Goal: Task Accomplishment & Management: Complete application form

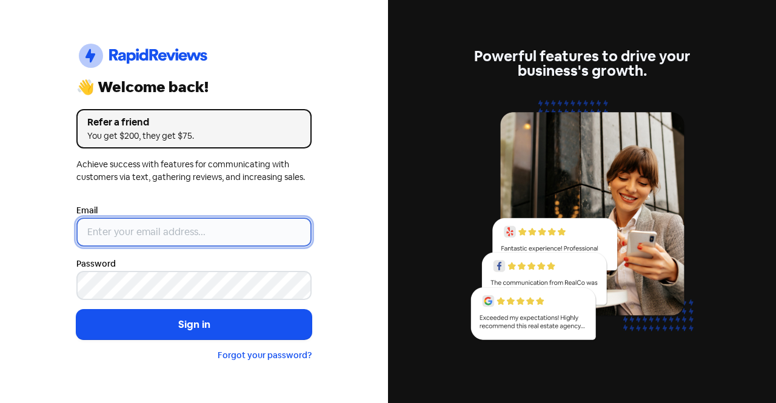
type input "[EMAIL_ADDRESS][DOMAIN_NAME]"
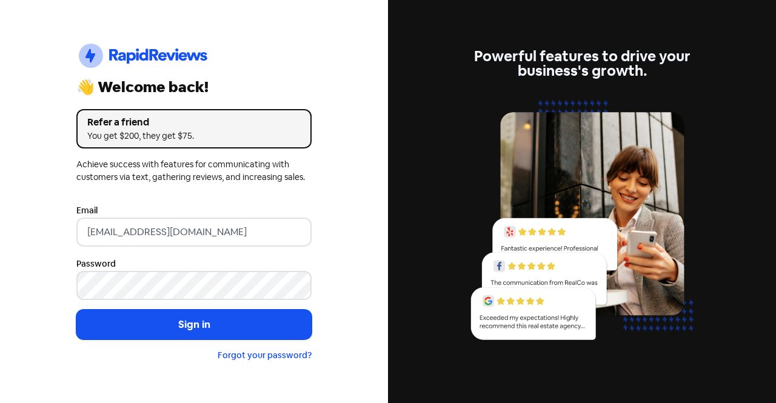
click at [254, 309] on form "Email [EMAIL_ADDRESS][DOMAIN_NAME] Password Sign in Forgot your password?" at bounding box center [193, 282] width 235 height 159
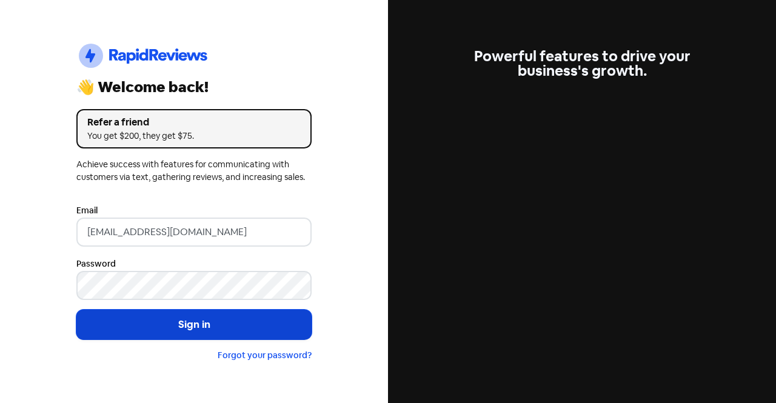
click at [296, 318] on button "Sign in" at bounding box center [193, 325] width 235 height 30
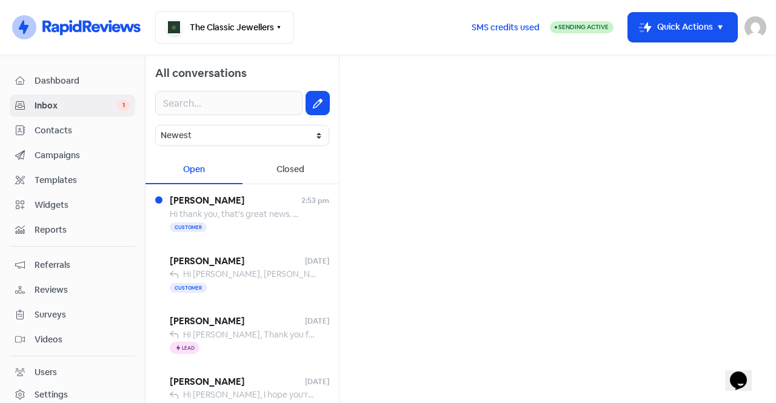
click at [73, 130] on span "Contacts" at bounding box center [82, 130] width 95 height 13
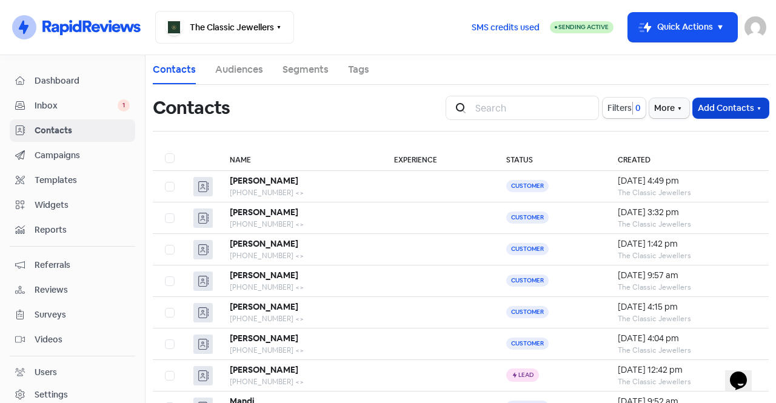
click at [728, 116] on button "Add Contacts" at bounding box center [731, 108] width 76 height 20
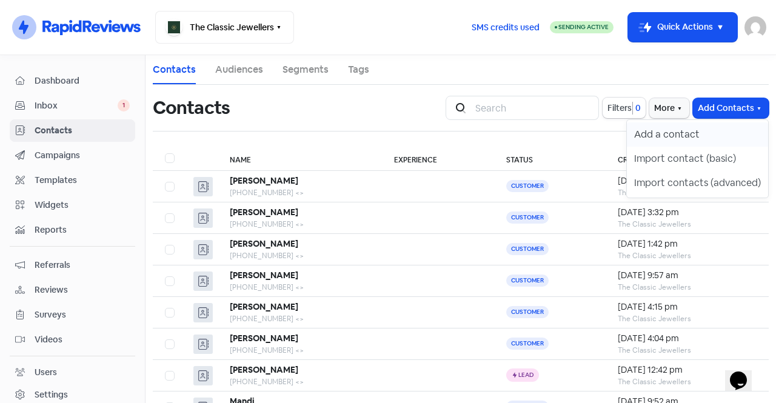
click at [687, 139] on button "Add a contact" at bounding box center [697, 134] width 141 height 24
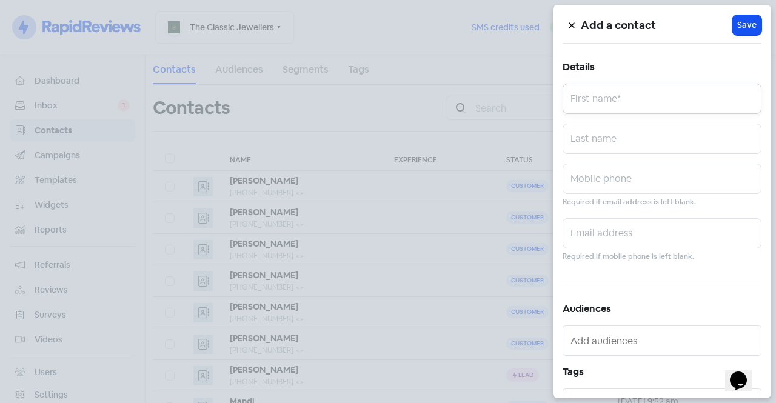
click at [634, 95] on input "text" at bounding box center [662, 99] width 199 height 30
type input "[PERSON_NAME]"
click at [581, 187] on input "0328639919" at bounding box center [662, 179] width 199 height 30
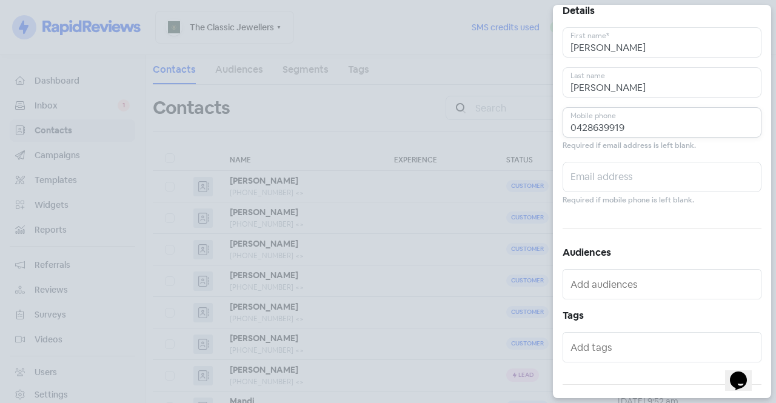
scroll to position [57, 0]
type input "0428639919"
click at [592, 355] on input "text" at bounding box center [662, 346] width 185 height 19
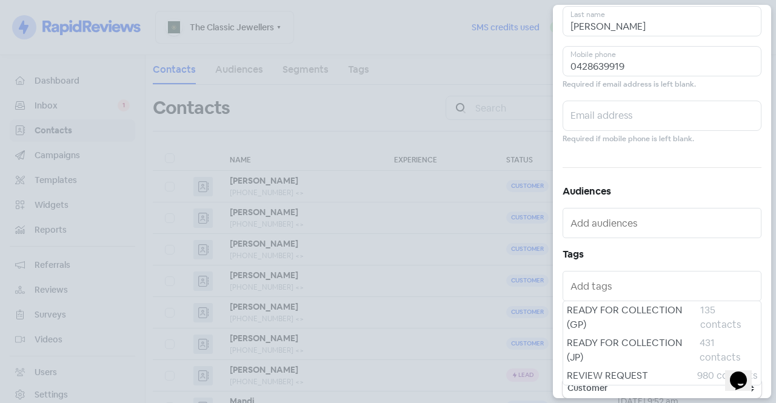
scroll to position [127, 0]
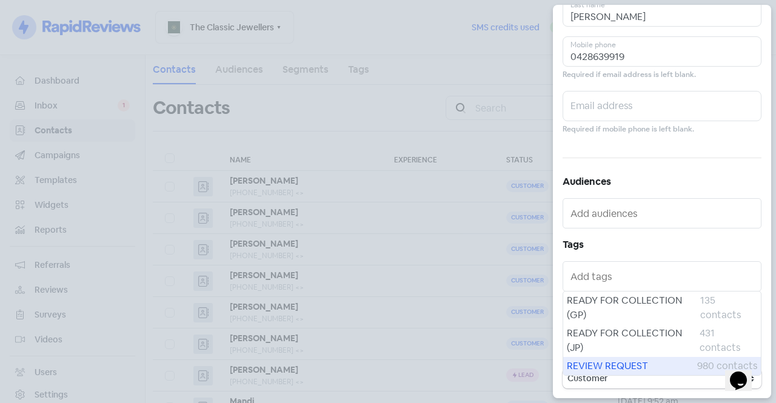
click at [616, 372] on span "REVIEW REQUEST" at bounding box center [632, 366] width 130 height 15
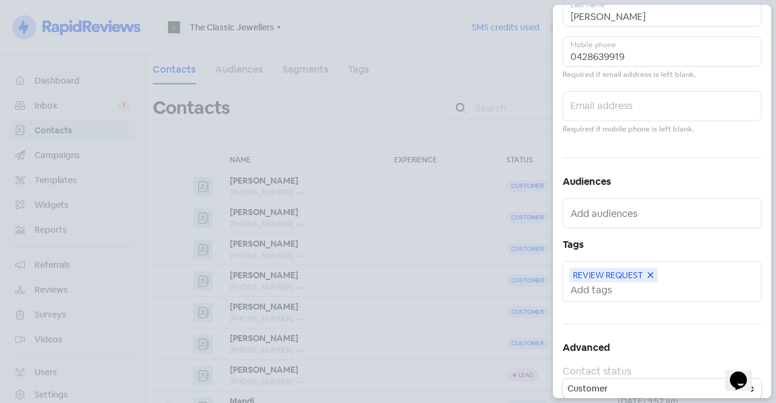
scroll to position [0, 0]
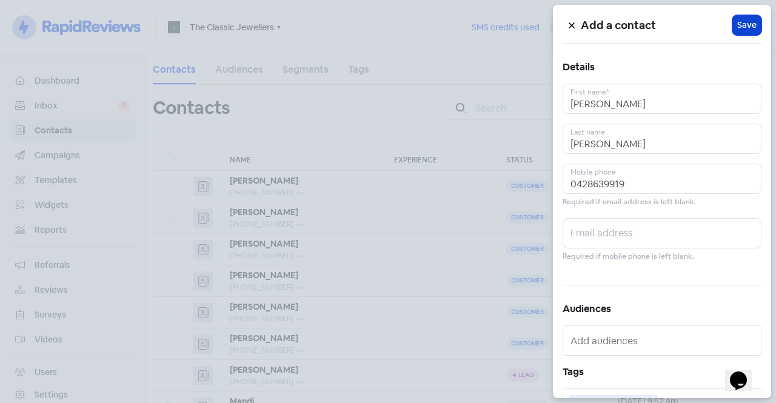
click at [743, 27] on span "Save" at bounding box center [746, 25] width 19 height 13
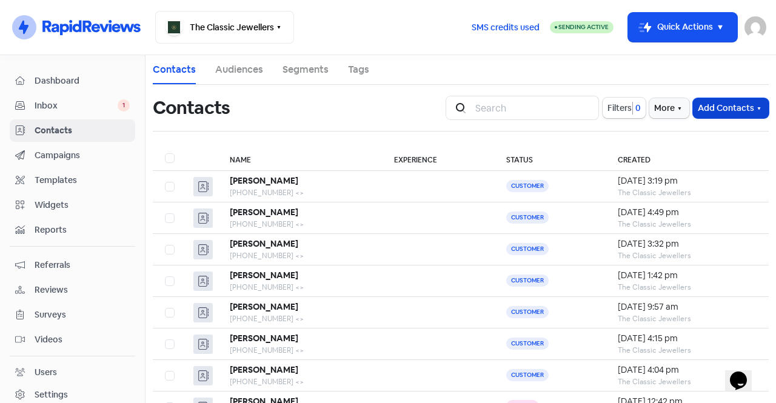
click at [702, 109] on button "Add Contacts" at bounding box center [731, 108] width 76 height 20
click at [723, 109] on button "Add Contacts" at bounding box center [731, 108] width 76 height 20
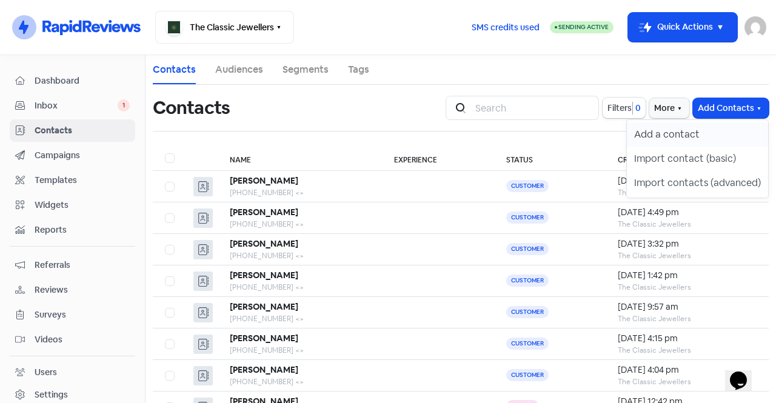
click at [692, 133] on button "Add a contact" at bounding box center [697, 134] width 141 height 24
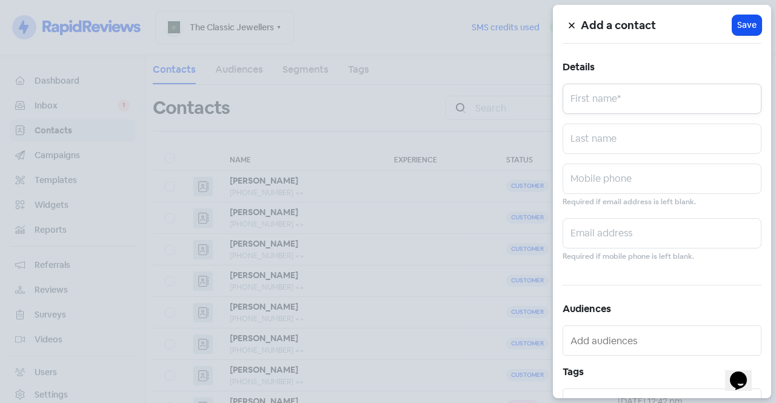
click at [639, 96] on input "text" at bounding box center [662, 99] width 199 height 30
type input "j"
type input "[PERSON_NAME]"
click at [643, 151] on input "text" at bounding box center [662, 139] width 199 height 30
type input "m"
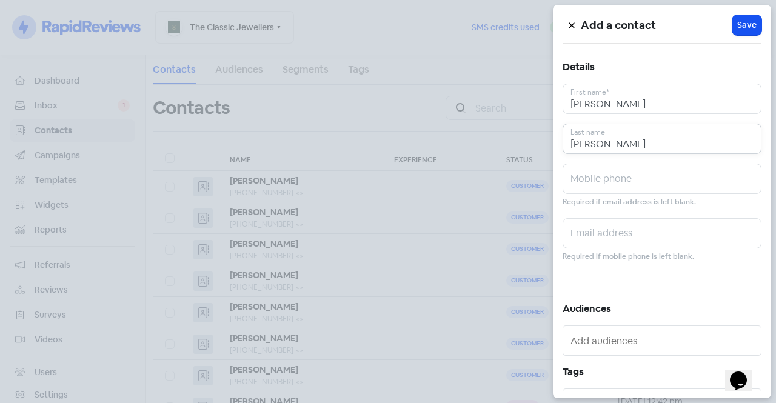
type input "[PERSON_NAME]"
click at [647, 184] on input "text" at bounding box center [662, 179] width 199 height 30
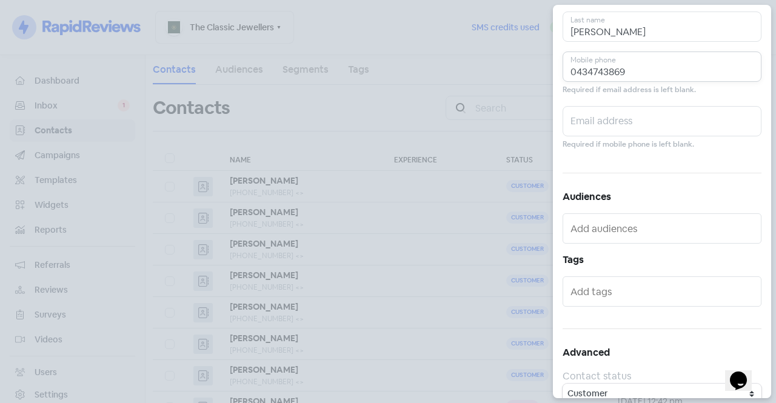
scroll to position [127, 0]
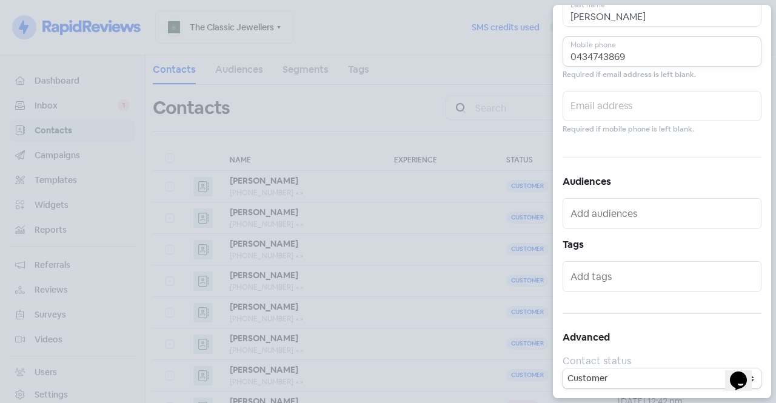
type input "0434743869"
click at [642, 387] on select "Customer Lead" at bounding box center [662, 379] width 199 height 20
click at [621, 384] on select "Customer Lead" at bounding box center [662, 379] width 199 height 20
click at [629, 216] on input "text" at bounding box center [662, 213] width 185 height 19
click at [649, 277] on input "text" at bounding box center [662, 276] width 185 height 19
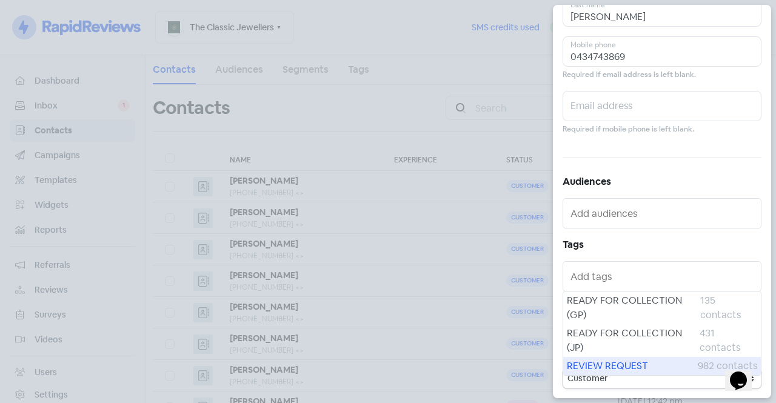
click at [638, 370] on span "REVIEW REQUEST" at bounding box center [632, 366] width 131 height 15
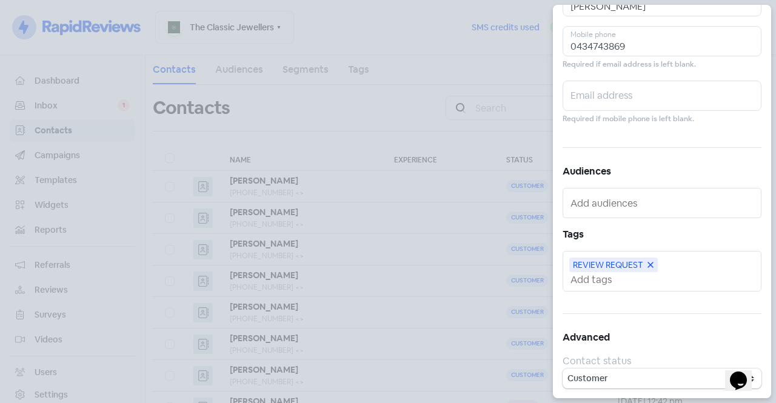
scroll to position [0, 0]
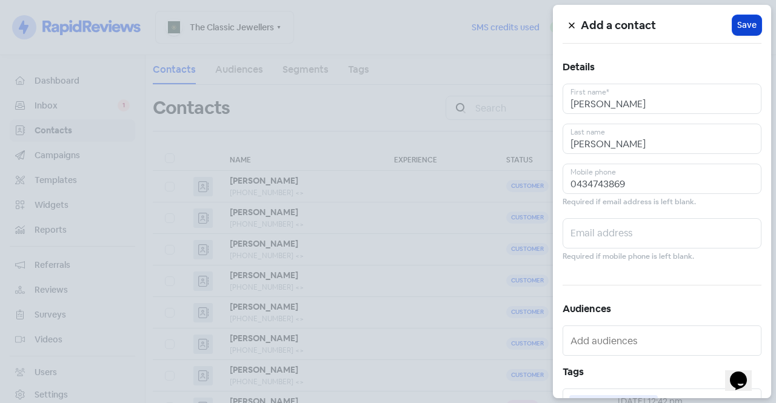
click at [743, 22] on span "Save" at bounding box center [746, 25] width 19 height 13
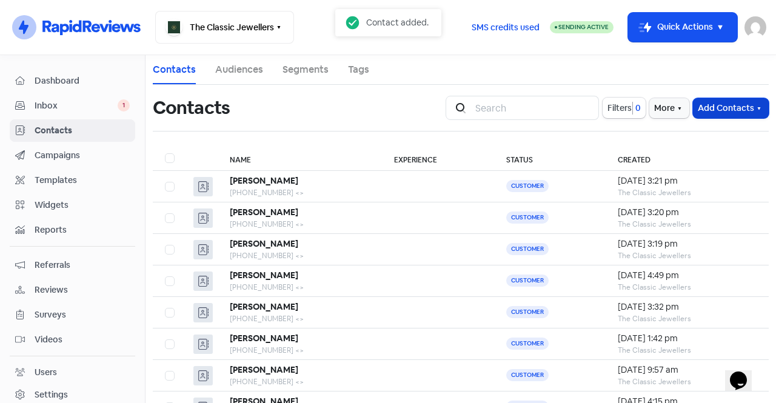
click at [729, 102] on button "Add Contacts" at bounding box center [731, 108] width 76 height 20
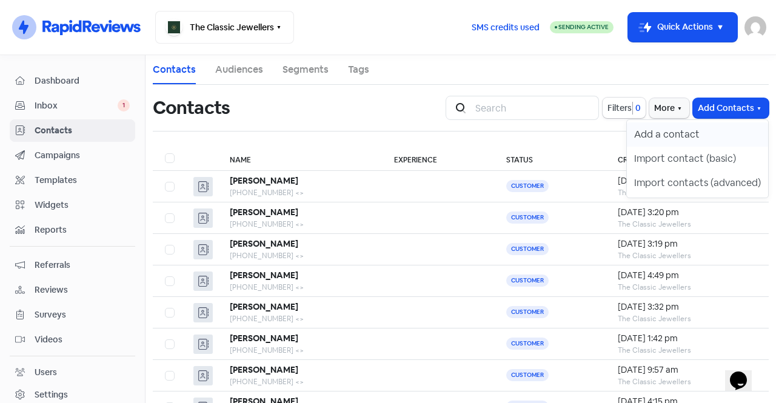
click at [686, 138] on button "Add a contact" at bounding box center [697, 134] width 141 height 24
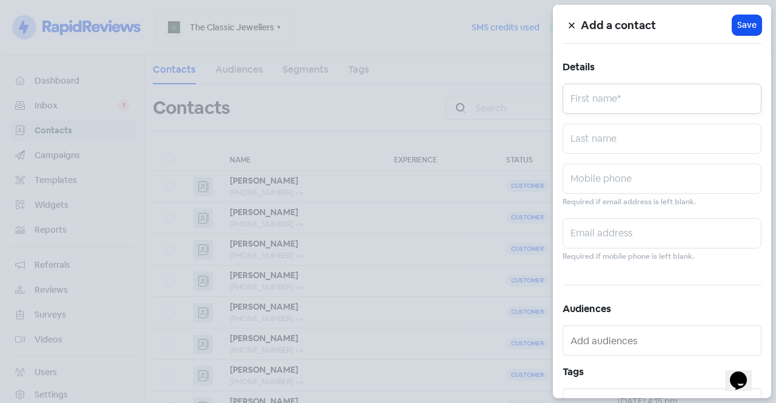
click at [649, 97] on input "text" at bounding box center [662, 99] width 199 height 30
type input "Rossita"
click at [633, 179] on input "text" at bounding box center [662, 179] width 199 height 30
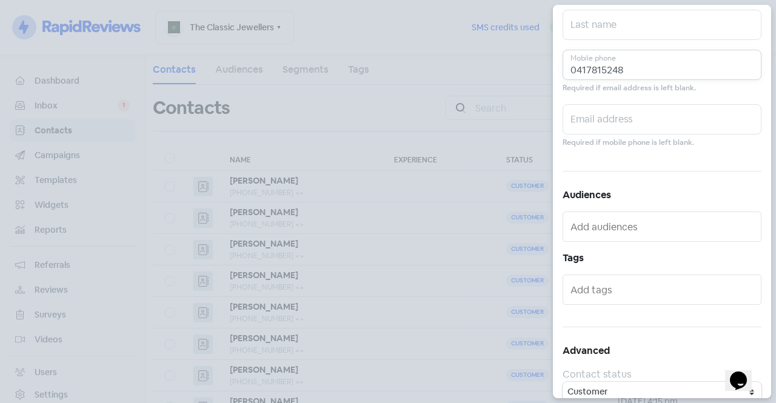
scroll to position [118, 0]
type input "0417815248"
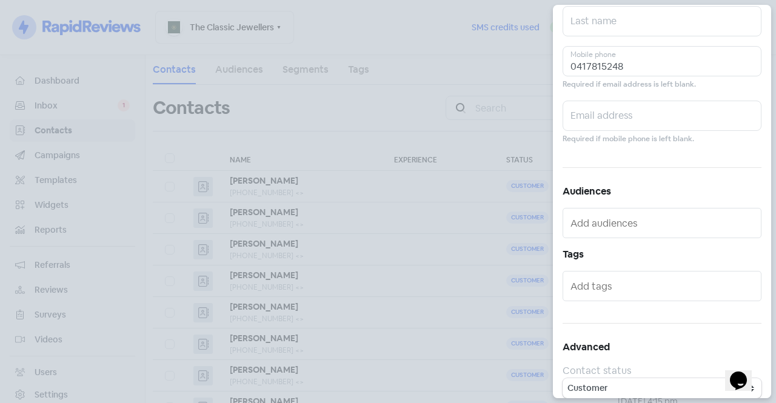
click at [620, 223] on input "text" at bounding box center [662, 222] width 185 height 19
click at [632, 290] on input "text" at bounding box center [662, 285] width 185 height 19
drag, startPoint x: 627, startPoint y: 367, endPoint x: 668, endPoint y: 303, distance: 75.8
click at [668, 303] on div "Add a contact Icon For Loading Save Details Rossita First name* Last name [PHON…" at bounding box center [662, 201] width 218 height 393
click at [649, 279] on input "text" at bounding box center [662, 285] width 185 height 19
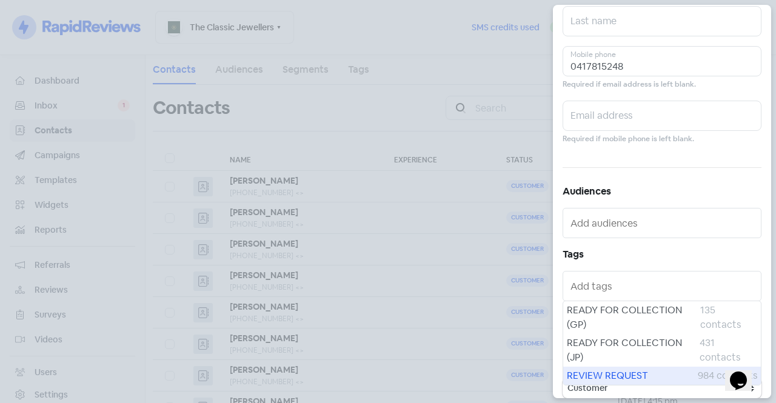
click at [620, 379] on span "REVIEW REQUEST" at bounding box center [632, 376] width 131 height 15
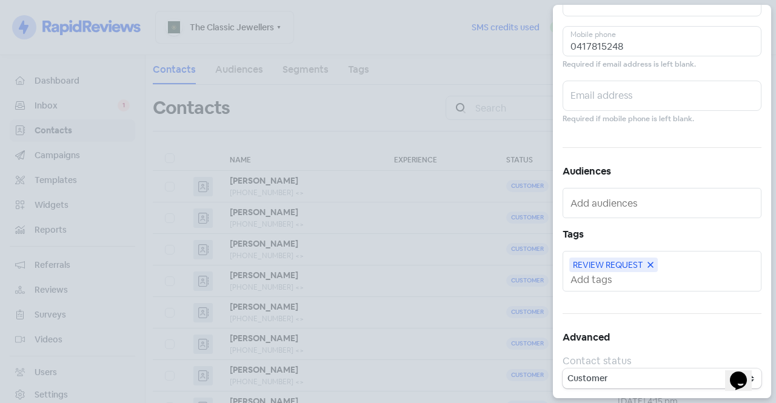
scroll to position [0, 0]
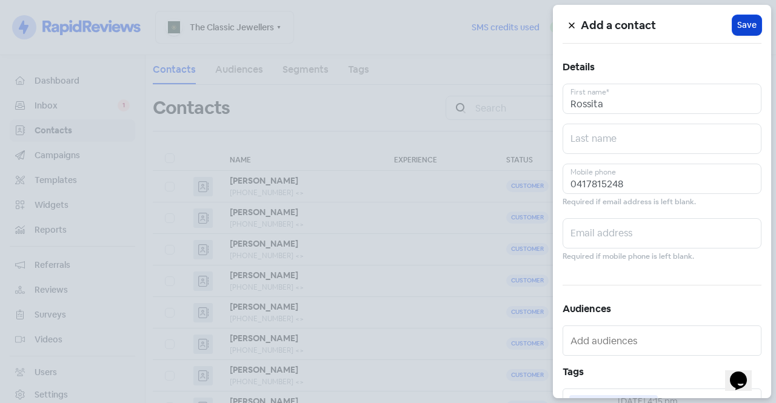
click at [737, 27] on span "Save" at bounding box center [746, 25] width 19 height 13
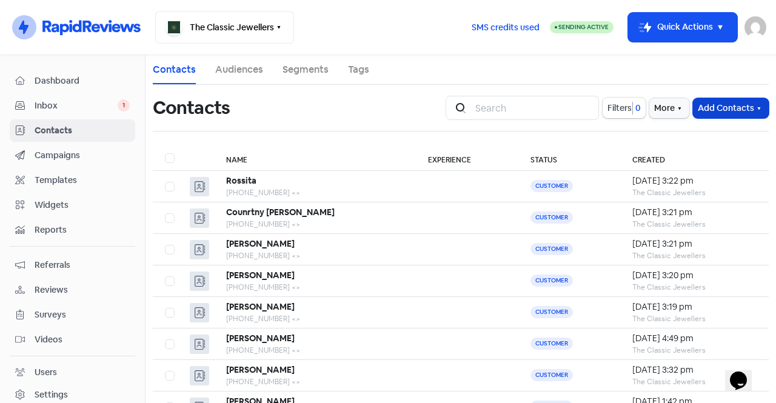
click at [735, 104] on button "Add Contacts" at bounding box center [731, 108] width 76 height 20
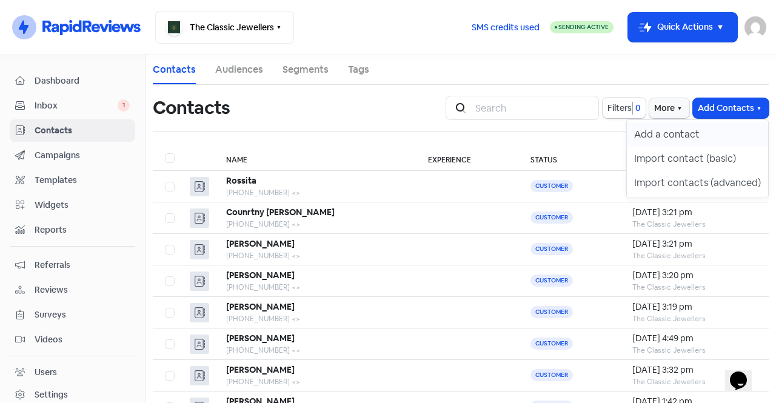
click at [717, 141] on button "Add a contact" at bounding box center [697, 134] width 141 height 24
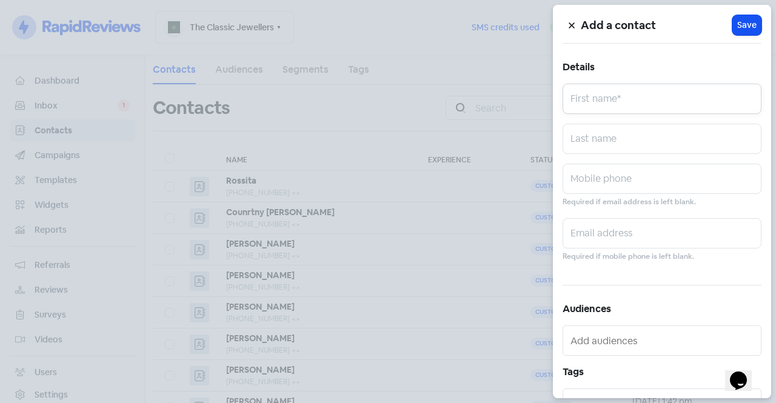
click at [628, 94] on input "text" at bounding box center [662, 99] width 199 height 30
type input "P"
type input "[PERSON_NAME]"
click at [610, 147] on input "text" at bounding box center [662, 139] width 199 height 30
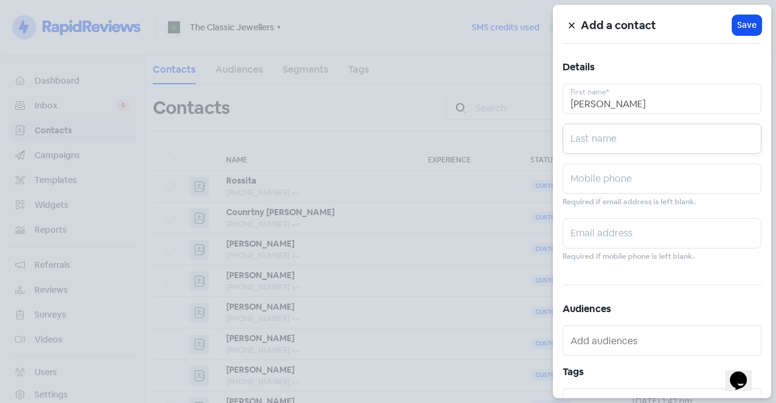
type input "m"
type input "Moult"
click at [632, 197] on small "Required if email address is left blank." at bounding box center [629, 202] width 133 height 12
click at [622, 185] on input "text" at bounding box center [662, 179] width 199 height 30
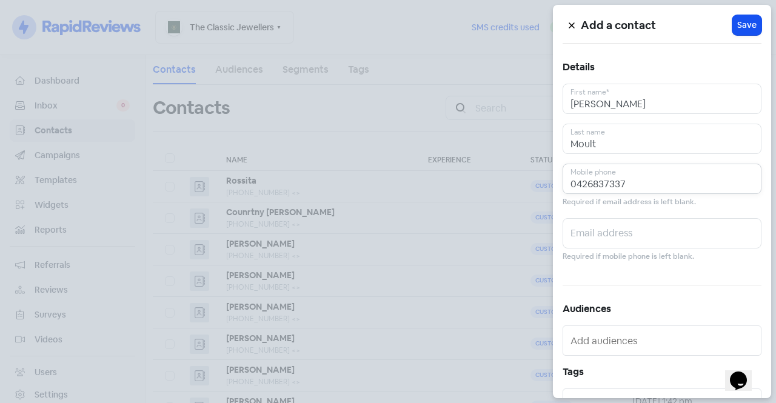
scroll to position [127, 0]
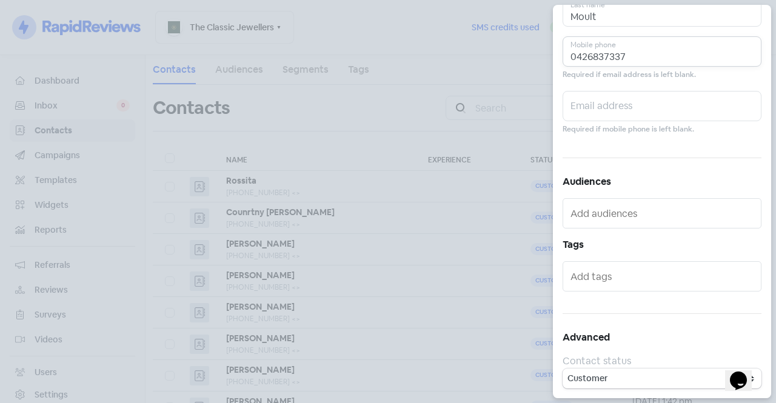
type input "0426837337"
click at [627, 287] on div at bounding box center [662, 276] width 199 height 30
click at [618, 281] on input "text" at bounding box center [662, 276] width 185 height 19
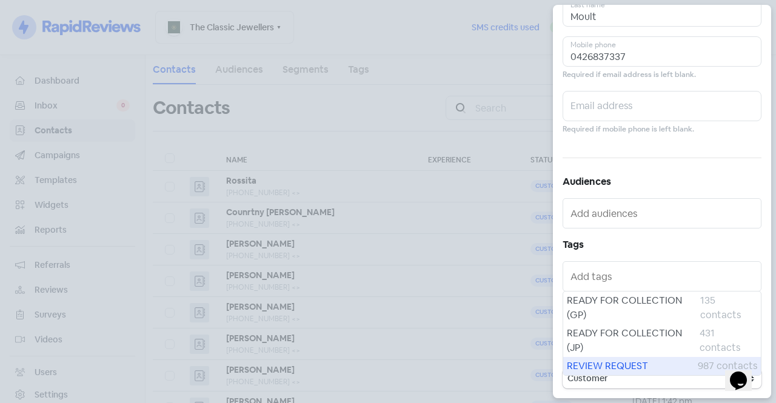
click at [623, 370] on span "REVIEW REQUEST" at bounding box center [632, 366] width 131 height 15
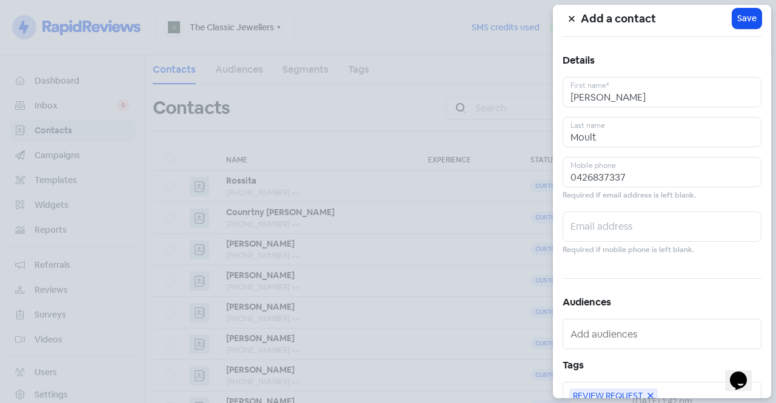
scroll to position [0, 0]
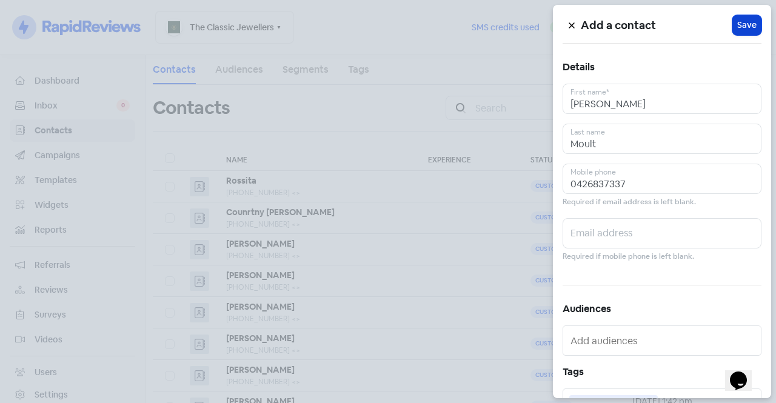
click at [740, 21] on span "Save" at bounding box center [746, 25] width 19 height 13
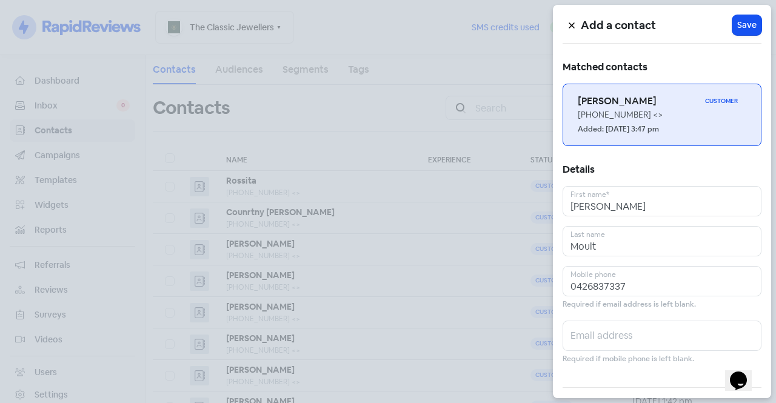
click at [659, 129] on small "Added: [DATE] 3:47 pm" at bounding box center [618, 130] width 81 height 12
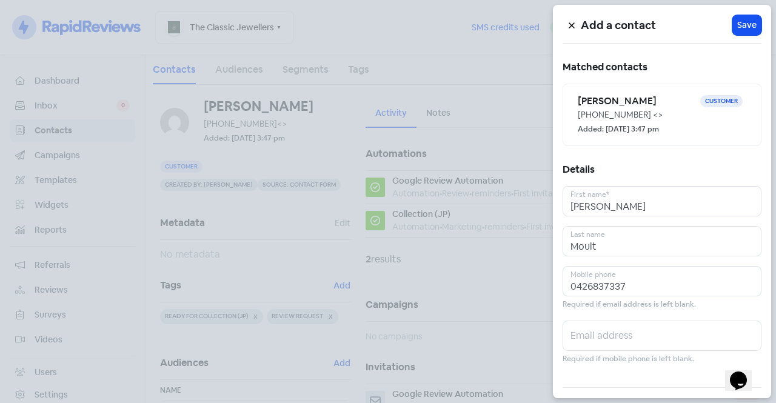
click at [515, 182] on div at bounding box center [388, 201] width 776 height 403
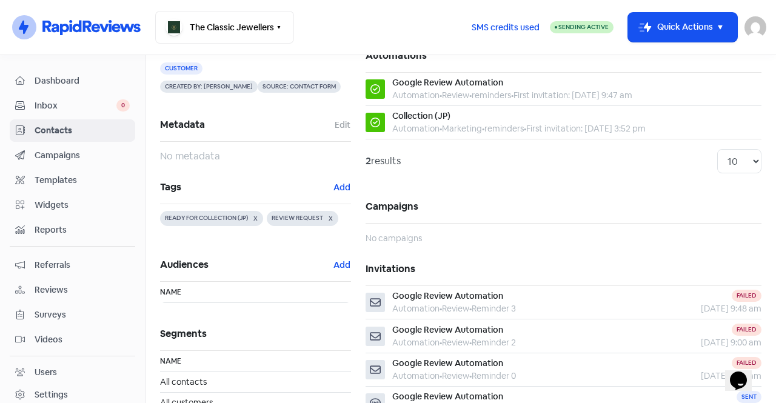
scroll to position [96, 0]
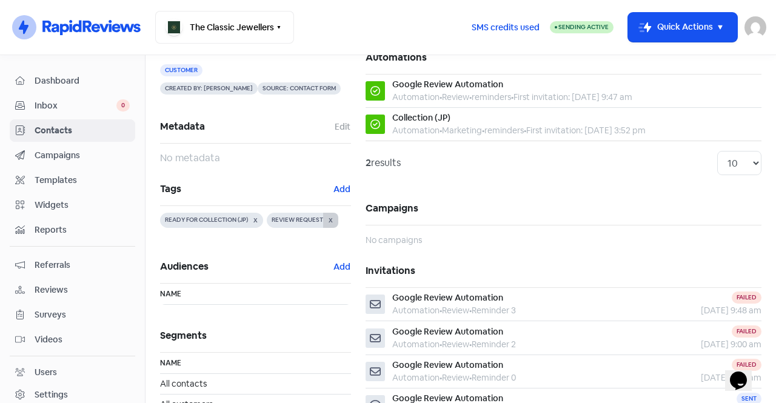
click at [332, 219] on button "X" at bounding box center [330, 220] width 15 height 15
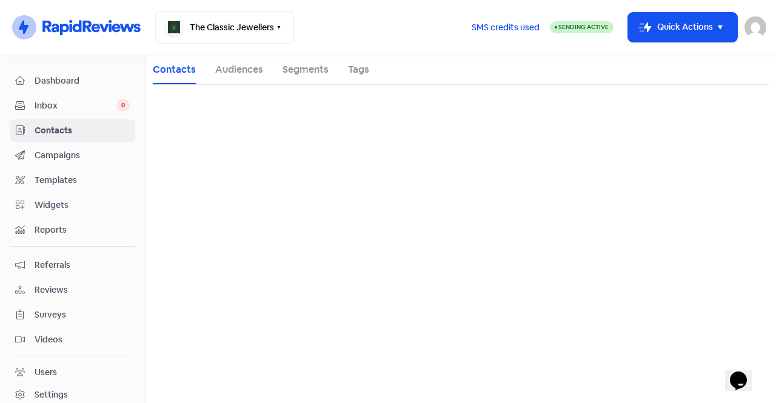
scroll to position [0, 0]
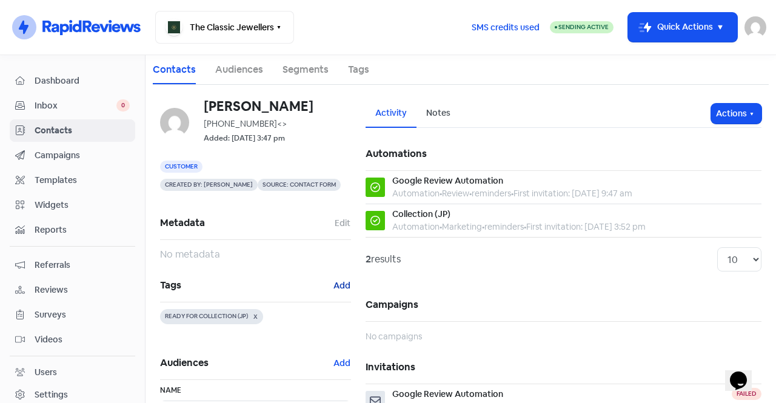
click at [336, 286] on button "Add" at bounding box center [342, 286] width 18 height 14
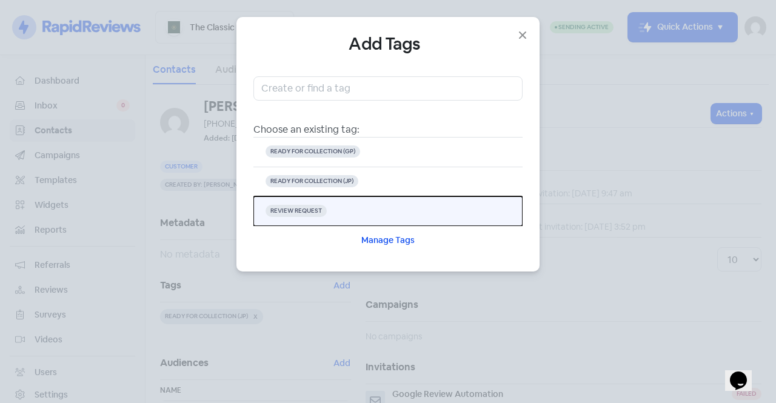
click at [336, 211] on button "REVIEW REQUEST" at bounding box center [387, 211] width 269 height 30
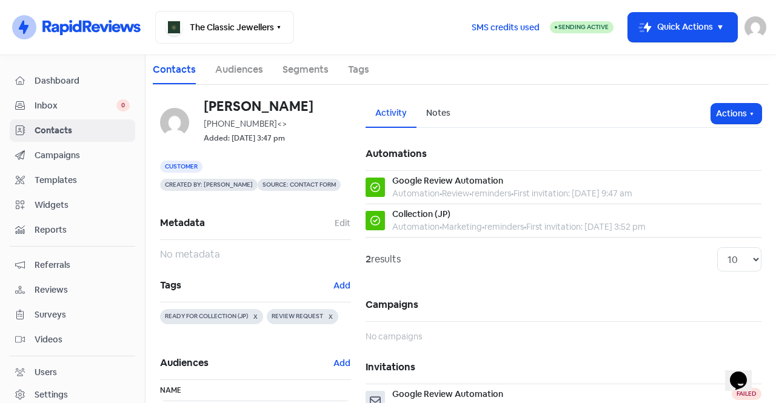
click at [93, 130] on span "Contacts" at bounding box center [82, 130] width 95 height 13
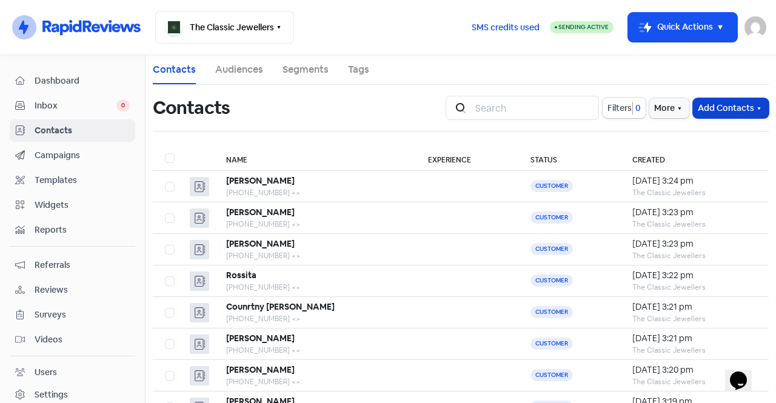
click at [718, 105] on button "Add Contacts" at bounding box center [731, 108] width 76 height 20
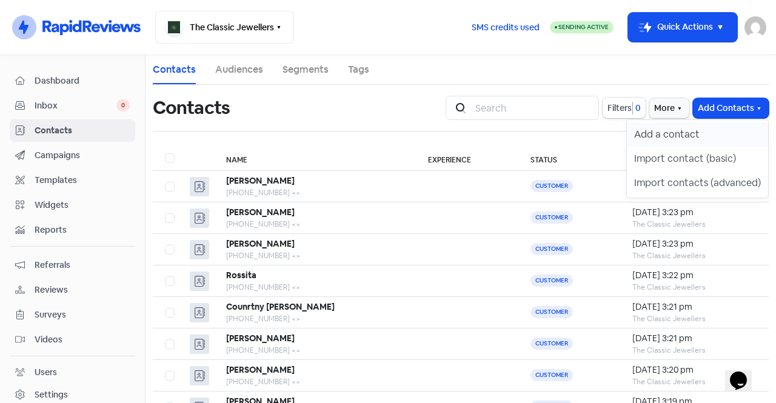
click at [709, 134] on button "Add a contact" at bounding box center [697, 134] width 141 height 24
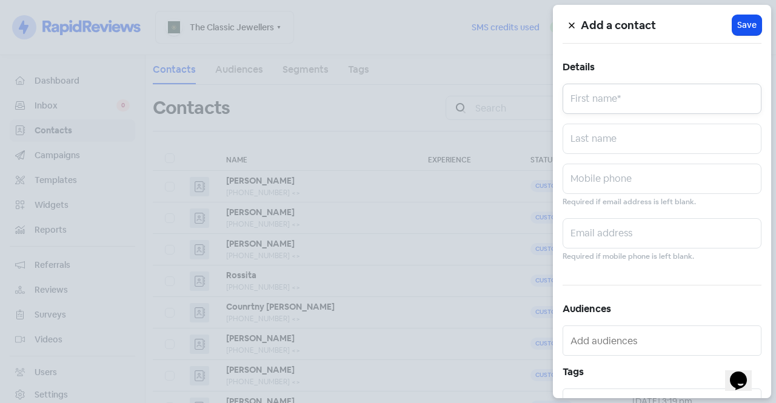
click at [658, 112] on input "text" at bounding box center [662, 99] width 199 height 30
click at [627, 179] on input "text" at bounding box center [662, 179] width 199 height 30
click at [573, 105] on input "rob" at bounding box center [662, 99] width 199 height 30
type input "[PERSON_NAME]"
click at [600, 181] on input "text" at bounding box center [662, 179] width 199 height 30
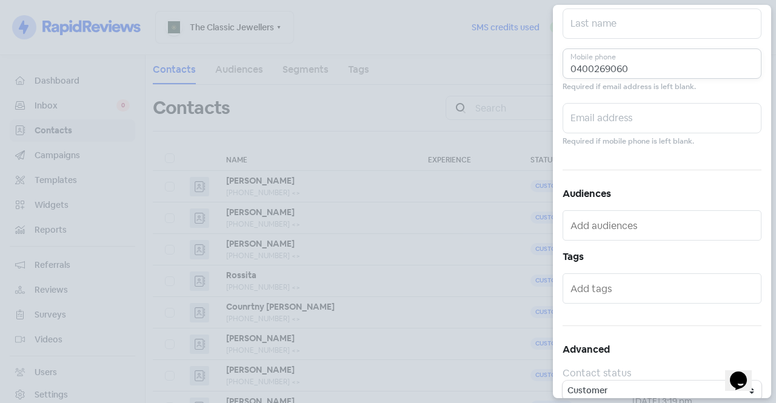
scroll to position [116, 0]
type input "0400269060"
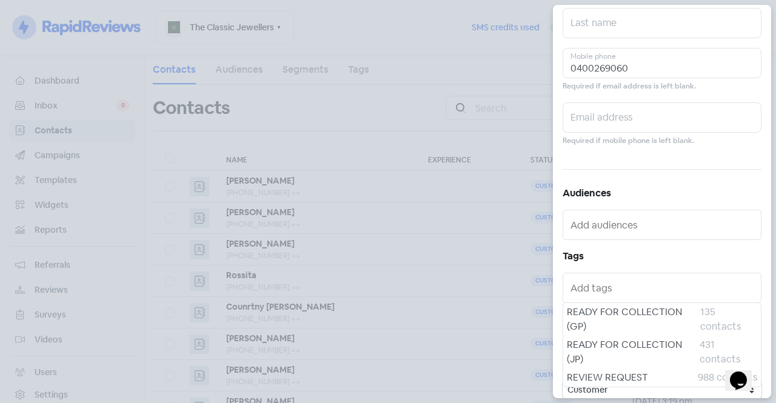
click at [609, 290] on input "text" at bounding box center [662, 287] width 185 height 19
click at [625, 381] on span "REVIEW REQUEST" at bounding box center [632, 377] width 131 height 15
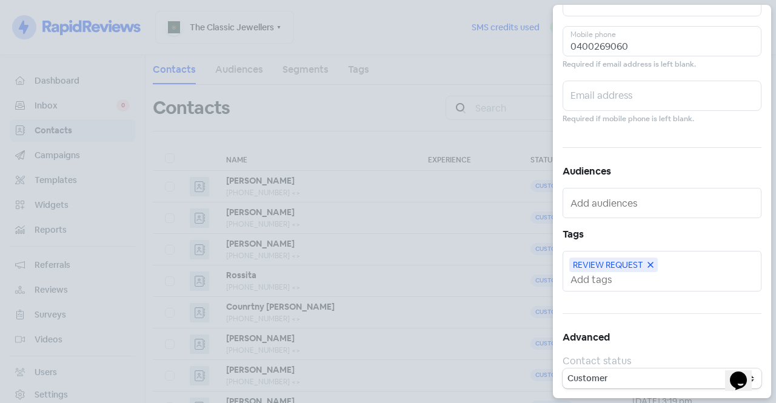
scroll to position [0, 0]
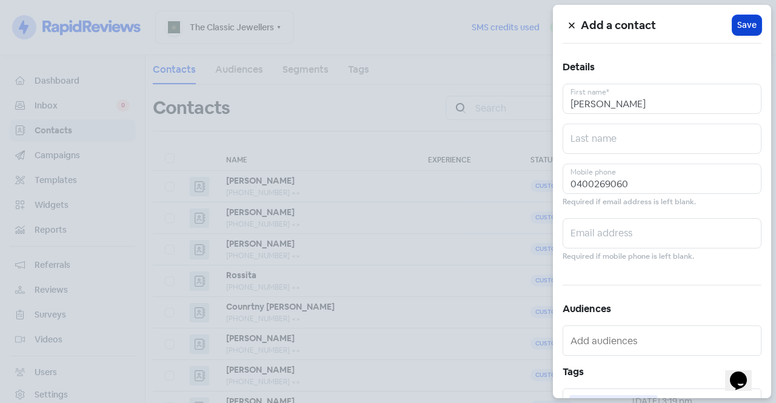
click at [741, 21] on span "Save" at bounding box center [746, 25] width 19 height 13
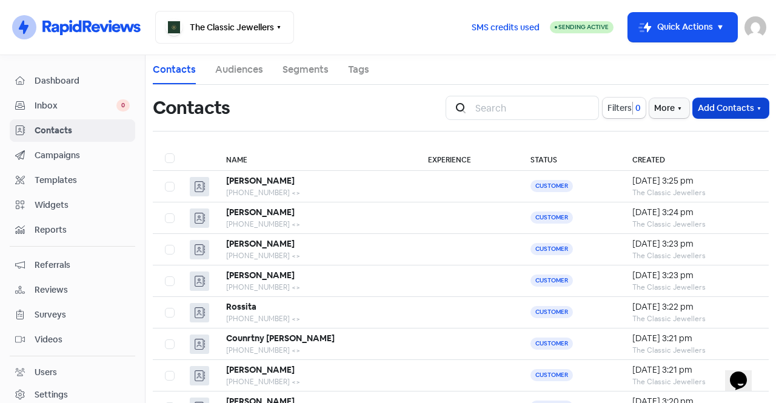
click at [717, 109] on button "Add Contacts" at bounding box center [731, 108] width 76 height 20
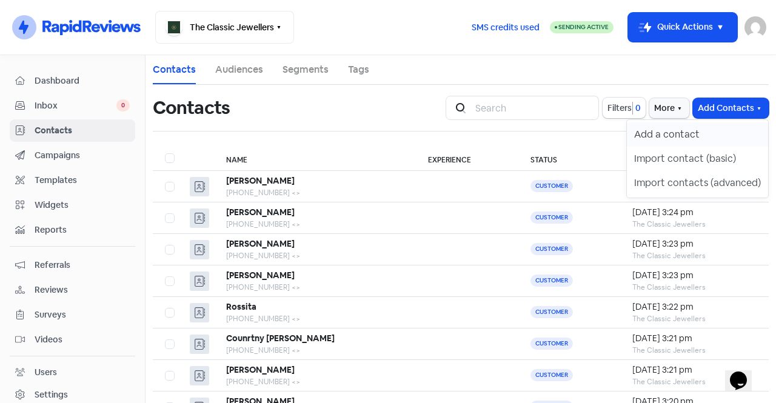
click at [701, 137] on button "Add a contact" at bounding box center [697, 134] width 141 height 24
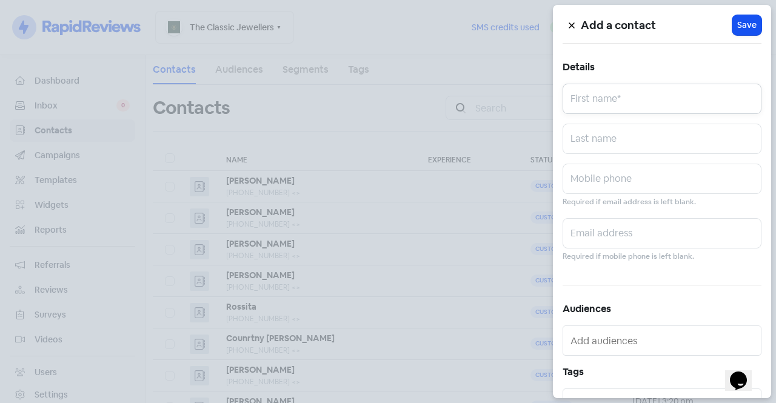
click at [657, 97] on input "text" at bounding box center [662, 99] width 199 height 30
click at [575, 104] on input "tra" at bounding box center [662, 99] width 199 height 30
click at [607, 107] on input "Tra" at bounding box center [662, 99] width 199 height 30
type input "[PERSON_NAME]"
click at [616, 147] on input "text" at bounding box center [662, 139] width 199 height 30
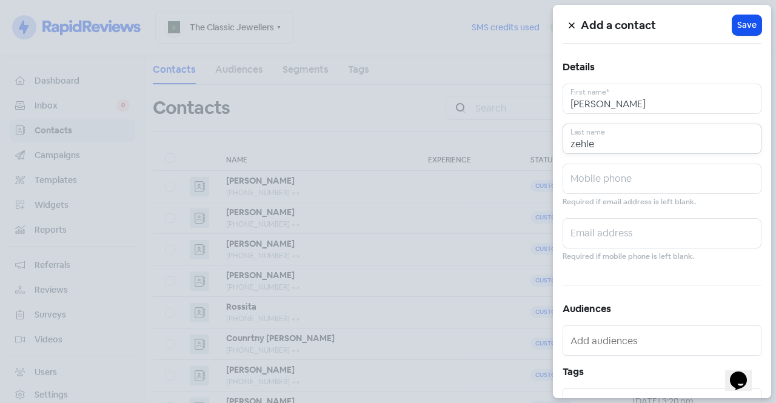
type input "zehle"
click at [618, 187] on input "text" at bounding box center [662, 179] width 199 height 30
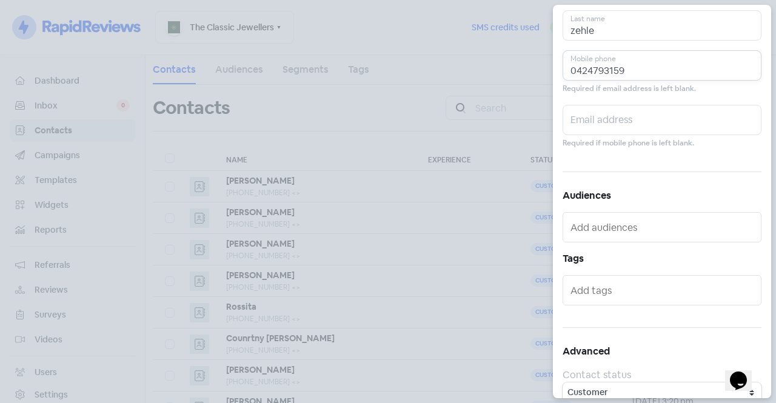
scroll to position [116, 0]
type input "0424793159"
click at [627, 289] on input "text" at bounding box center [662, 287] width 185 height 19
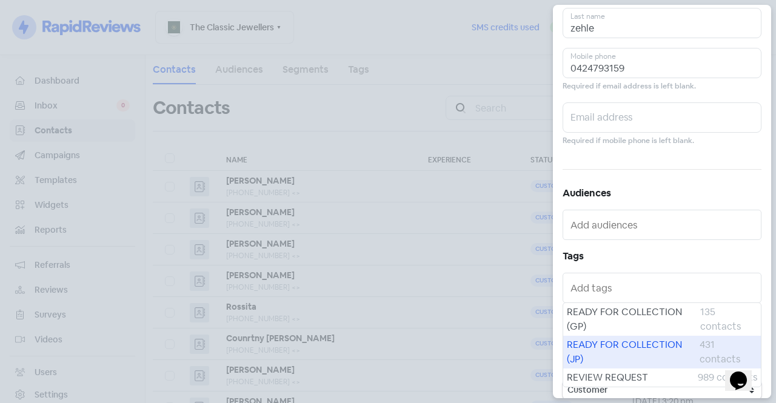
scroll to position [127, 0]
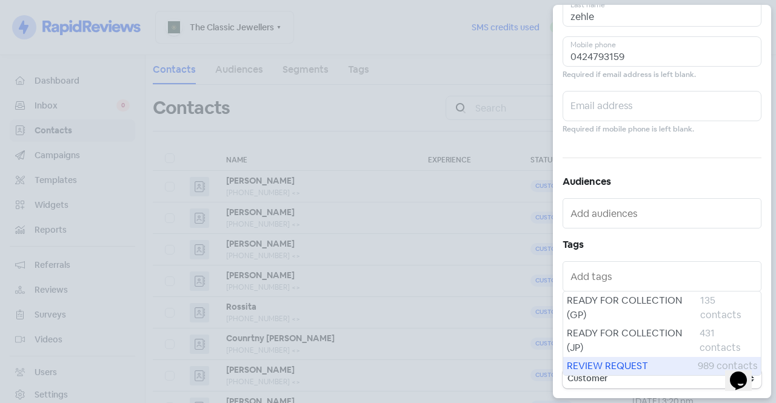
click at [624, 367] on span "REVIEW REQUEST" at bounding box center [632, 366] width 131 height 15
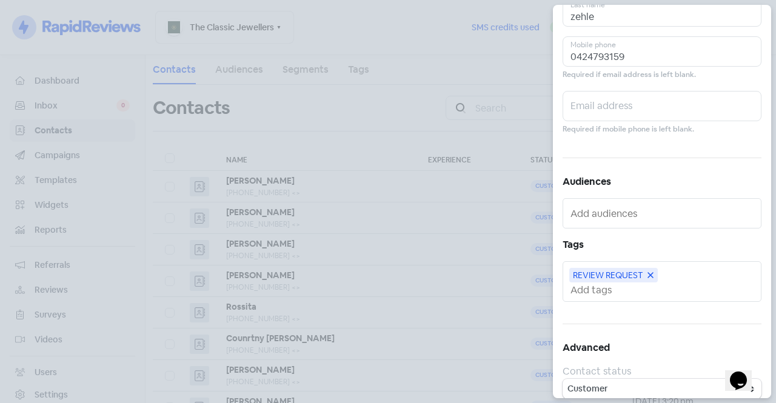
scroll to position [0, 0]
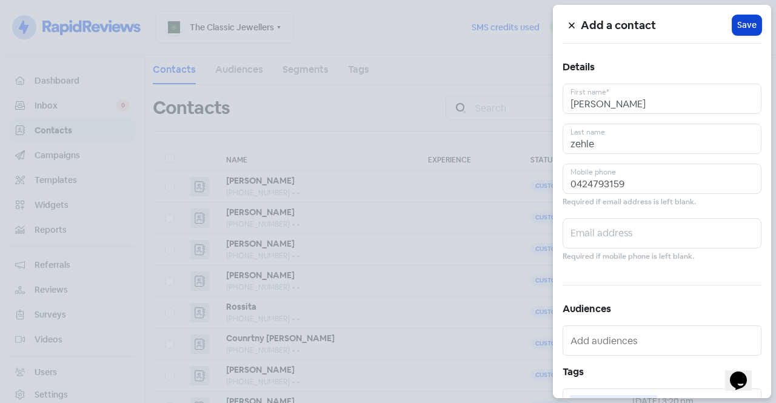
click at [737, 25] on span "Save" at bounding box center [746, 25] width 19 height 13
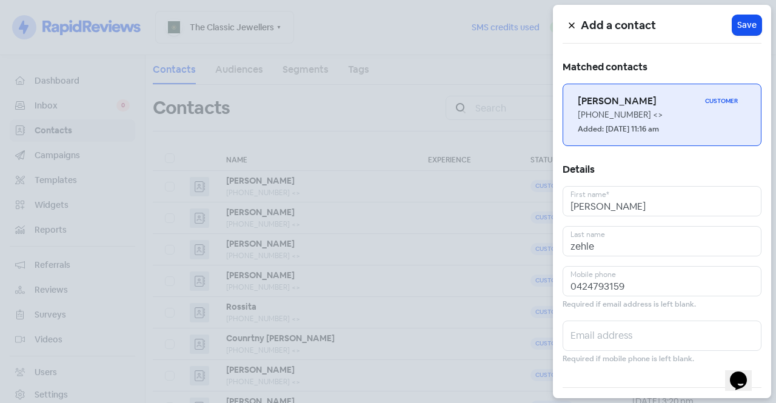
click at [656, 130] on small "Added: [DATE] 11:16 am" at bounding box center [618, 130] width 81 height 12
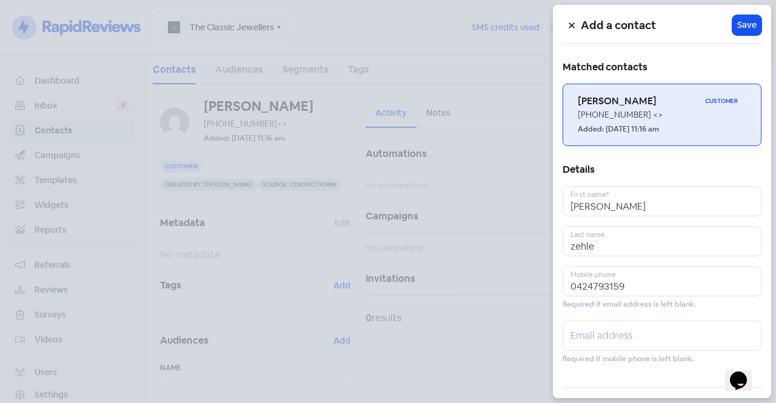
click at [576, 122] on link "[PERSON_NAME] Customer [PHONE_NUMBER] <> Added: [DATE] 11:16 am" at bounding box center [662, 115] width 199 height 62
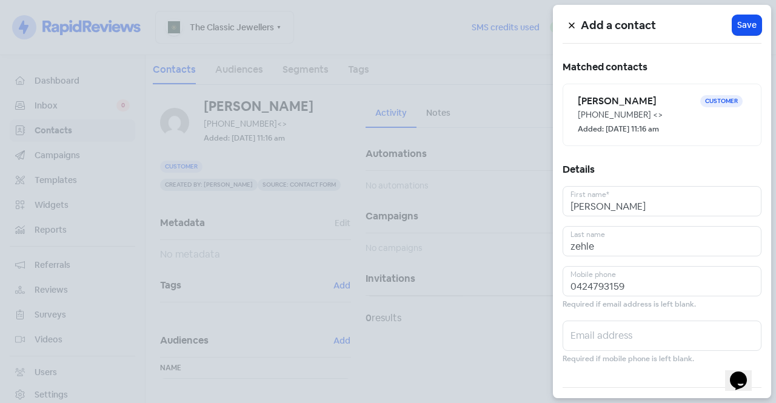
click at [500, 139] on div at bounding box center [388, 201] width 776 height 403
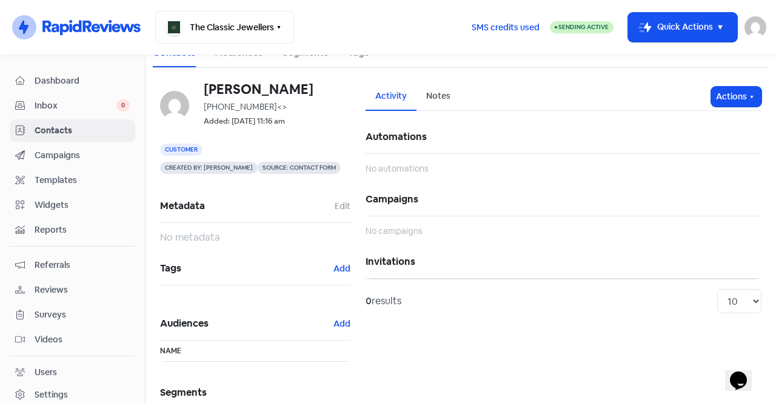
scroll to position [16, 0]
click at [339, 273] on button "Add" at bounding box center [342, 269] width 18 height 14
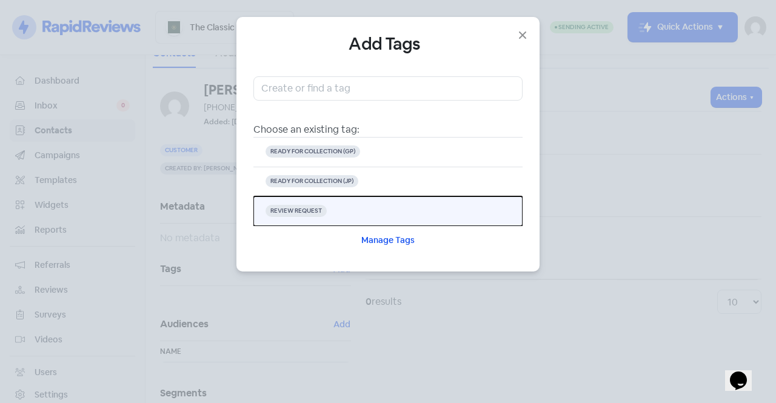
click at [336, 217] on button "REVIEW REQUEST" at bounding box center [387, 211] width 269 height 30
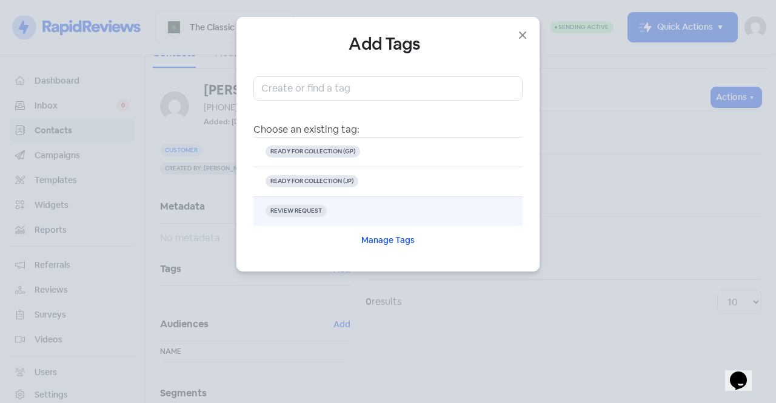
scroll to position [0, 0]
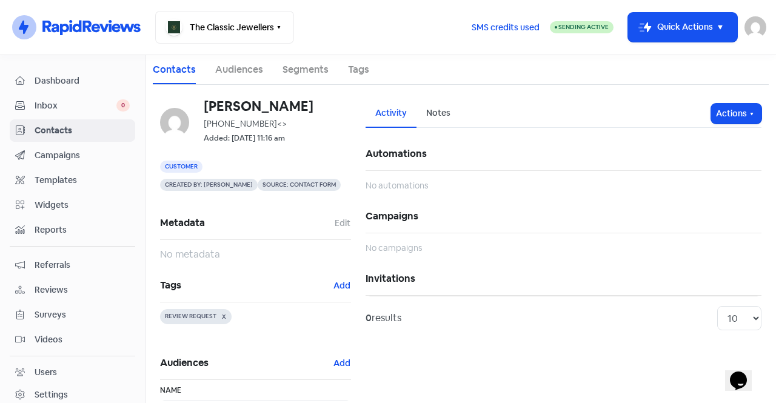
click at [57, 133] on span "Contacts" at bounding box center [82, 130] width 95 height 13
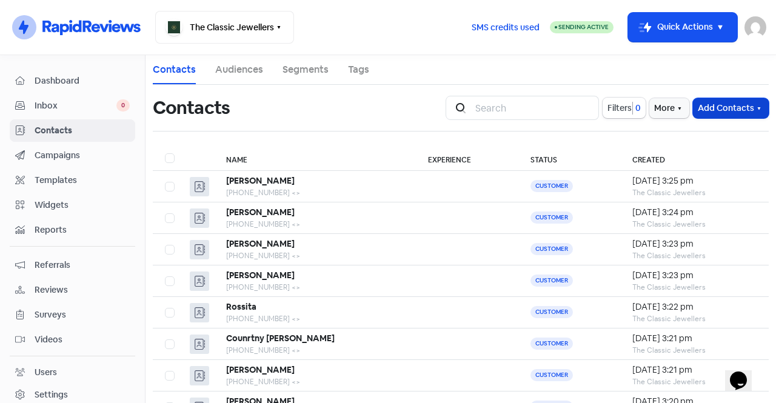
click at [726, 107] on button "Add Contacts" at bounding box center [731, 108] width 76 height 20
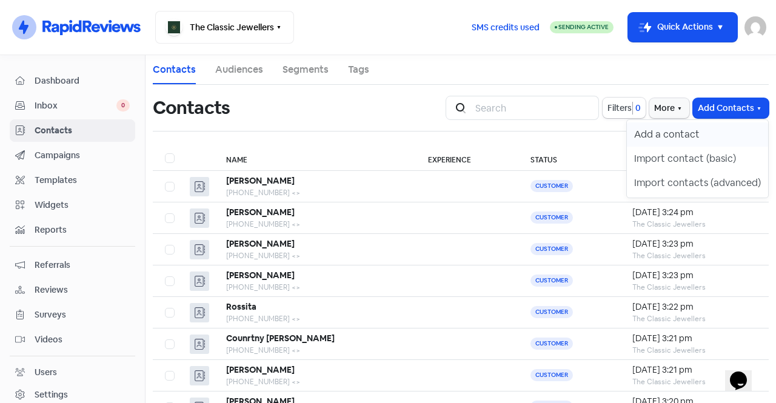
click at [689, 142] on button "Add a contact" at bounding box center [697, 134] width 141 height 24
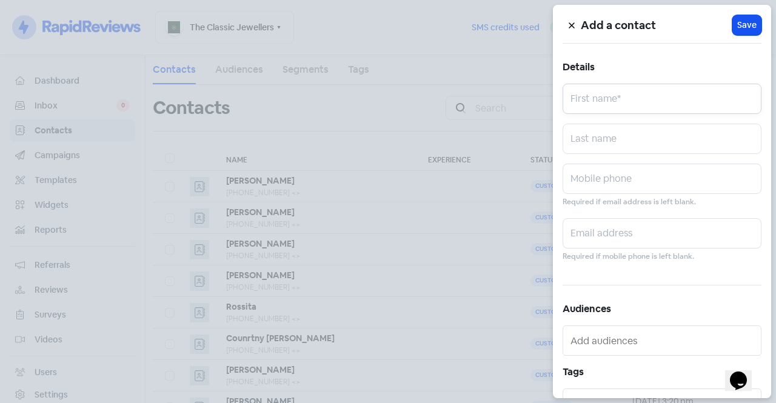
click at [661, 106] on input "text" at bounding box center [662, 99] width 199 height 30
type input "[PERSON_NAME]"
click at [616, 185] on input "text" at bounding box center [662, 179] width 199 height 30
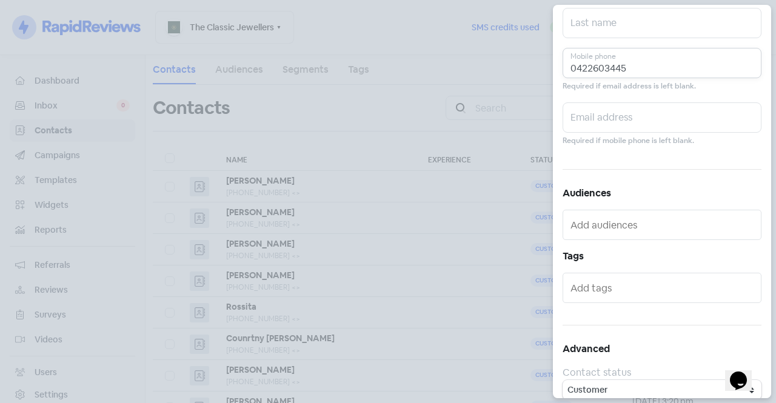
scroll to position [116, 0]
type input "0422603445"
click at [626, 289] on input "text" at bounding box center [662, 287] width 185 height 19
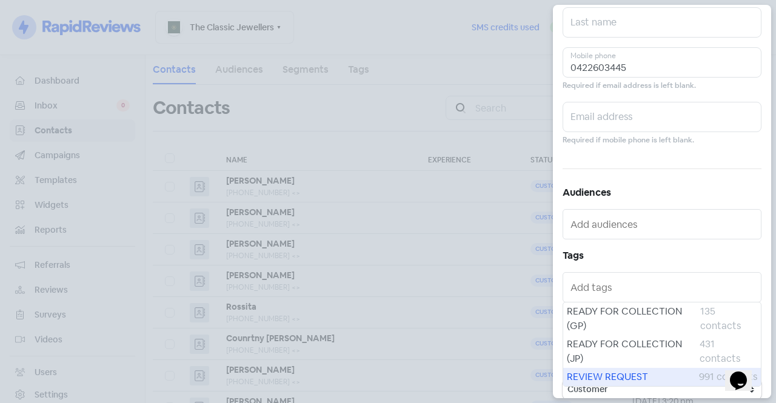
click at [641, 378] on span "REVIEW REQUEST" at bounding box center [633, 377] width 132 height 15
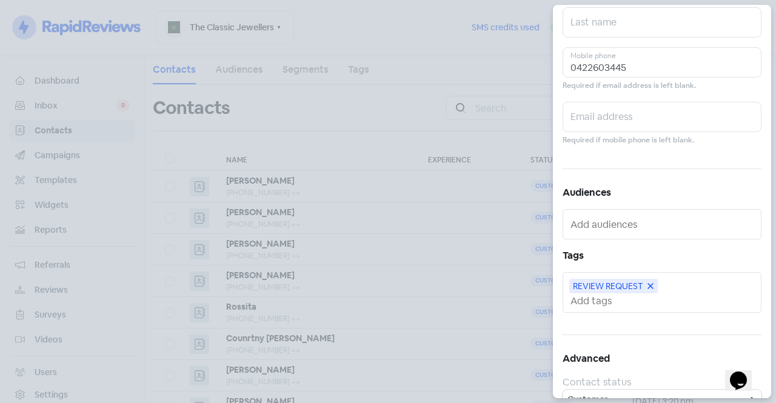
scroll to position [0, 0]
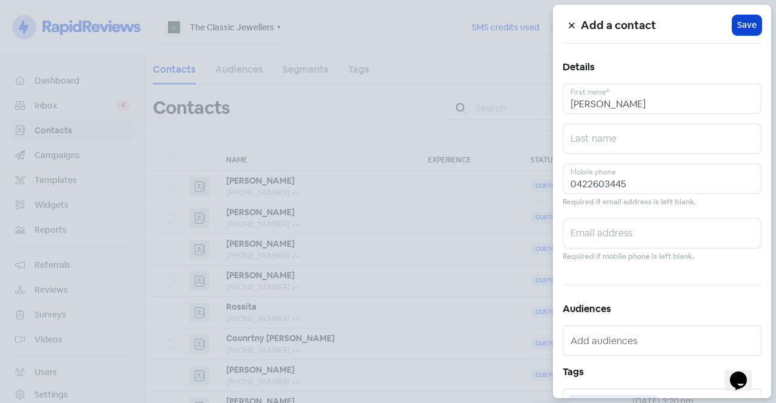
click at [739, 24] on span "Save" at bounding box center [746, 25] width 19 height 13
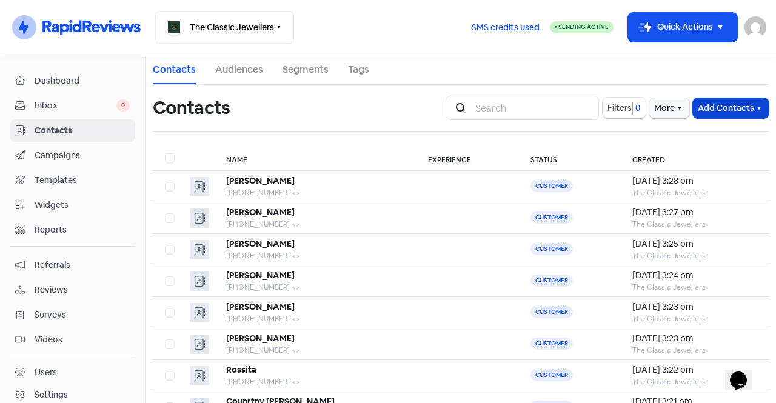
click at [723, 108] on button "Add Contacts" at bounding box center [731, 108] width 76 height 20
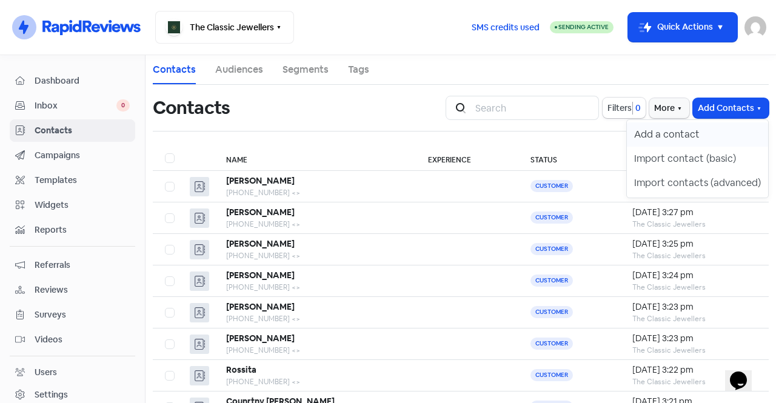
click at [705, 135] on button "Add a contact" at bounding box center [697, 134] width 141 height 24
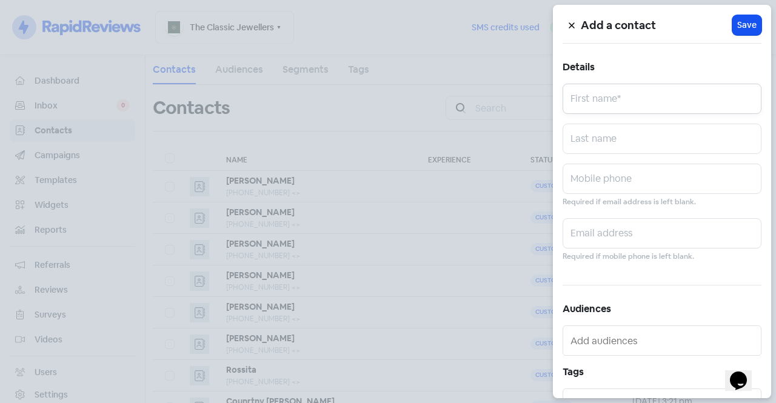
click at [664, 105] on input "text" at bounding box center [662, 99] width 199 height 30
type input "Lothe"
click at [617, 194] on div "Mobile phone Required if email address is left blank." at bounding box center [662, 186] width 199 height 45
click at [610, 185] on input "text" at bounding box center [662, 179] width 199 height 30
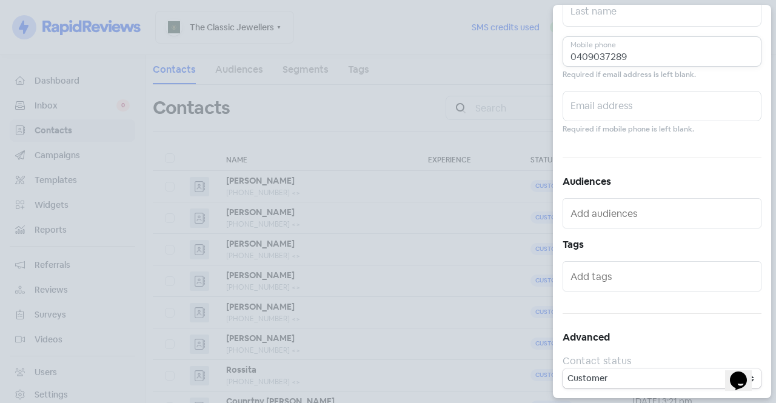
type input "0409037289"
click at [652, 279] on input "text" at bounding box center [662, 276] width 185 height 19
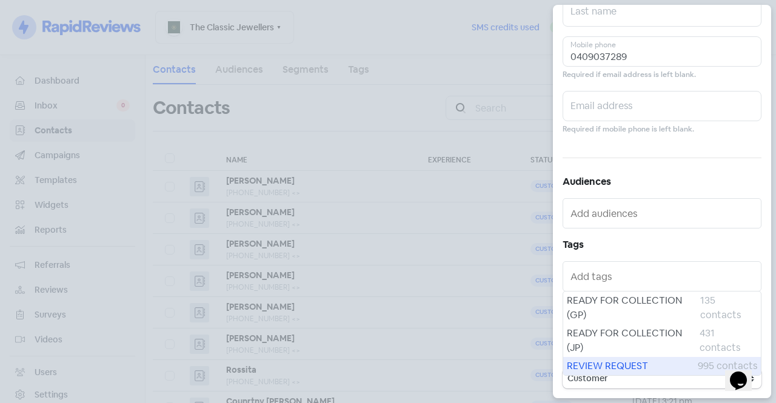
click at [610, 361] on span "REVIEW REQUEST" at bounding box center [632, 366] width 131 height 15
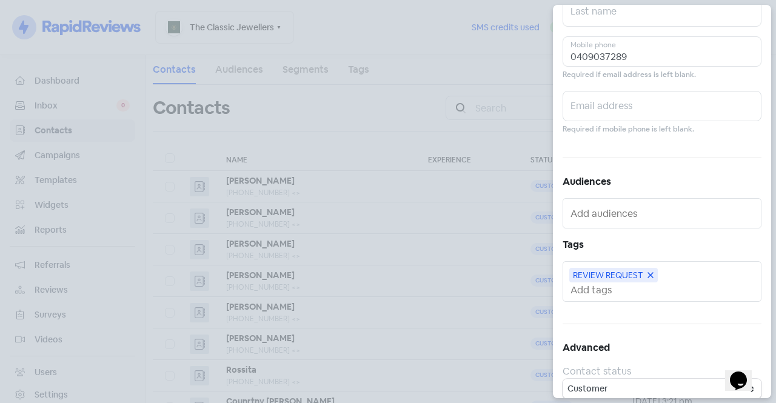
scroll to position [0, 0]
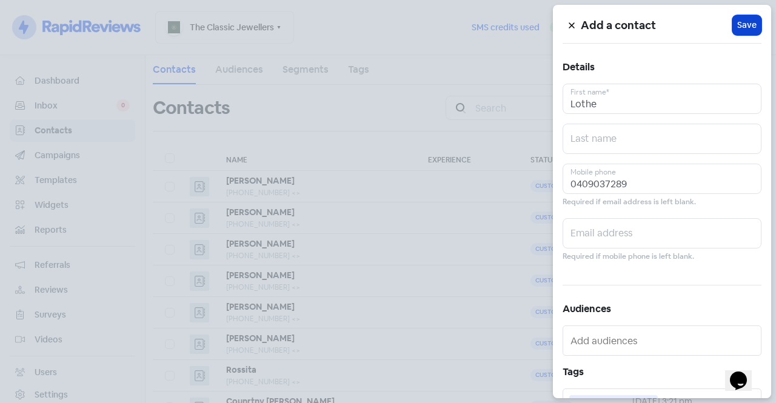
click at [739, 22] on span "Save" at bounding box center [746, 25] width 19 height 13
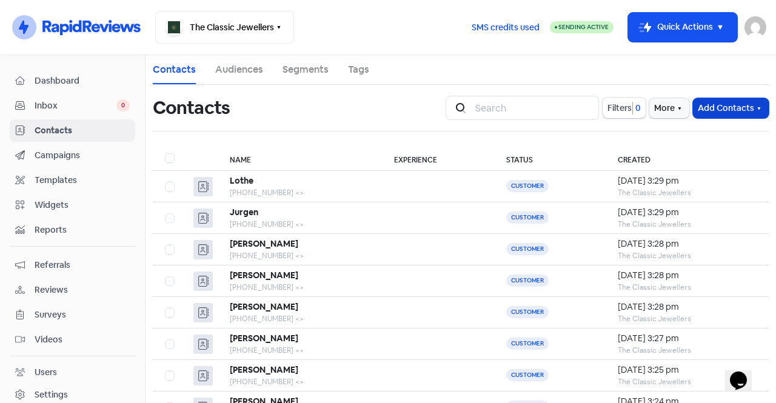
click at [724, 102] on button "Add Contacts" at bounding box center [731, 108] width 76 height 20
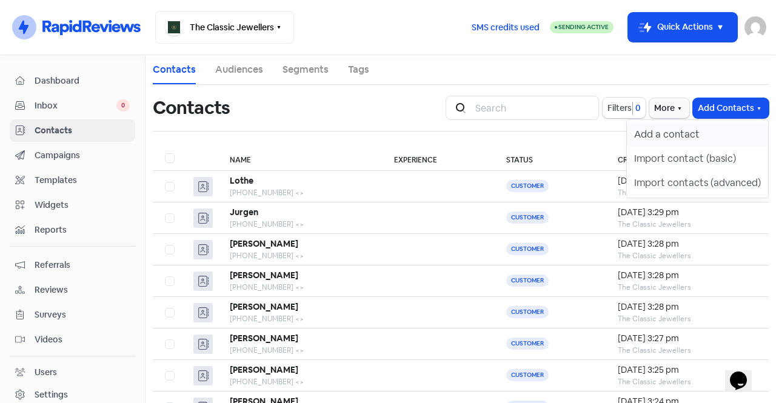
click at [692, 135] on button "Add a contact" at bounding box center [697, 134] width 141 height 24
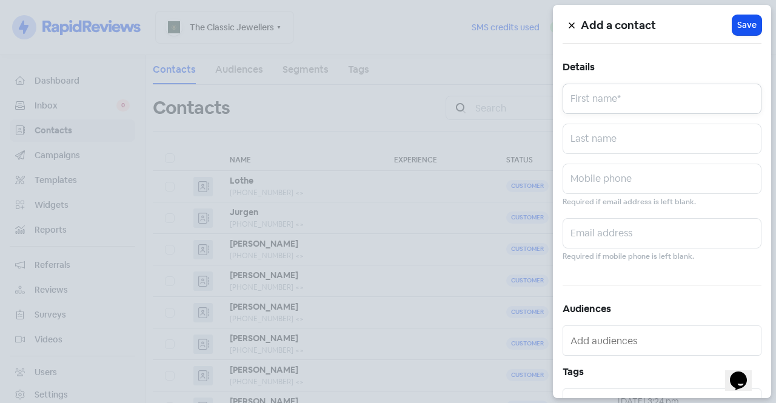
click at [653, 112] on input "text" at bounding box center [662, 99] width 199 height 30
type input "[PERSON_NAME]"
drag, startPoint x: 604, startPoint y: 177, endPoint x: 591, endPoint y: 177, distance: 13.3
click at [591, 177] on input "text" at bounding box center [662, 179] width 199 height 30
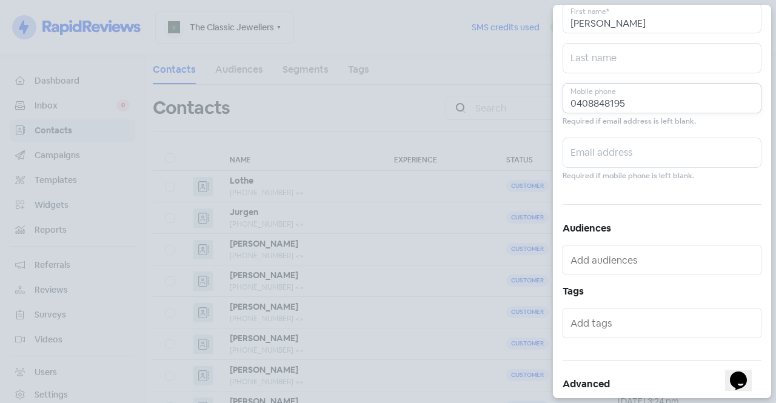
scroll to position [127, 0]
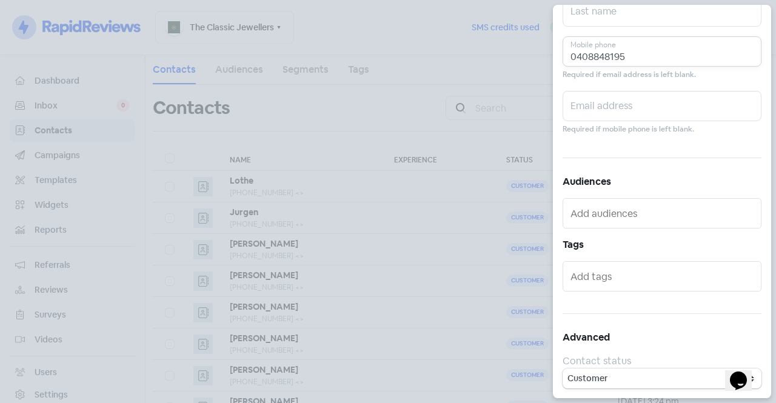
type input "0408848195"
click at [606, 279] on input "text" at bounding box center [662, 276] width 185 height 19
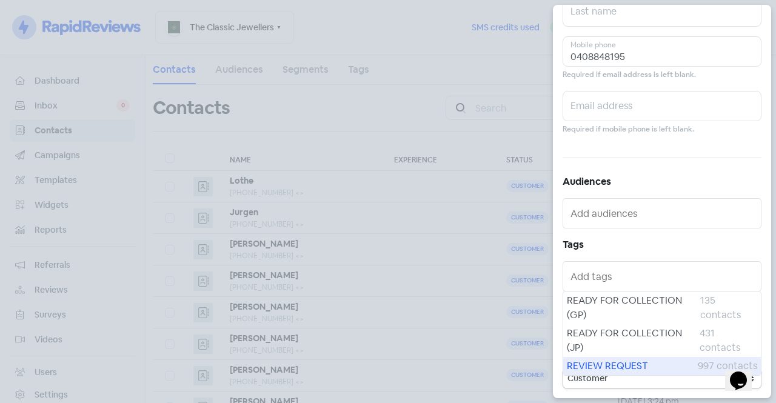
click at [622, 368] on span "REVIEW REQUEST" at bounding box center [632, 366] width 131 height 15
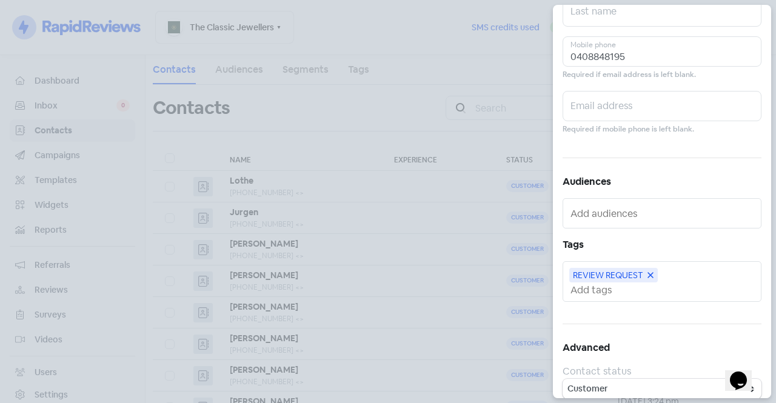
scroll to position [0, 0]
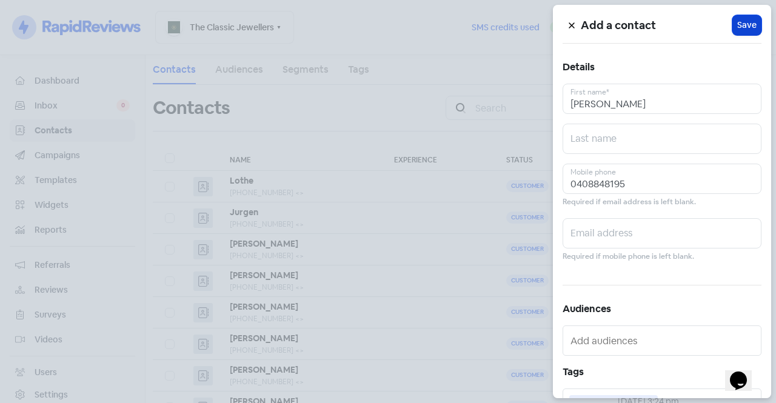
click at [739, 27] on span "Save" at bounding box center [746, 25] width 19 height 13
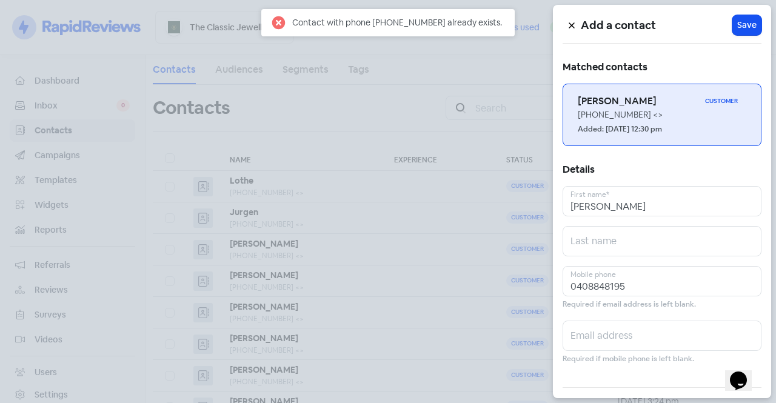
click at [652, 106] on h6 "[PERSON_NAME]" at bounding box center [639, 101] width 122 height 13
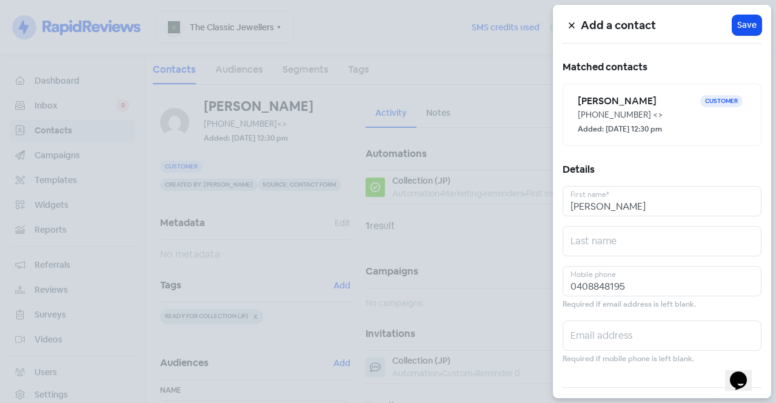
click at [403, 183] on div at bounding box center [388, 201] width 776 height 403
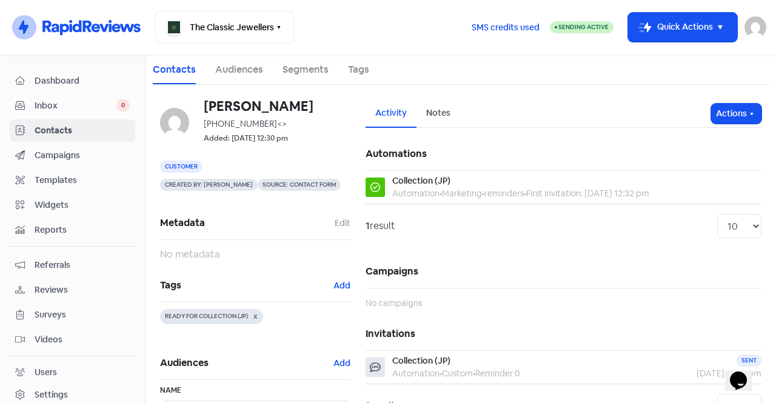
scroll to position [158, 0]
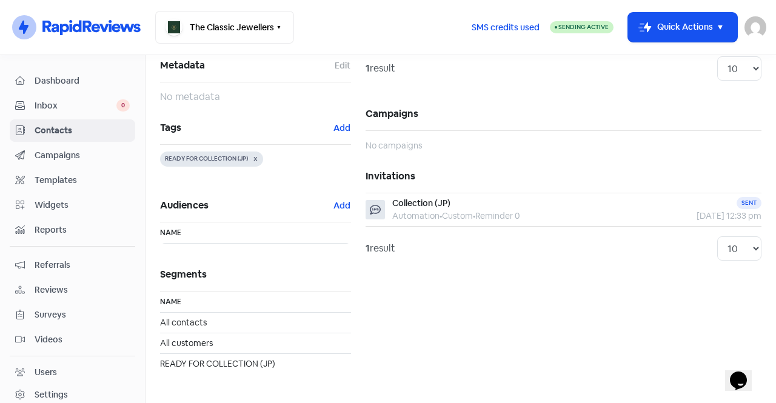
click at [331, 119] on h5 "Tags Add" at bounding box center [255, 128] width 191 height 33
click at [339, 132] on button "Add" at bounding box center [342, 128] width 18 height 14
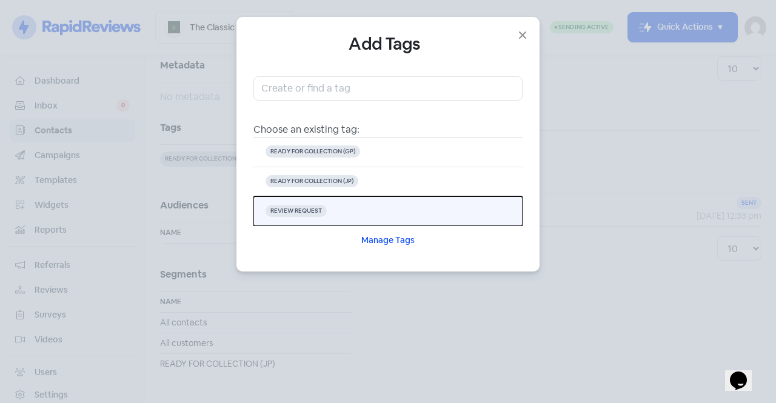
click at [339, 213] on button "REVIEW REQUEST" at bounding box center [387, 211] width 269 height 30
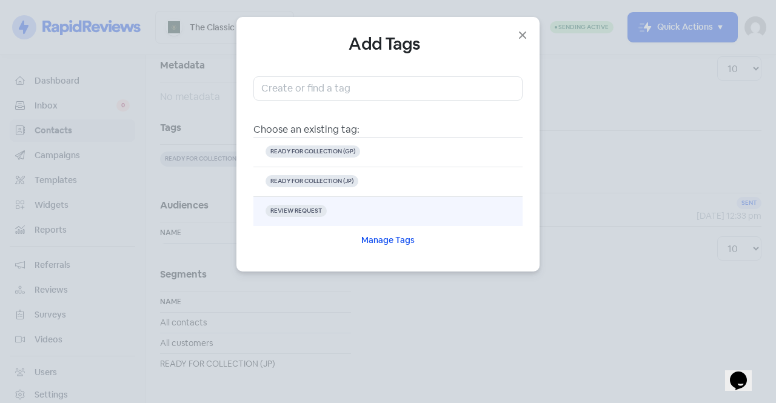
scroll to position [0, 0]
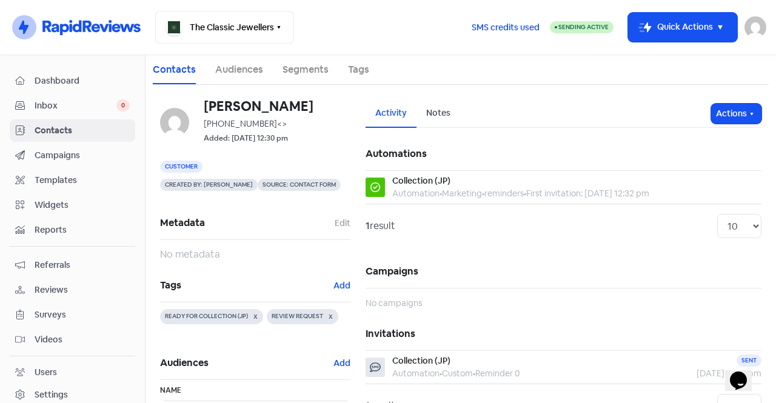
click at [79, 133] on span "Contacts" at bounding box center [82, 130] width 95 height 13
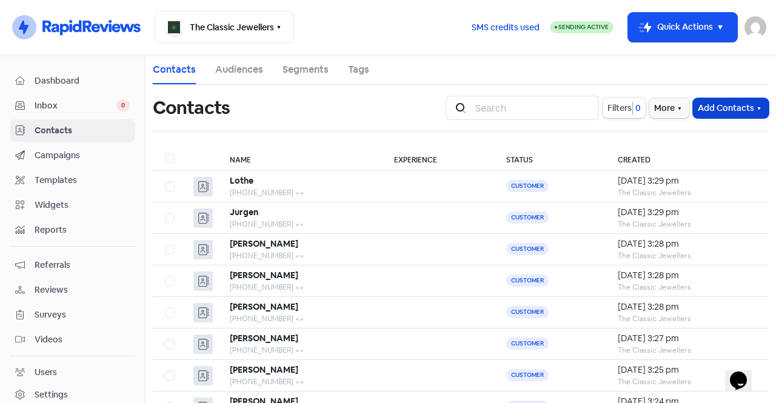
click at [718, 103] on button "Add Contacts" at bounding box center [731, 108] width 76 height 20
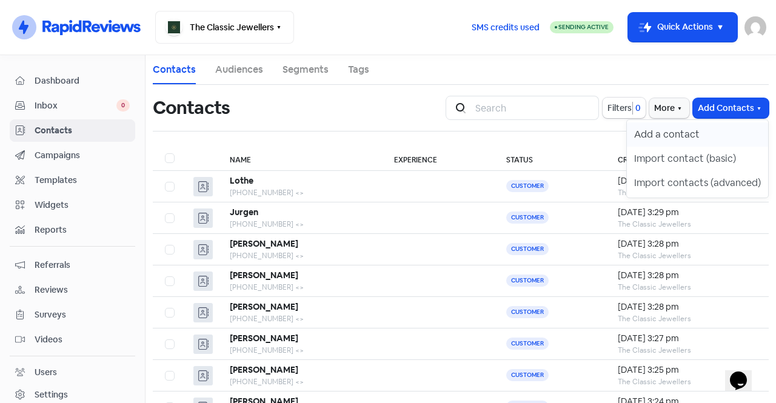
click at [697, 138] on button "Add a contact" at bounding box center [697, 134] width 141 height 24
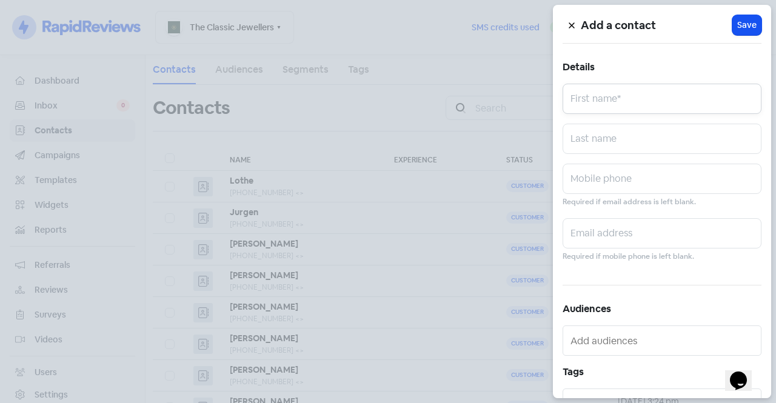
click at [669, 95] on input "text" at bounding box center [662, 99] width 199 height 30
type input "[PERSON_NAME]"
click at [652, 190] on input "text" at bounding box center [662, 179] width 199 height 30
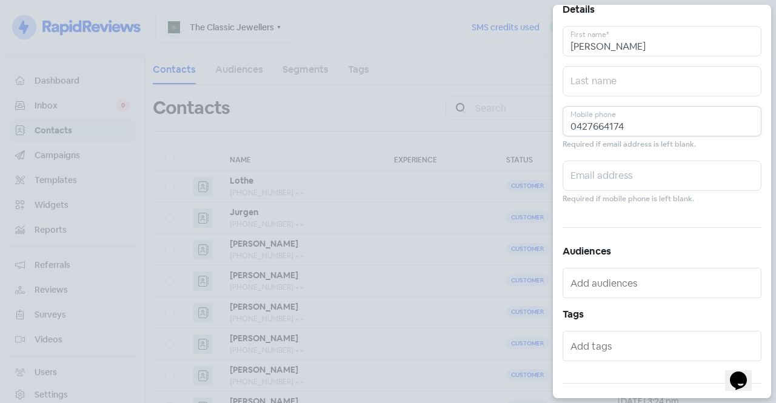
scroll to position [59, 0]
type input "0427664174"
click at [618, 342] on input "text" at bounding box center [662, 344] width 185 height 19
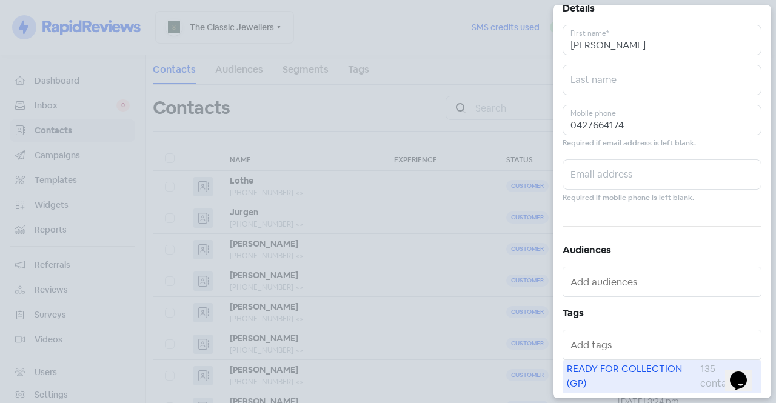
scroll to position [127, 0]
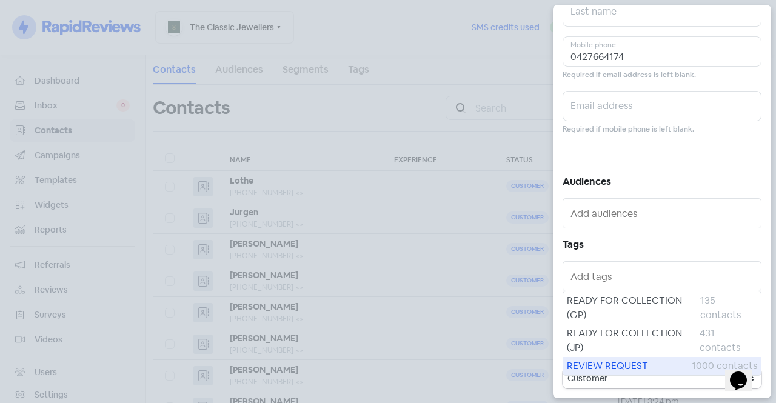
click at [636, 372] on span "REVIEW REQUEST" at bounding box center [629, 366] width 125 height 15
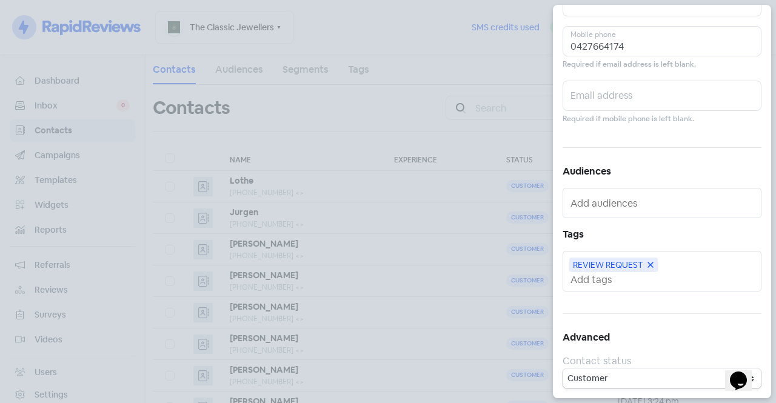
scroll to position [0, 0]
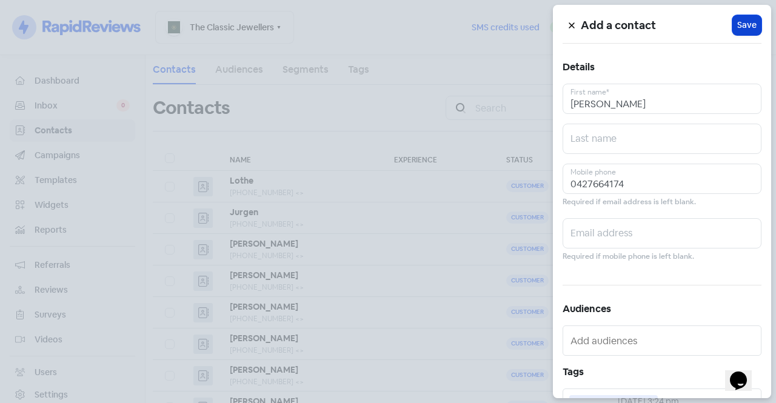
click at [739, 27] on span "Save" at bounding box center [746, 25] width 19 height 13
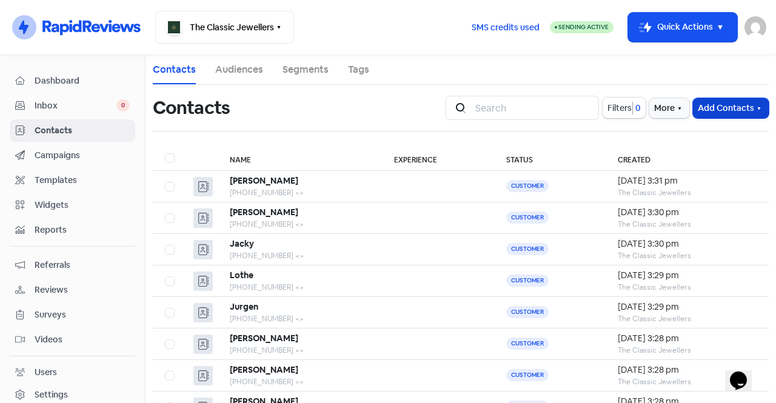
click at [727, 107] on button "Add Contacts" at bounding box center [731, 108] width 76 height 20
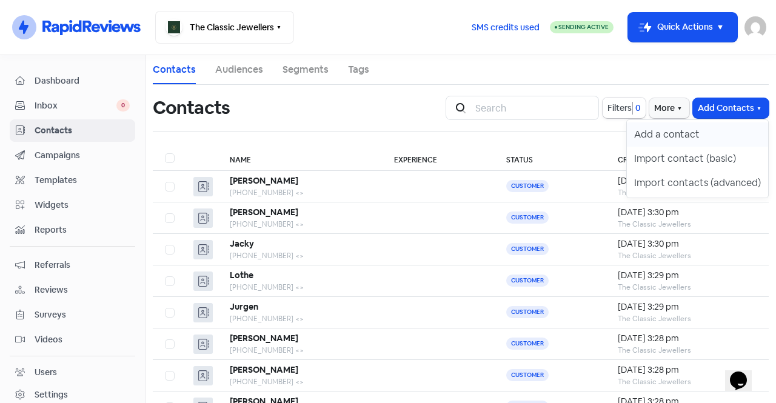
click at [700, 130] on button "Add a contact" at bounding box center [697, 134] width 141 height 24
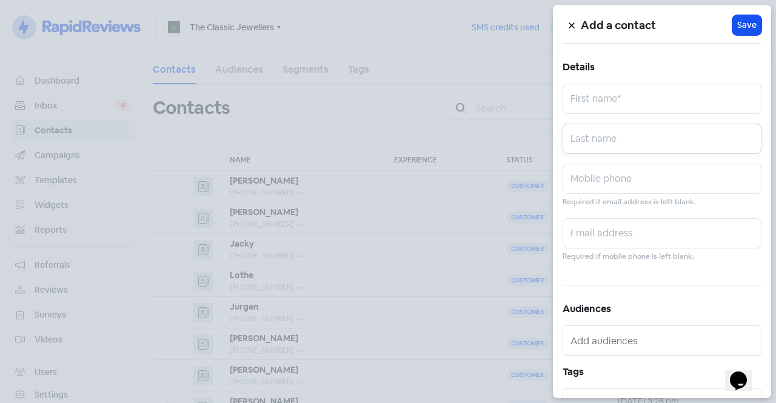
drag, startPoint x: 700, startPoint y: 130, endPoint x: 635, endPoint y: 110, distance: 67.5
click at [635, 110] on div "Add a contact Icon For Loading Save Details First name* Last name Mobile phone …" at bounding box center [662, 201] width 218 height 393
paste input "7117"
type input "7"
click at [575, 109] on input "[PERSON_NAME]" at bounding box center [662, 99] width 199 height 30
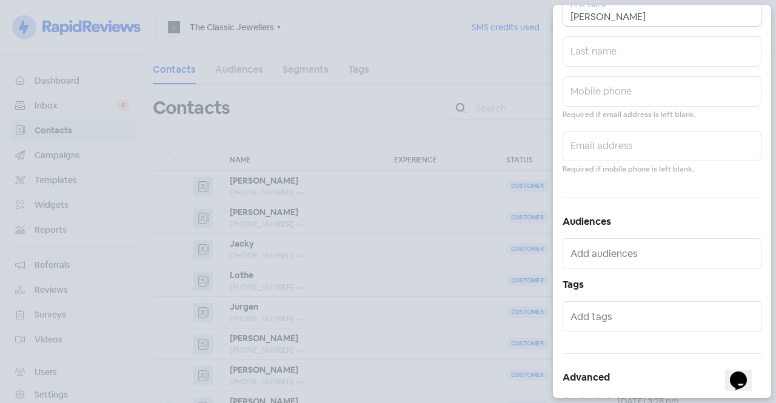
scroll to position [127, 0]
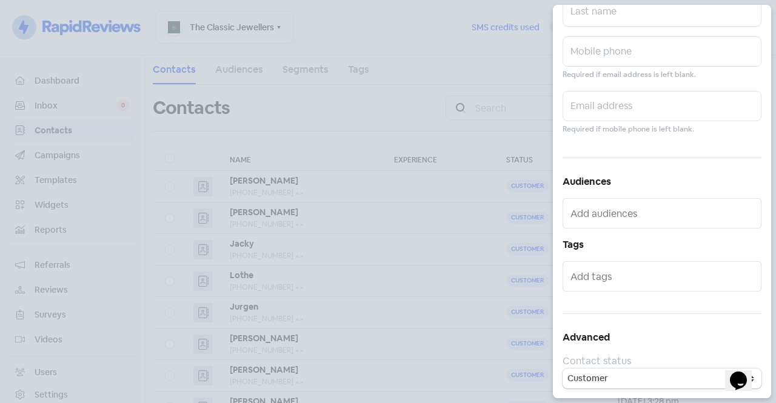
type input "[PERSON_NAME]"
click at [589, 62] on input "text" at bounding box center [662, 51] width 199 height 30
type input "0435080754"
click at [624, 291] on div at bounding box center [662, 276] width 199 height 30
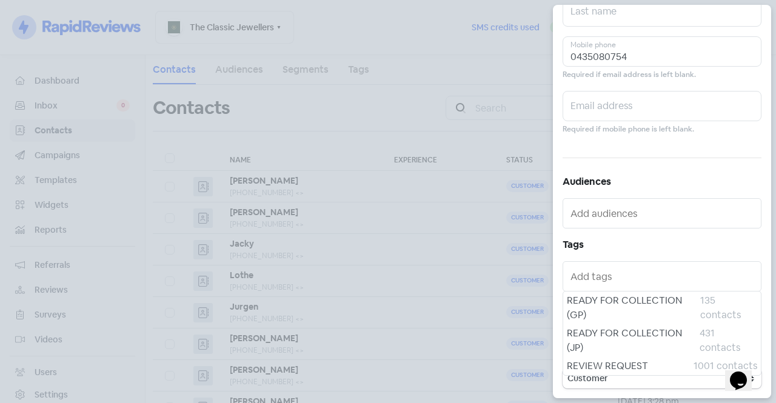
click at [603, 285] on input "text" at bounding box center [662, 276] width 185 height 19
click at [620, 369] on span "REVIEW REQUEST" at bounding box center [630, 366] width 127 height 15
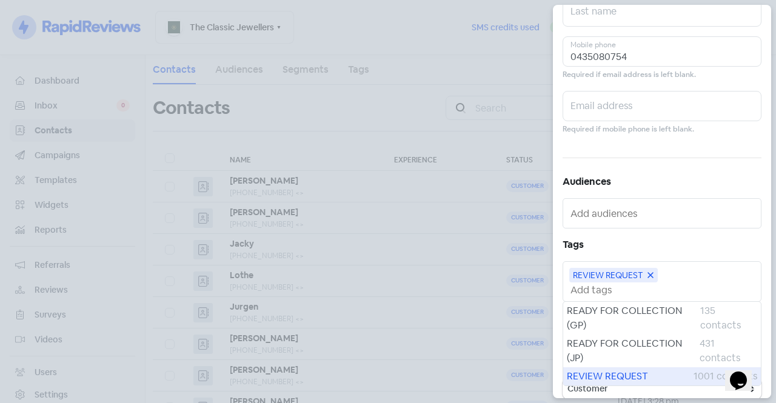
scroll to position [0, 0]
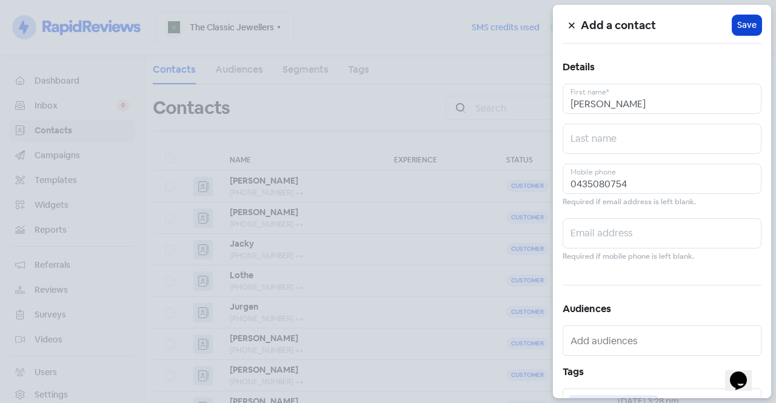
click at [752, 25] on button "Icon For Loading Save" at bounding box center [746, 25] width 29 height 20
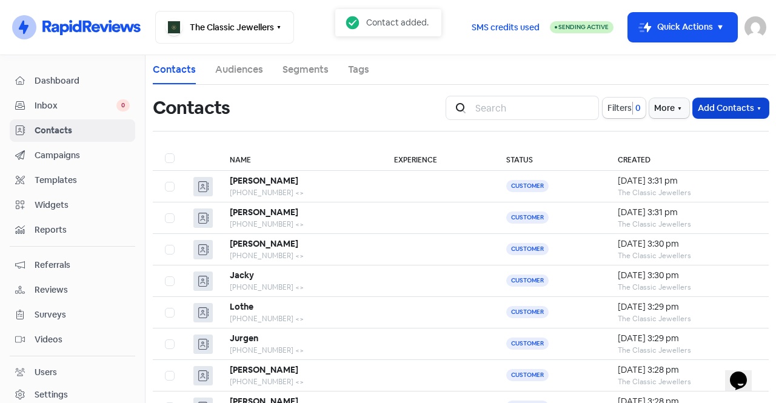
click at [715, 109] on button "Add Contacts" at bounding box center [731, 108] width 76 height 20
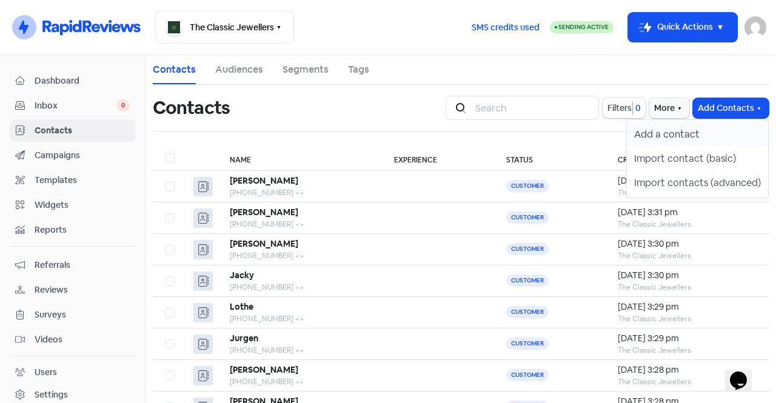
click at [691, 136] on button "Add a contact" at bounding box center [697, 134] width 141 height 24
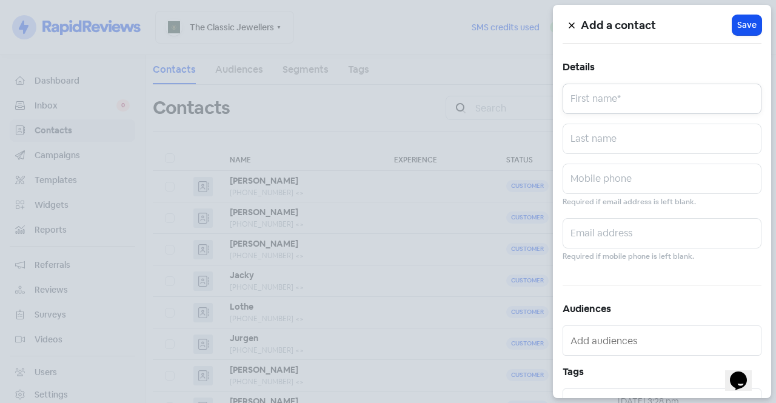
click at [656, 94] on input "text" at bounding box center [662, 99] width 199 height 30
click at [575, 105] on input "sarina" at bounding box center [662, 99] width 199 height 30
type input "Sarina"
click at [604, 185] on input "text" at bounding box center [662, 179] width 199 height 30
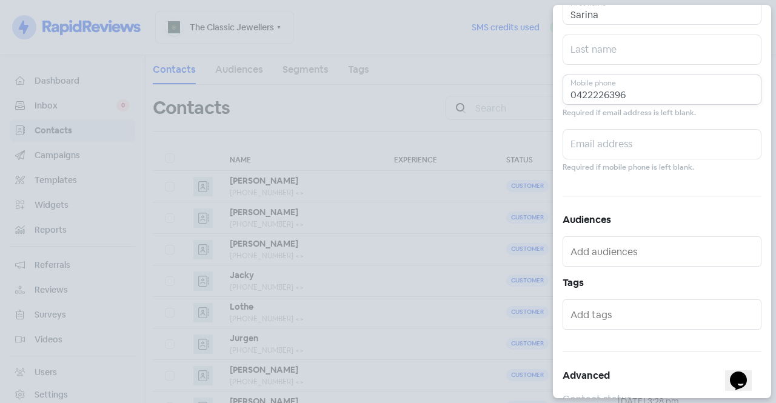
scroll to position [90, 0]
type input "0422226396"
click at [616, 315] on input "text" at bounding box center [662, 313] width 185 height 19
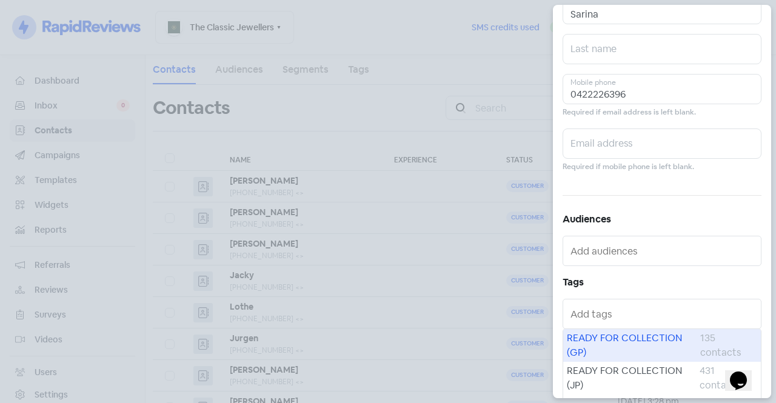
scroll to position [127, 0]
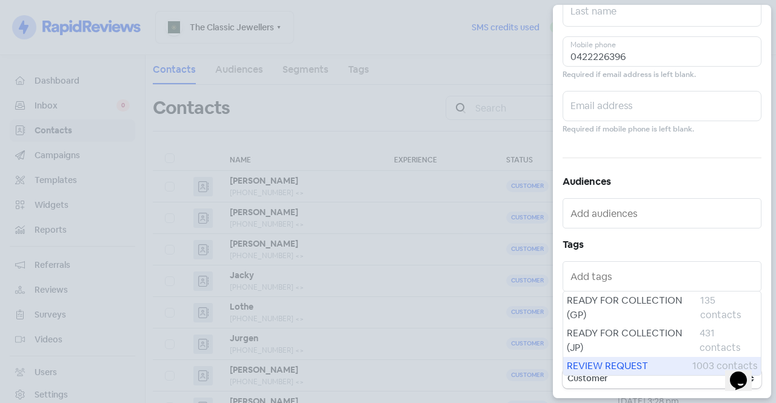
click at [609, 369] on span "REVIEW REQUEST" at bounding box center [629, 366] width 125 height 15
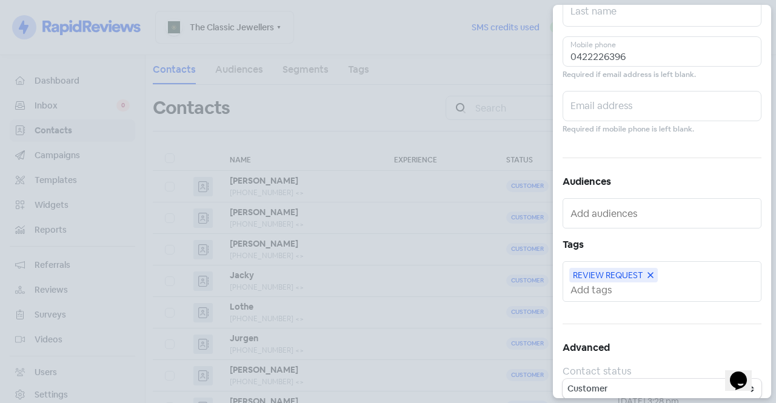
scroll to position [0, 0]
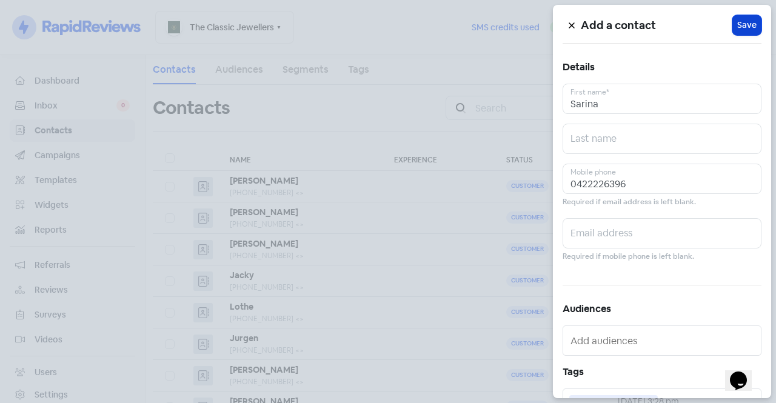
click at [746, 30] on span "Save" at bounding box center [746, 25] width 19 height 13
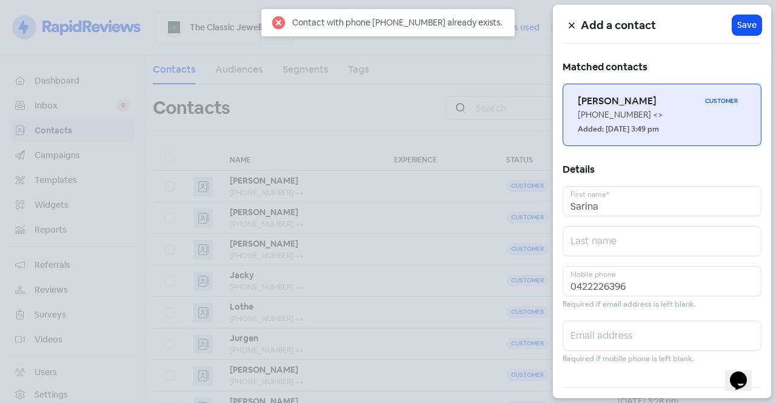
click at [620, 129] on small "Added: [DATE] 3:49 pm" at bounding box center [618, 130] width 81 height 12
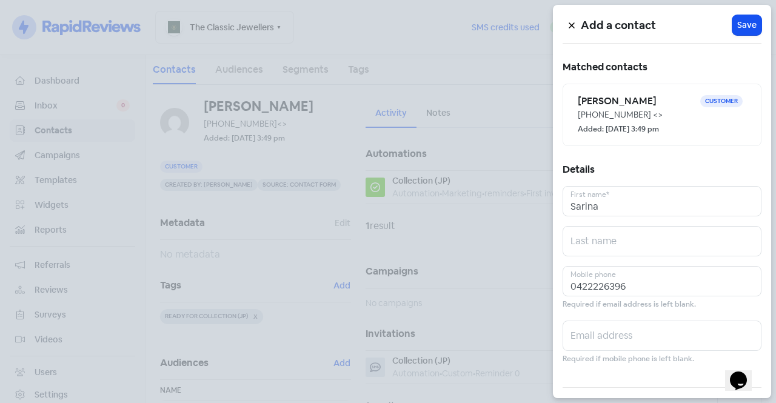
drag, startPoint x: 424, startPoint y: 239, endPoint x: 401, endPoint y: 239, distance: 22.4
click at [401, 239] on div at bounding box center [388, 201] width 776 height 403
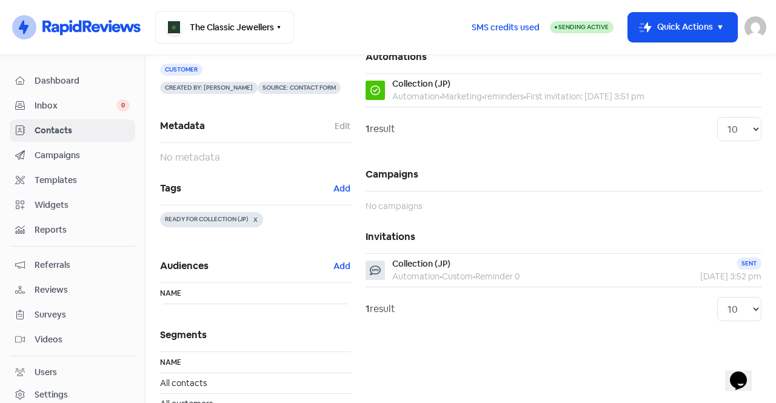
scroll to position [98, 0]
click at [333, 190] on button "Add" at bounding box center [342, 188] width 18 height 14
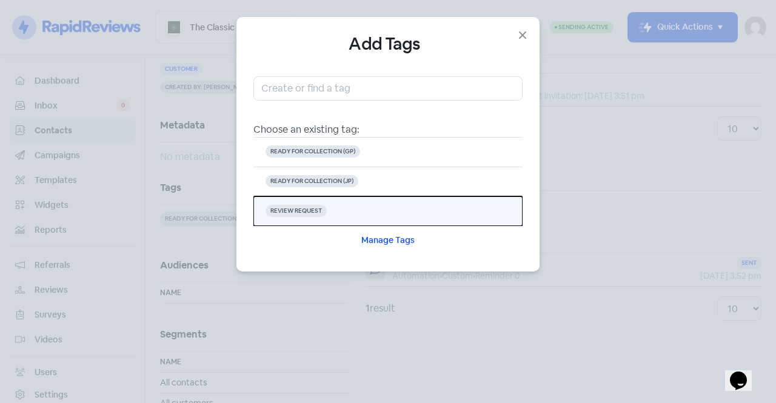
click at [350, 206] on button "REVIEW REQUEST" at bounding box center [387, 211] width 269 height 30
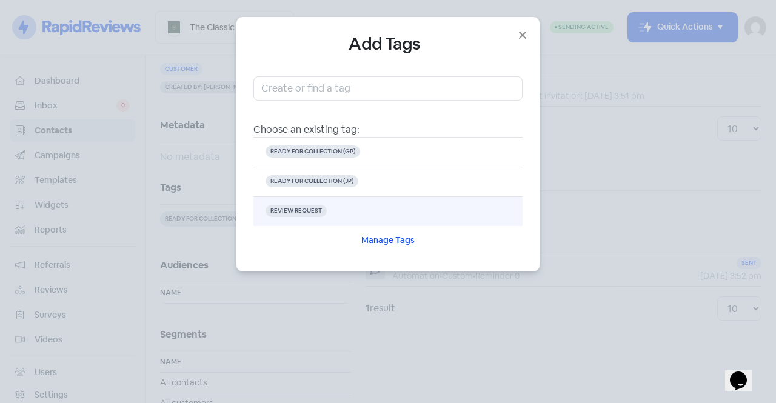
scroll to position [0, 0]
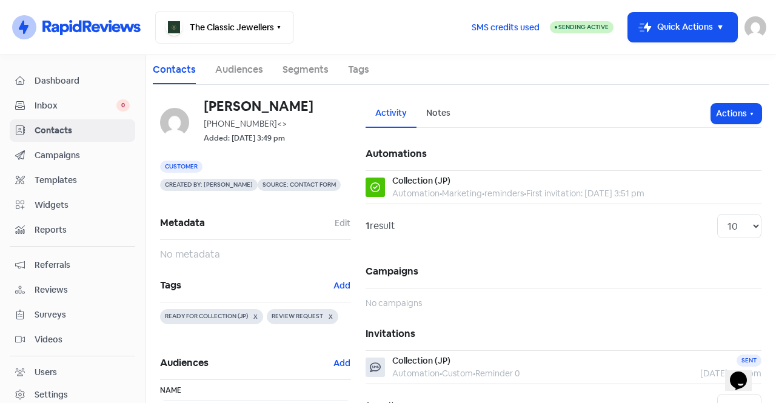
click at [65, 131] on span "Contacts" at bounding box center [82, 130] width 95 height 13
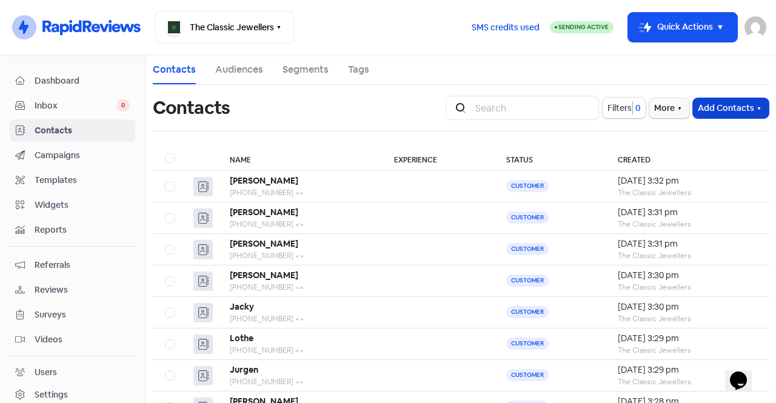
click at [744, 109] on button "Add Contacts" at bounding box center [731, 108] width 76 height 20
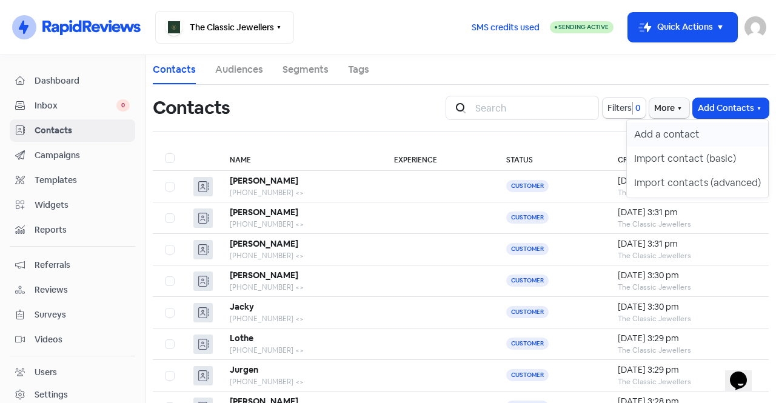
click at [691, 138] on button "Add a contact" at bounding box center [697, 134] width 141 height 24
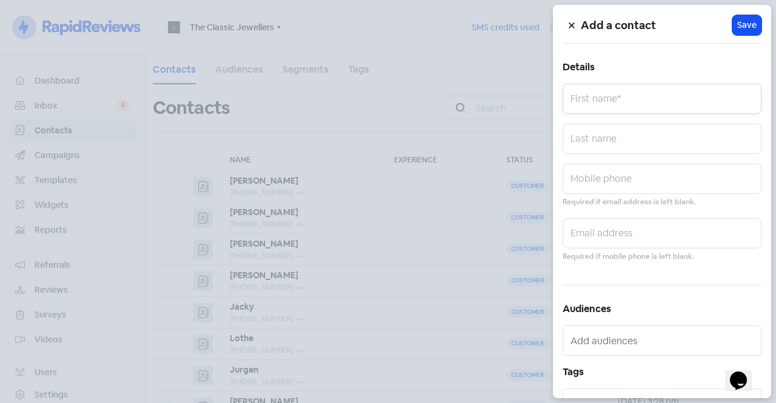
click at [631, 92] on input "text" at bounding box center [662, 99] width 199 height 30
type input "Mat"
click at [592, 178] on input "text" at bounding box center [662, 179] width 199 height 30
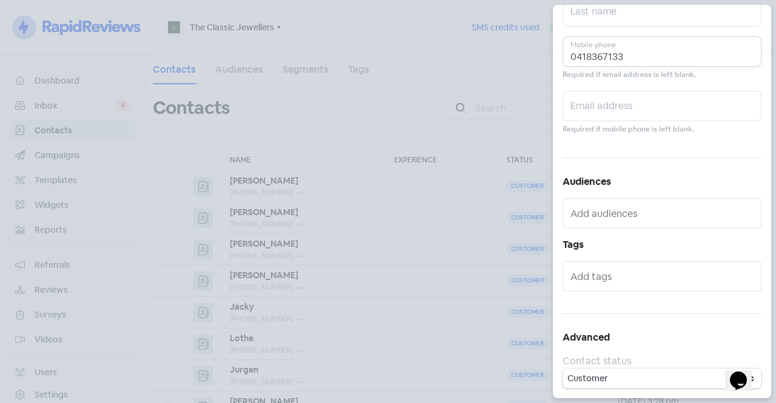
type input "0418367133"
click at [617, 274] on input "text" at bounding box center [662, 276] width 185 height 19
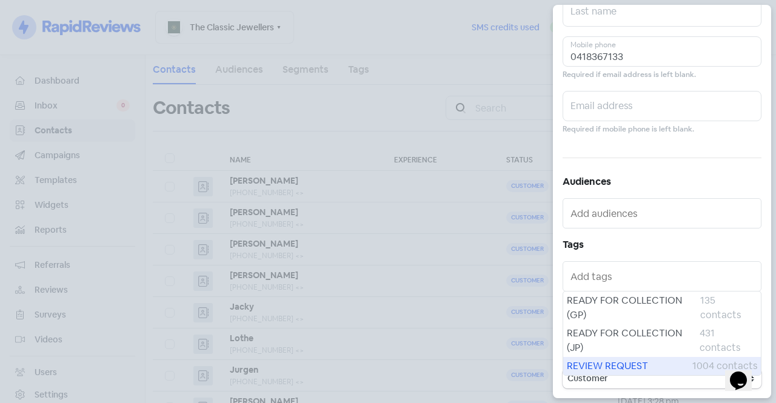
click at [616, 367] on span "REVIEW REQUEST" at bounding box center [629, 366] width 125 height 15
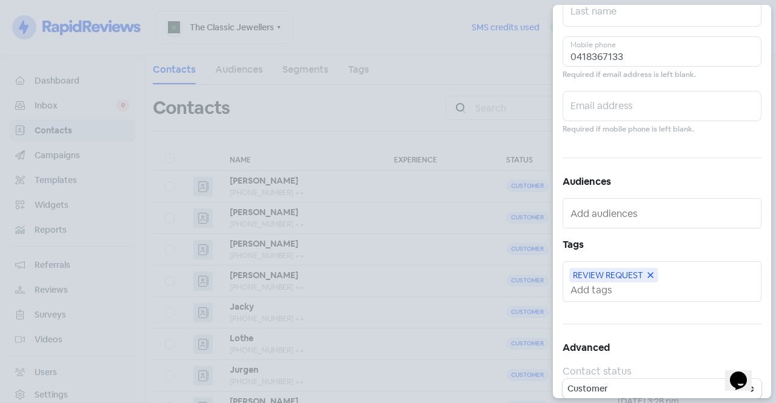
scroll to position [0, 0]
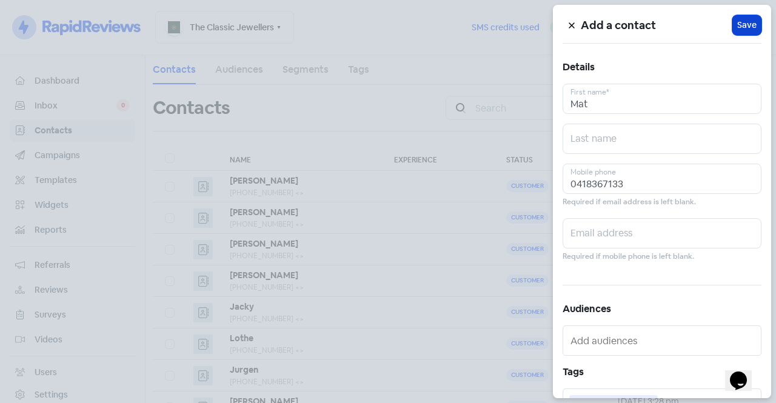
click at [740, 22] on span "Save" at bounding box center [746, 25] width 19 height 13
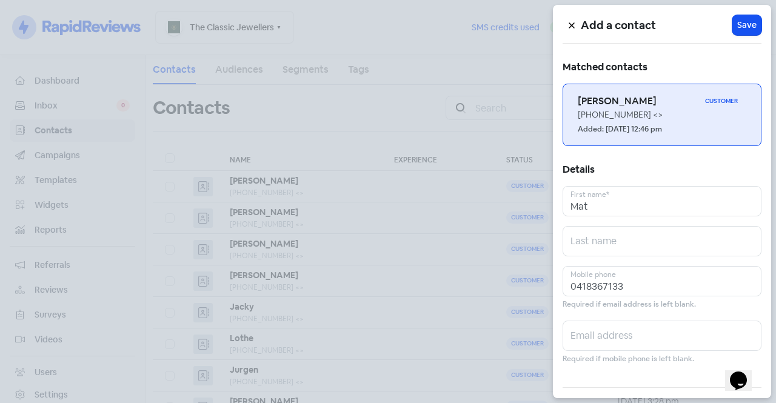
click at [629, 114] on div "[PHONE_NUMBER] <>" at bounding box center [662, 115] width 169 height 13
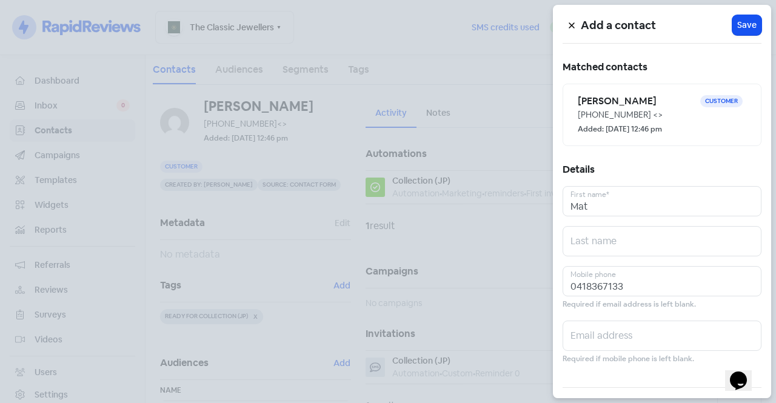
click at [499, 229] on div at bounding box center [388, 201] width 776 height 403
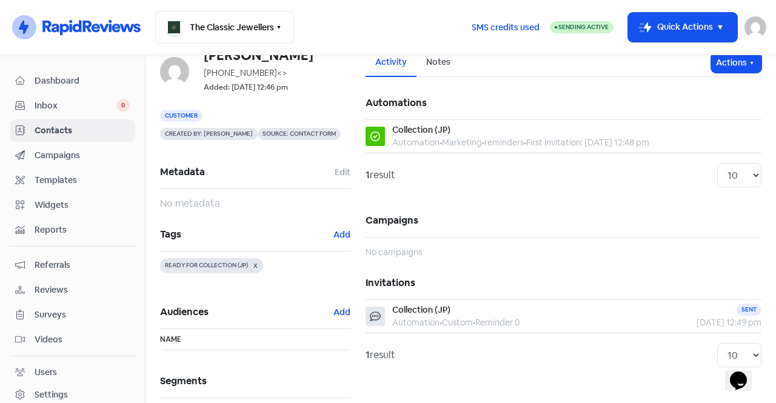
scroll to position [52, 0]
click at [342, 235] on button "Add" at bounding box center [342, 234] width 18 height 14
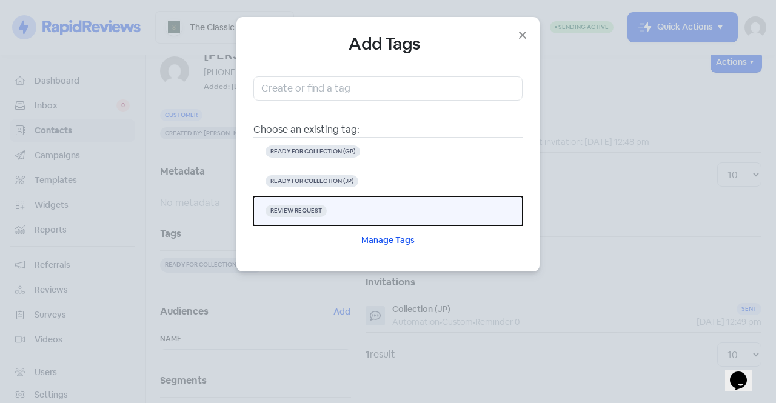
click at [330, 204] on button "REVIEW REQUEST" at bounding box center [387, 211] width 269 height 30
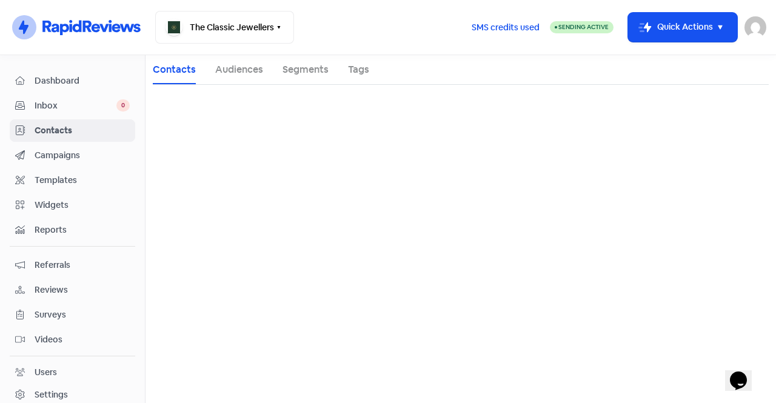
scroll to position [0, 0]
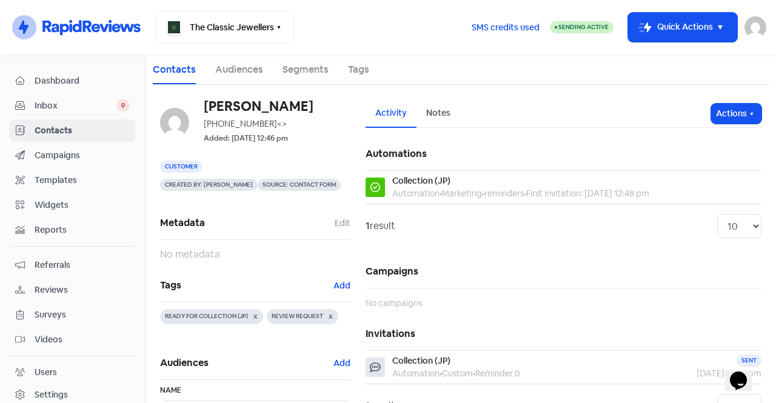
click at [65, 130] on span "Contacts" at bounding box center [82, 130] width 95 height 13
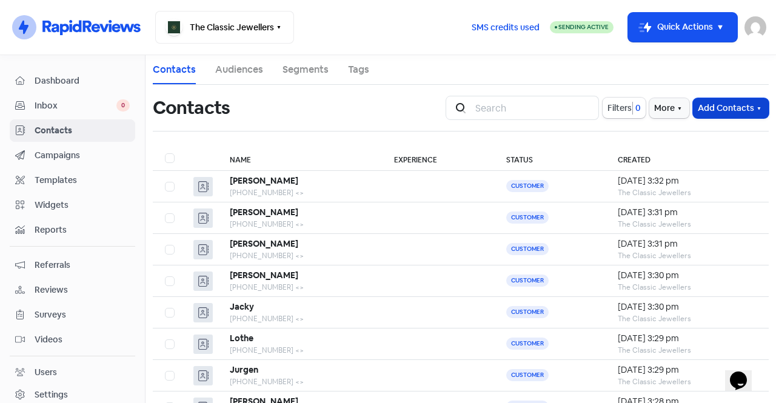
click at [754, 110] on icon "button" at bounding box center [759, 109] width 10 height 10
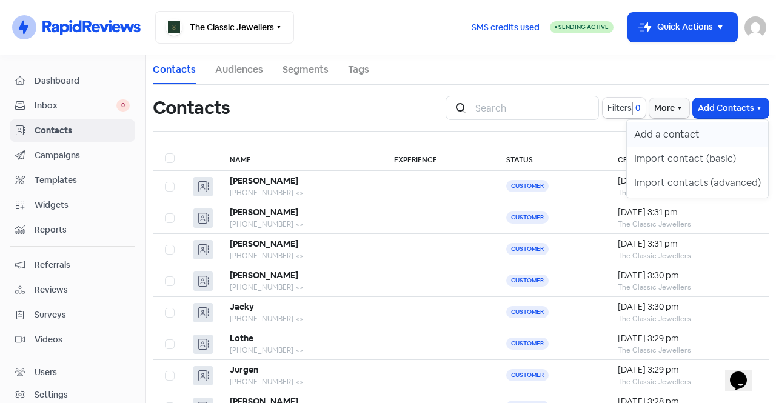
click at [716, 137] on button "Add a contact" at bounding box center [697, 134] width 141 height 24
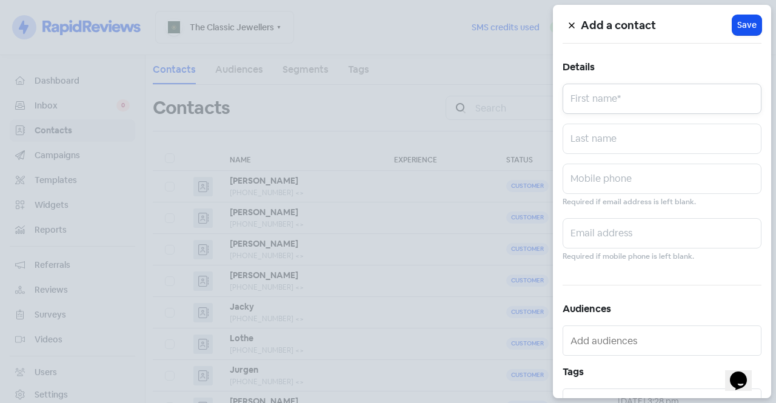
click at [690, 110] on input "text" at bounding box center [662, 99] width 199 height 30
type input "f"
type input "R"
type input "[PERSON_NAME]"
click at [628, 177] on input "text" at bounding box center [662, 179] width 199 height 30
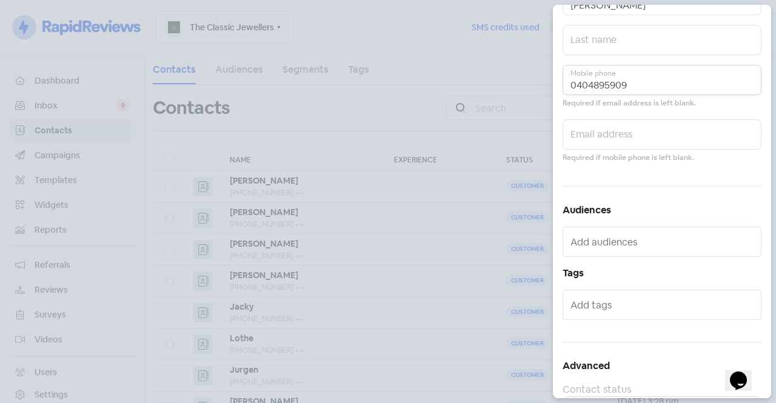
scroll to position [111, 0]
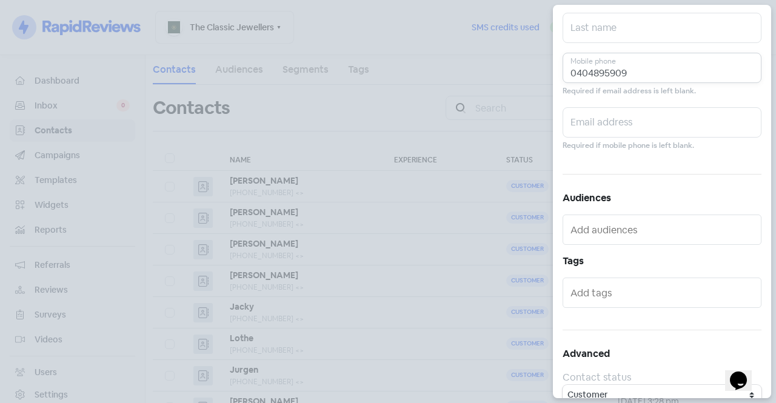
type input "0404895909"
click at [616, 302] on div at bounding box center [662, 293] width 199 height 30
click at [609, 292] on input "text" at bounding box center [662, 292] width 185 height 19
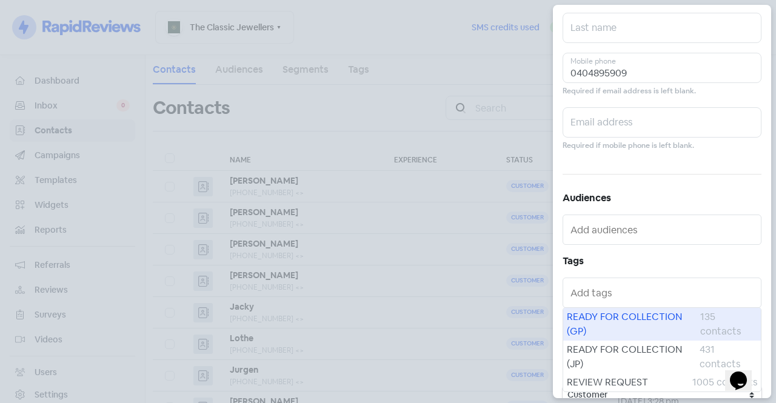
scroll to position [127, 0]
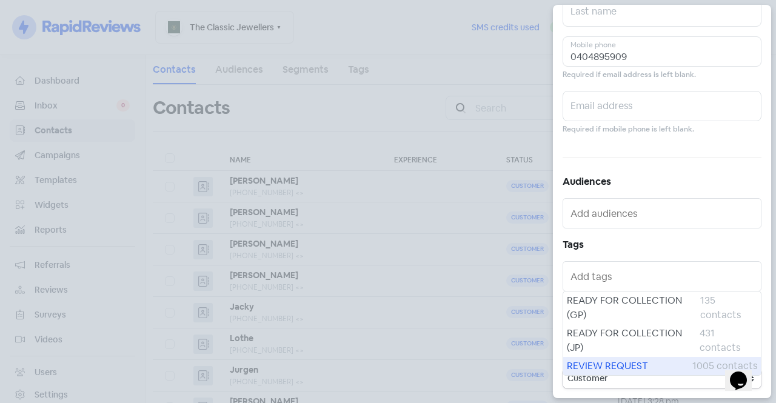
click at [609, 366] on span "REVIEW REQUEST" at bounding box center [629, 366] width 125 height 15
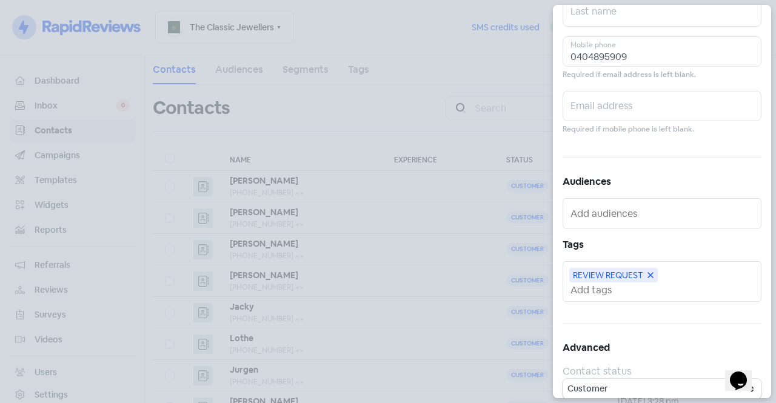
scroll to position [0, 0]
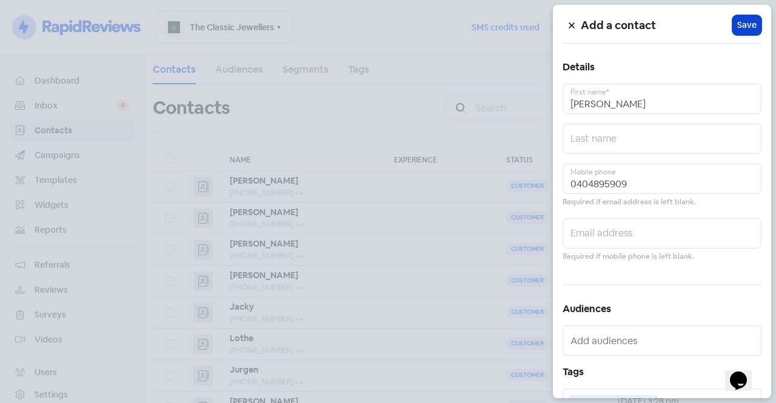
click at [737, 22] on span "Save" at bounding box center [746, 25] width 19 height 13
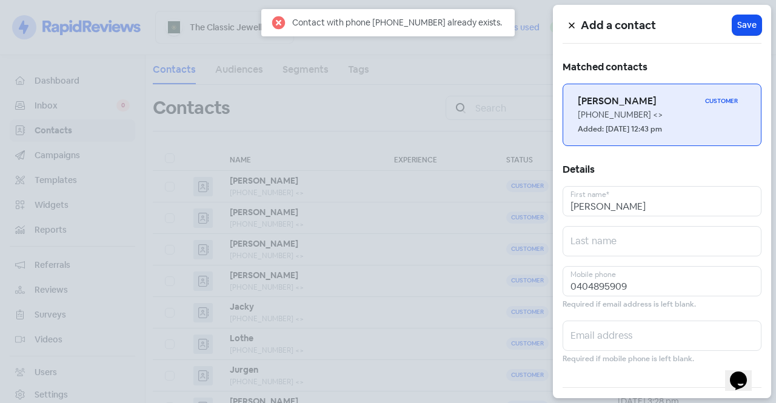
click at [666, 104] on h6 "[PERSON_NAME]" at bounding box center [639, 101] width 122 height 13
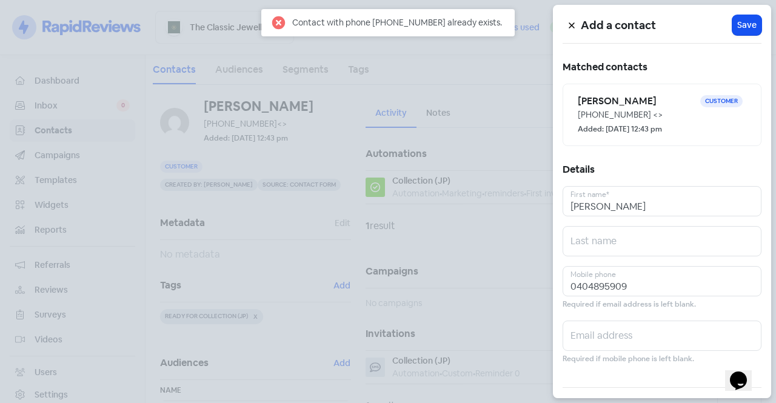
click at [470, 179] on div at bounding box center [388, 201] width 776 height 403
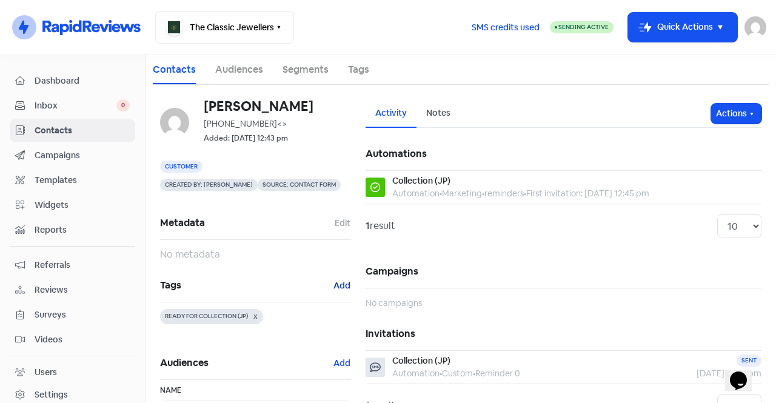
click at [337, 279] on button "Add" at bounding box center [342, 286] width 18 height 14
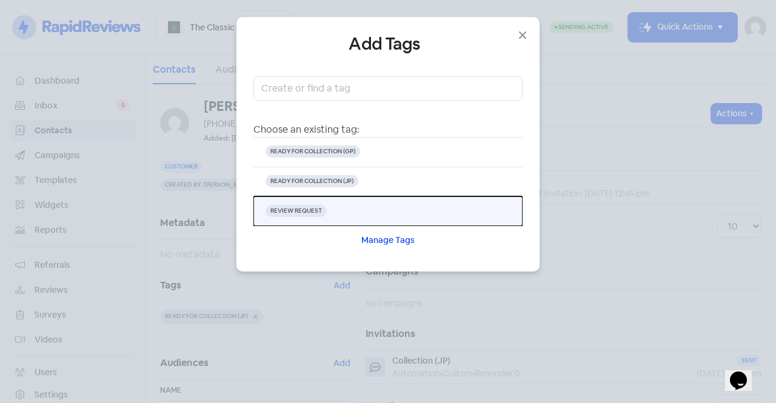
click at [342, 207] on button "REVIEW REQUEST" at bounding box center [387, 211] width 269 height 30
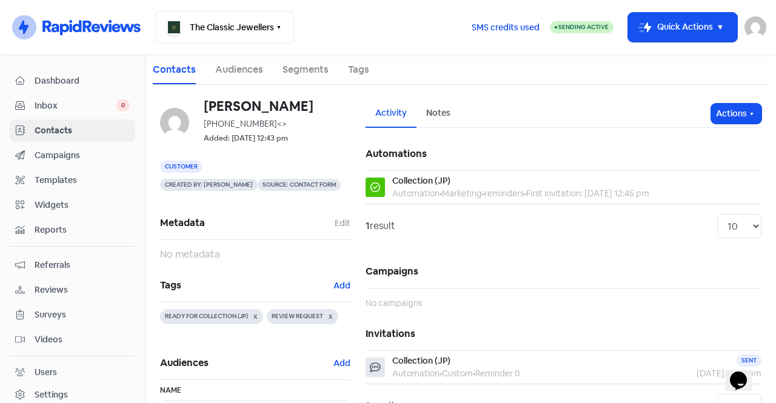
click at [92, 131] on span "Contacts" at bounding box center [82, 130] width 95 height 13
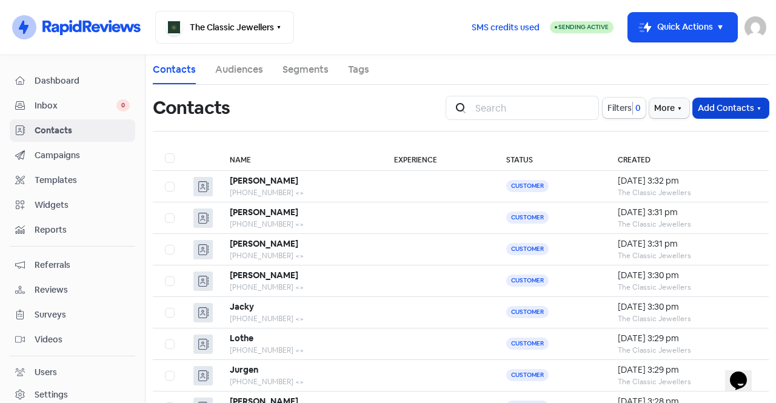
click at [702, 110] on button "Add Contacts" at bounding box center [731, 108] width 76 height 20
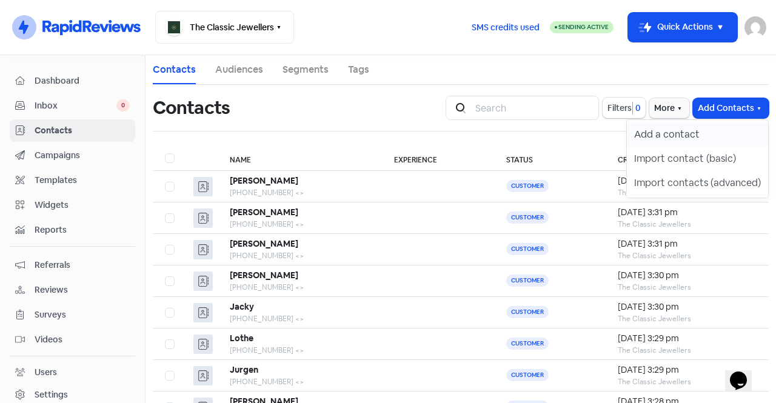
click at [686, 141] on button "Add a contact" at bounding box center [697, 134] width 141 height 24
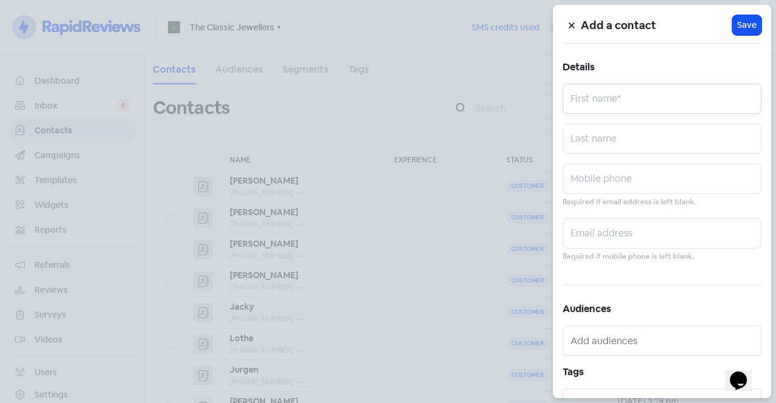
click at [640, 104] on input "text" at bounding box center [662, 99] width 199 height 30
type input "Rozana"
click at [620, 185] on input "text" at bounding box center [662, 179] width 199 height 30
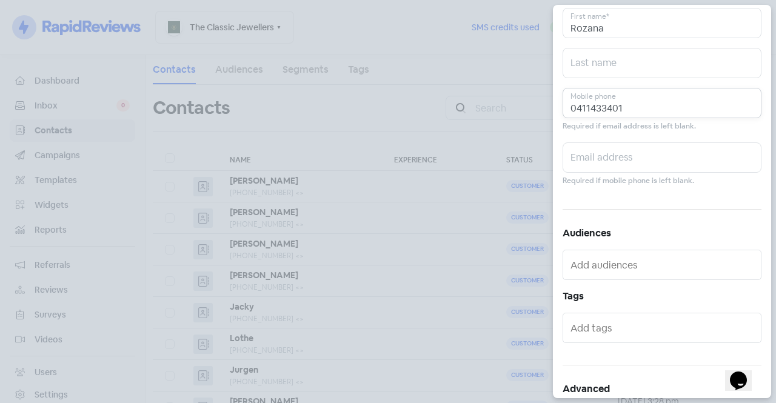
scroll to position [80, 0]
type input "0411433401"
click at [609, 319] on input "text" at bounding box center [662, 323] width 185 height 19
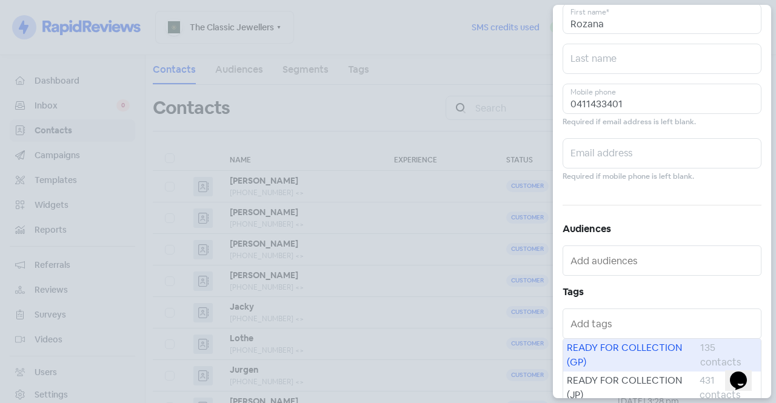
scroll to position [127, 0]
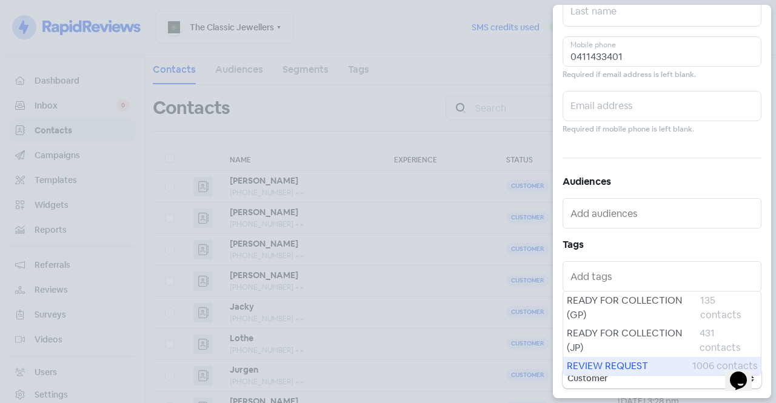
click at [602, 362] on span "REVIEW REQUEST" at bounding box center [629, 366] width 125 height 15
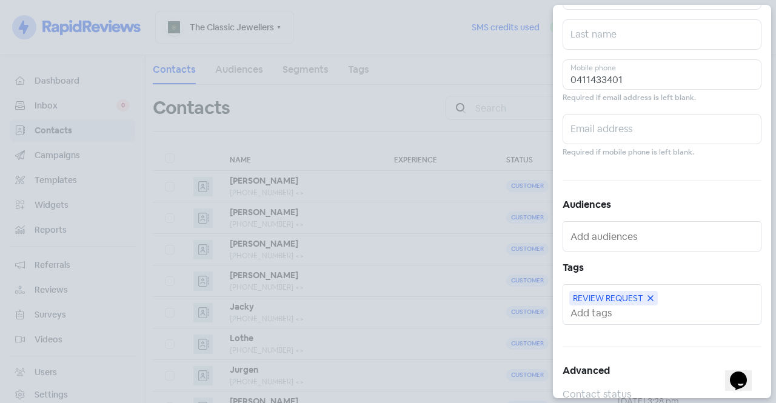
scroll to position [0, 0]
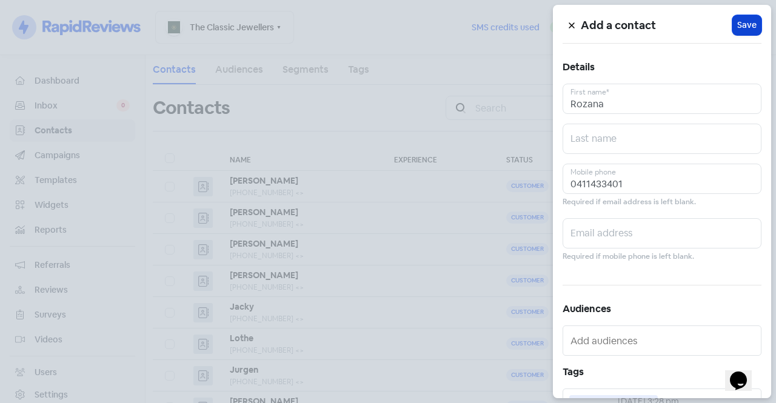
click at [737, 19] on span "Save" at bounding box center [746, 25] width 19 height 13
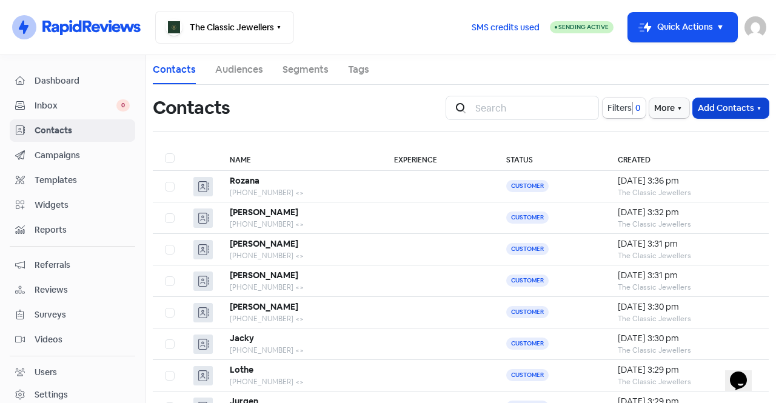
click at [701, 103] on button "Add Contacts" at bounding box center [731, 108] width 76 height 20
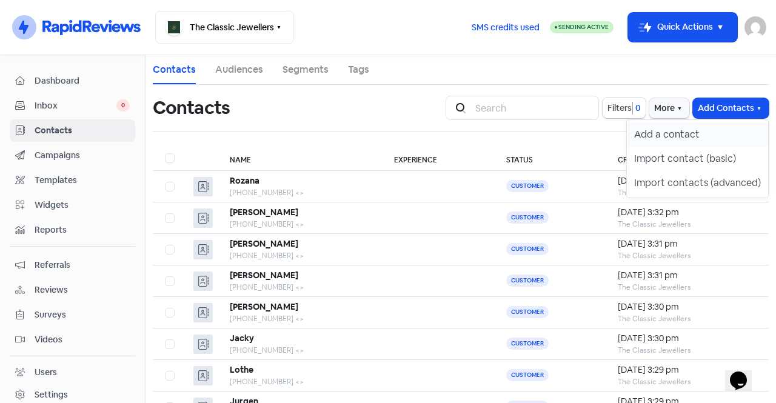
click at [690, 127] on button "Add a contact" at bounding box center [697, 134] width 141 height 24
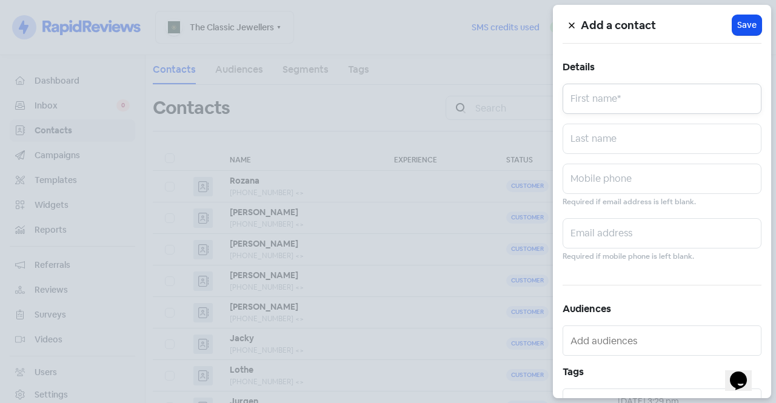
click at [653, 104] on input "text" at bounding box center [662, 99] width 199 height 30
type input "[PERSON_NAME]"
click at [604, 193] on input "text" at bounding box center [662, 179] width 199 height 30
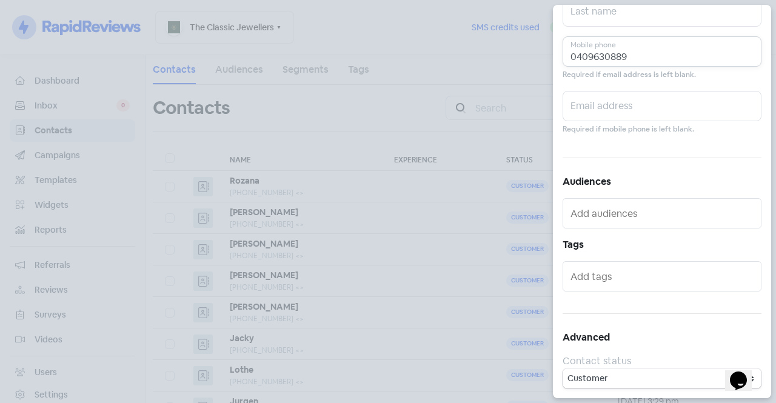
type input "0409630889"
click at [678, 275] on input "text" at bounding box center [662, 276] width 185 height 19
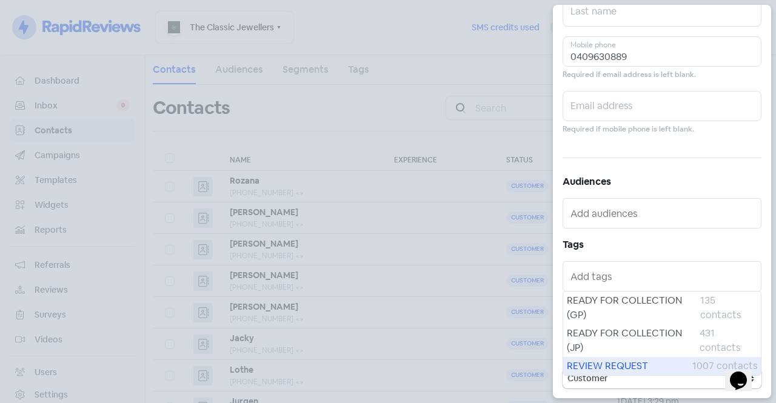
click at [609, 365] on span "REVIEW REQUEST" at bounding box center [629, 366] width 125 height 15
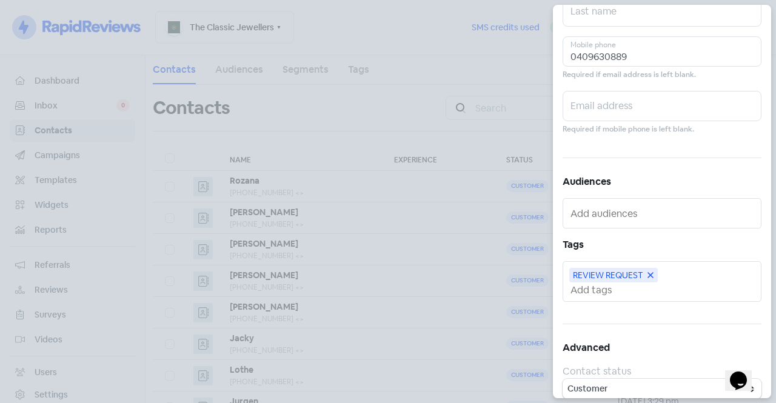
scroll to position [0, 0]
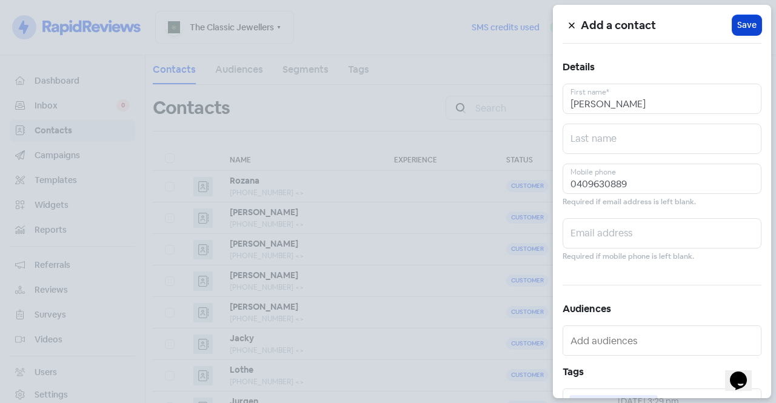
click at [746, 24] on span "Save" at bounding box center [746, 25] width 19 height 13
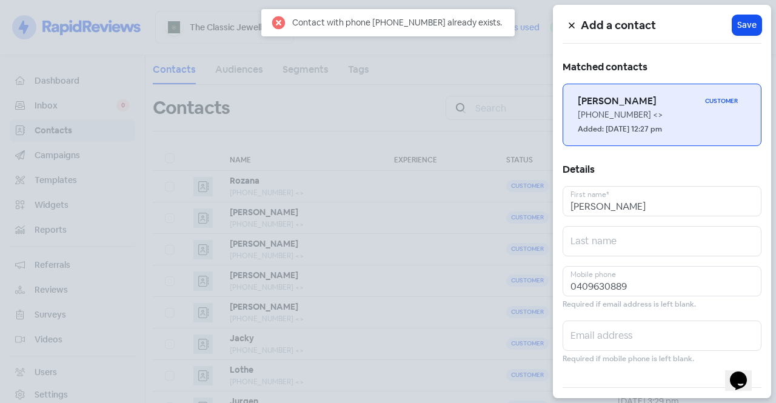
click at [673, 116] on div "[PHONE_NUMBER] <>" at bounding box center [662, 115] width 169 height 13
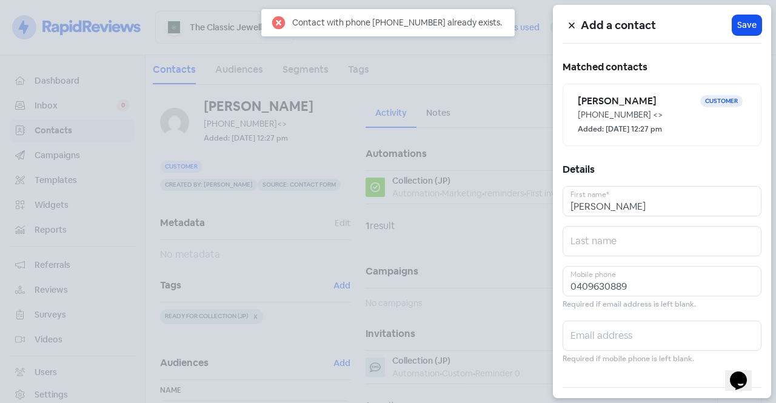
click at [502, 167] on div at bounding box center [388, 201] width 776 height 403
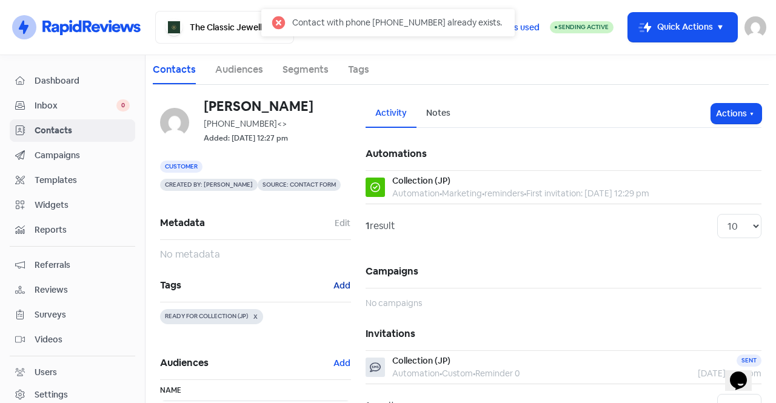
click at [339, 286] on button "Add" at bounding box center [342, 286] width 18 height 14
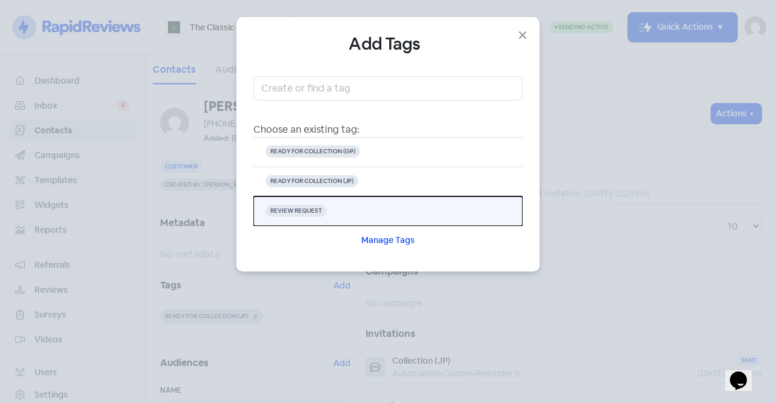
click at [339, 202] on button "REVIEW REQUEST" at bounding box center [387, 211] width 269 height 30
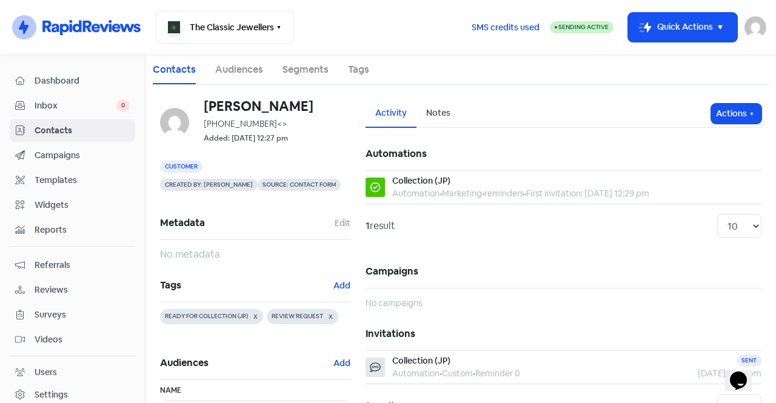
click at [100, 129] on span "Contacts" at bounding box center [82, 130] width 95 height 13
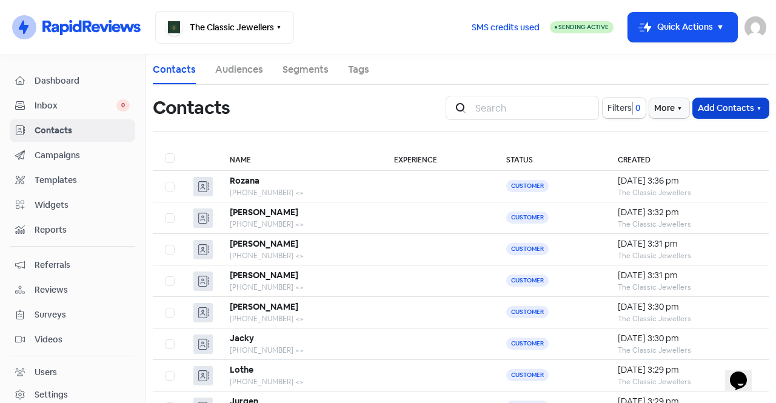
click at [736, 113] on button "Add Contacts" at bounding box center [731, 108] width 76 height 20
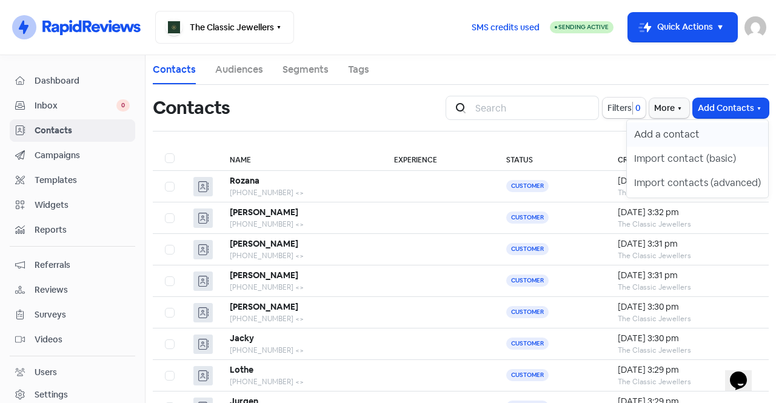
click at [707, 131] on button "Add a contact" at bounding box center [697, 134] width 141 height 24
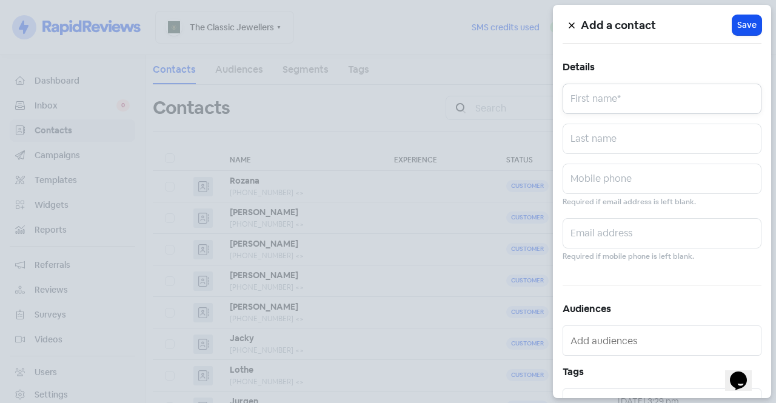
click at [654, 95] on input "text" at bounding box center [662, 99] width 199 height 30
type input "[PERSON_NAME]"
click at [600, 194] on div "Mobile phone Required if email address is left blank." at bounding box center [662, 186] width 199 height 45
click at [595, 185] on input "text" at bounding box center [662, 179] width 199 height 30
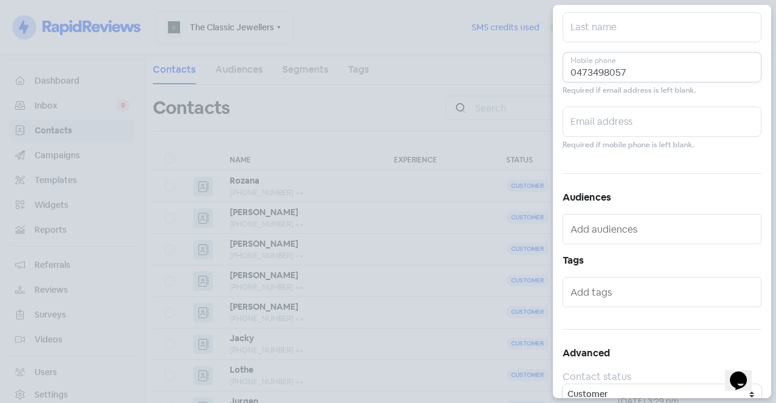
scroll to position [113, 0]
type input "0473498057"
click at [633, 289] on input "text" at bounding box center [662, 290] width 185 height 19
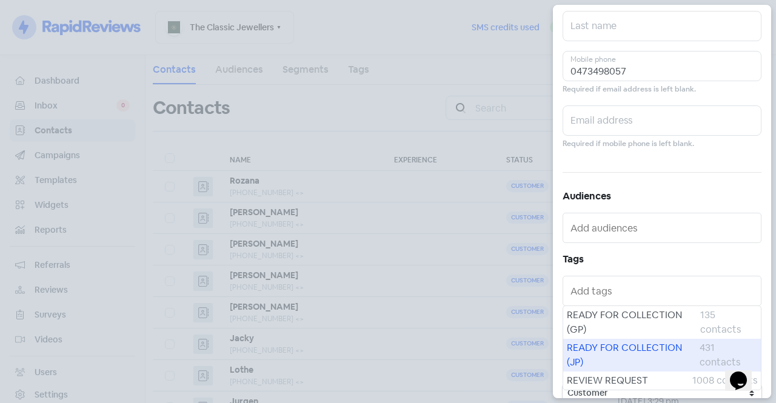
scroll to position [127, 0]
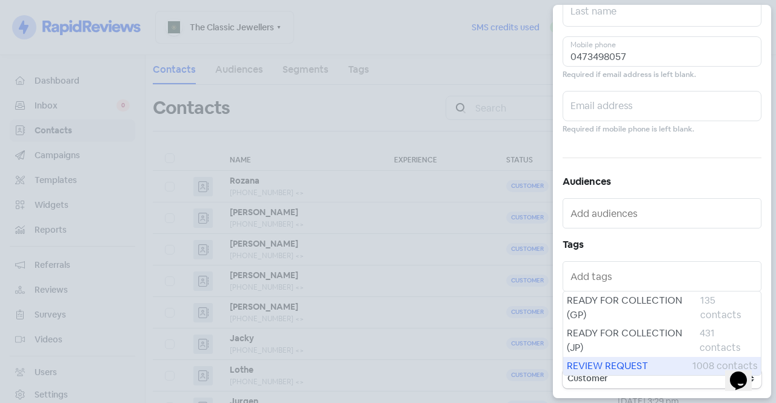
click at [603, 368] on span "REVIEW REQUEST" at bounding box center [629, 366] width 125 height 15
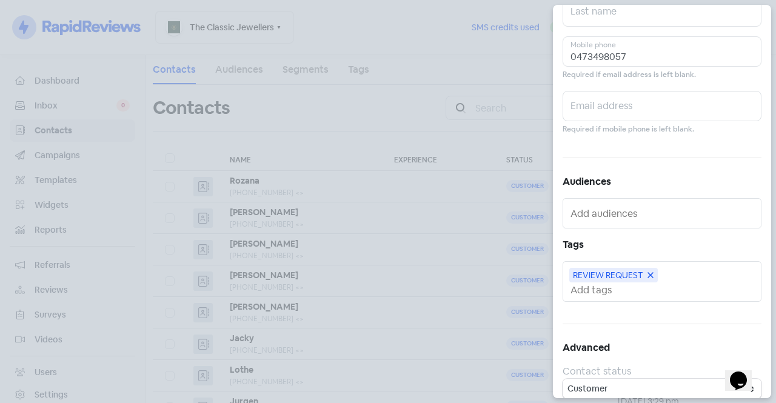
scroll to position [0, 0]
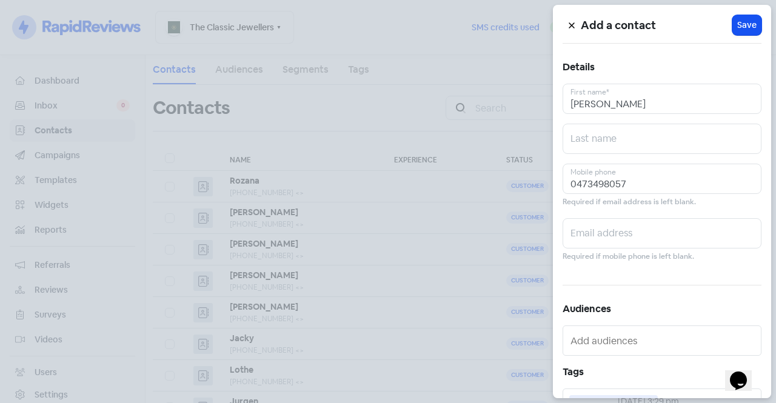
click at [729, 47] on div "Add a contact Icon For Loading Save Details [PERSON_NAME] First name* Last name…" at bounding box center [662, 201] width 218 height 393
click at [743, 33] on button "Icon For Loading Save" at bounding box center [746, 25] width 29 height 20
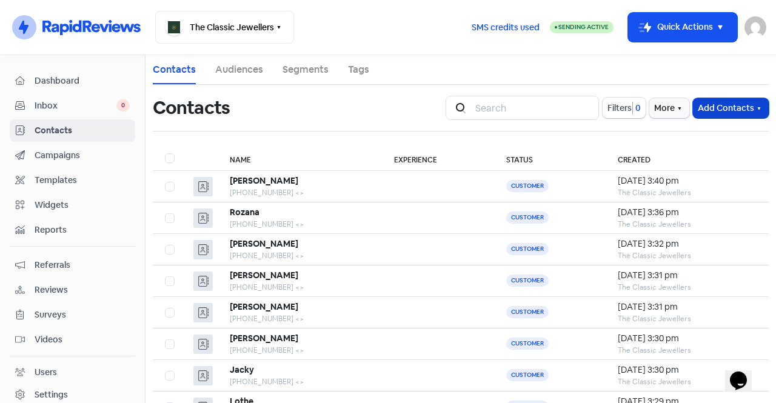
click at [737, 103] on button "Add Contacts" at bounding box center [731, 108] width 76 height 20
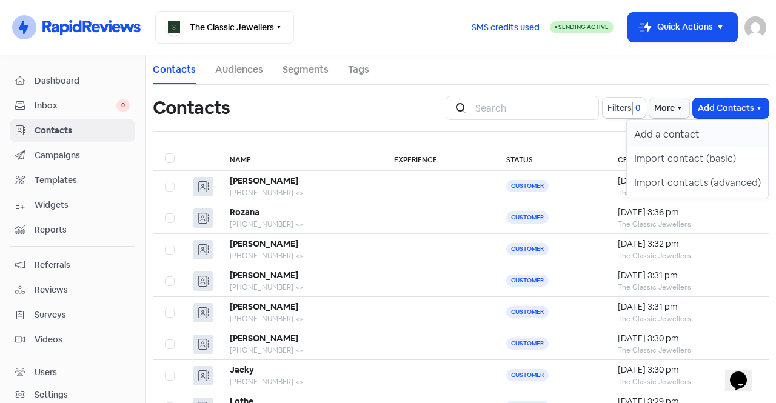
click at [689, 132] on button "Add a contact" at bounding box center [697, 134] width 141 height 24
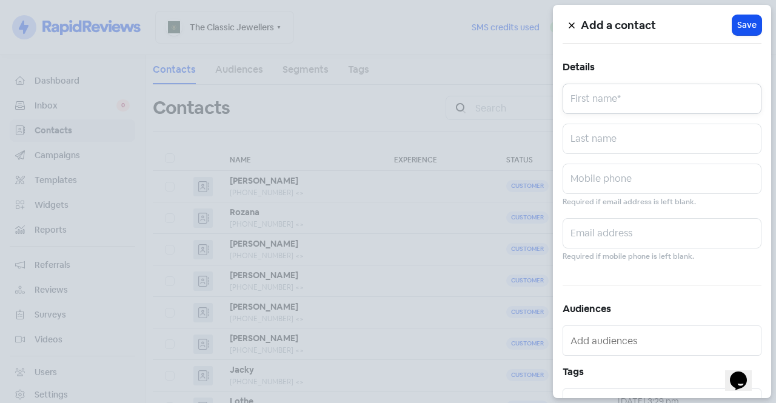
click at [647, 95] on input "text" at bounding box center [662, 99] width 199 height 30
type input "Nahamika"
click at [612, 187] on input "text" at bounding box center [662, 179] width 199 height 30
click at [575, 108] on input "Nahamika" at bounding box center [662, 99] width 199 height 30
click at [612, 173] on input "text" at bounding box center [662, 179] width 199 height 30
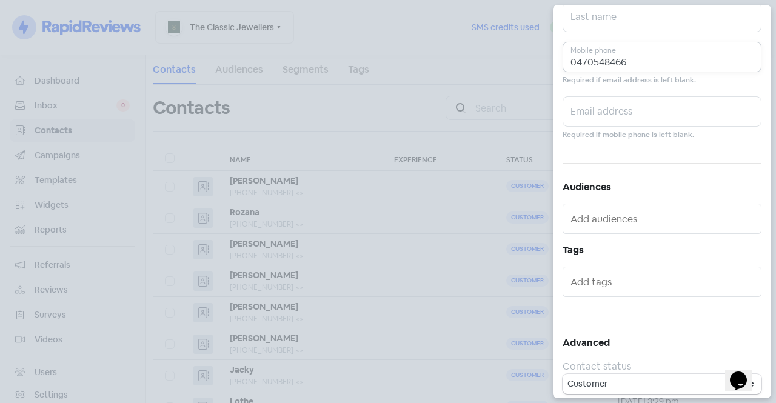
scroll to position [125, 0]
type input "0470548466"
click at [595, 276] on input "text" at bounding box center [662, 278] width 185 height 19
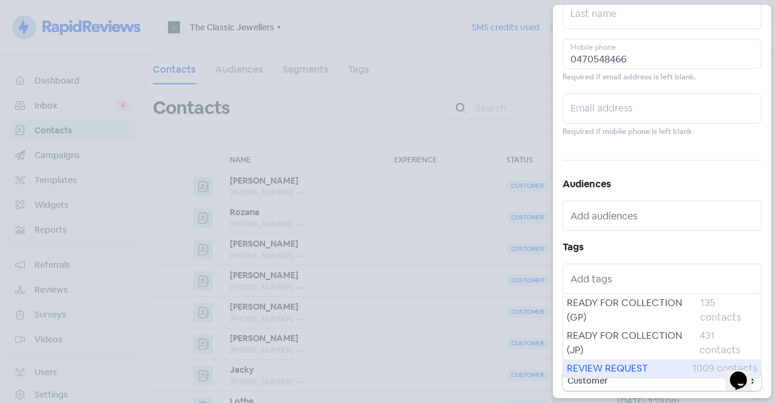
click at [604, 364] on span "REVIEW REQUEST" at bounding box center [629, 368] width 125 height 15
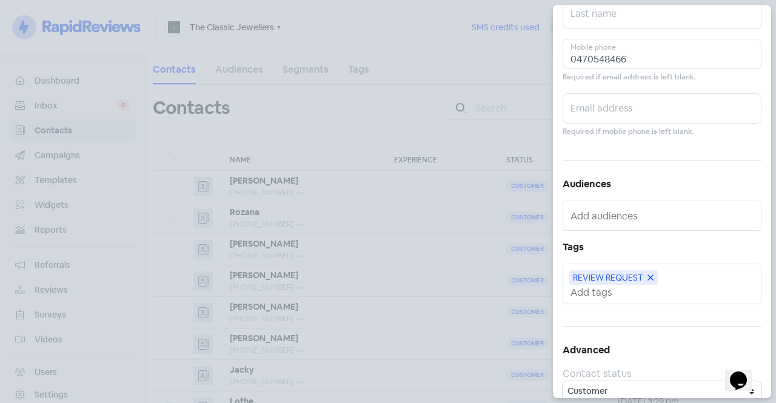
scroll to position [0, 0]
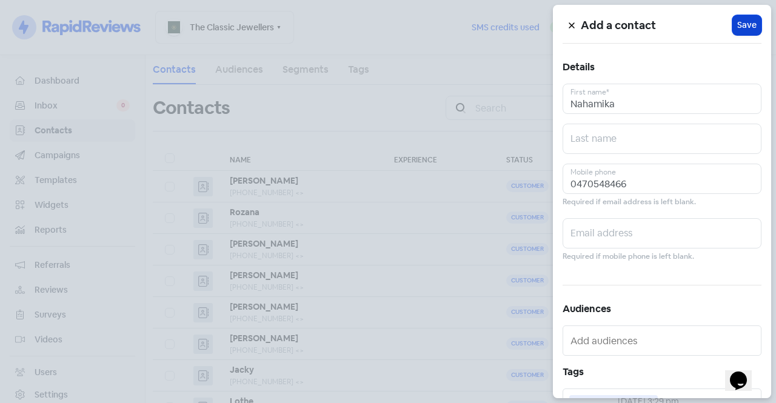
click at [737, 23] on span "Save" at bounding box center [746, 25] width 19 height 13
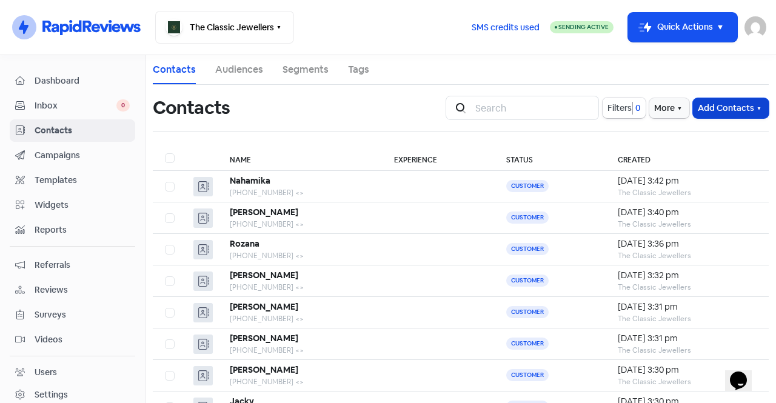
click at [741, 109] on button "Add Contacts" at bounding box center [731, 108] width 76 height 20
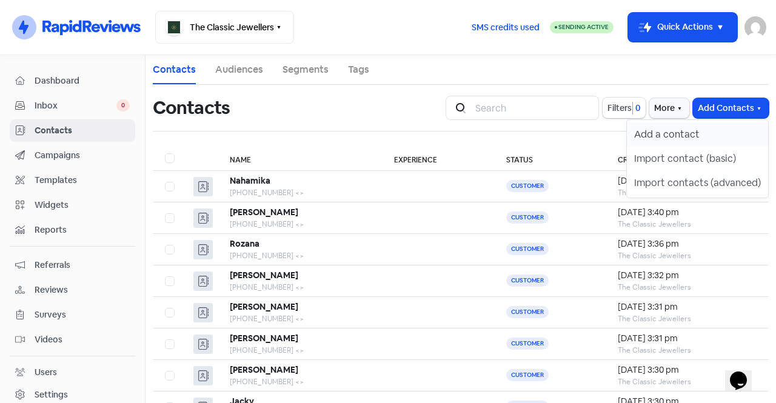
click at [710, 126] on button "Add a contact" at bounding box center [697, 134] width 141 height 24
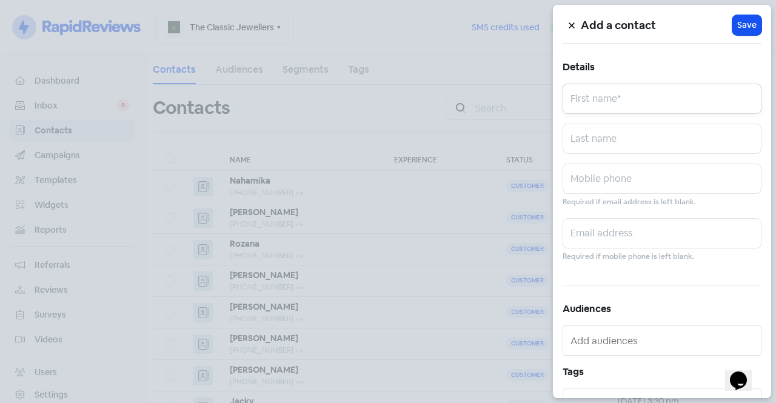
click at [667, 84] on input "text" at bounding box center [662, 99] width 199 height 30
click at [575, 107] on input "[PERSON_NAME]" at bounding box center [662, 99] width 199 height 30
type input "[PERSON_NAME]"
click at [587, 184] on input "text" at bounding box center [662, 179] width 199 height 30
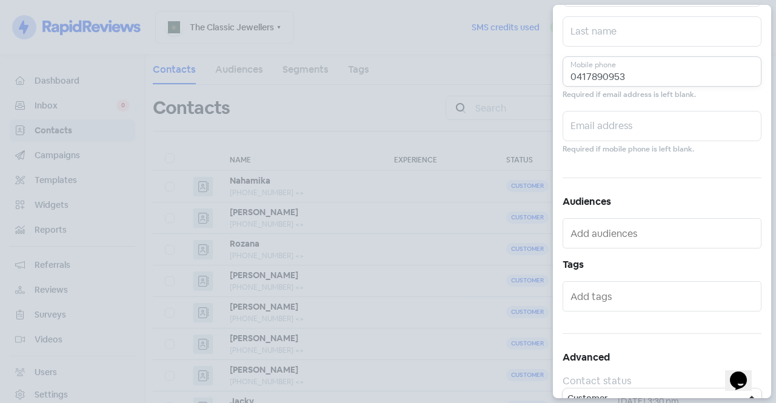
scroll to position [108, 0]
type input "0417890953"
click at [612, 302] on input "text" at bounding box center [662, 295] width 185 height 19
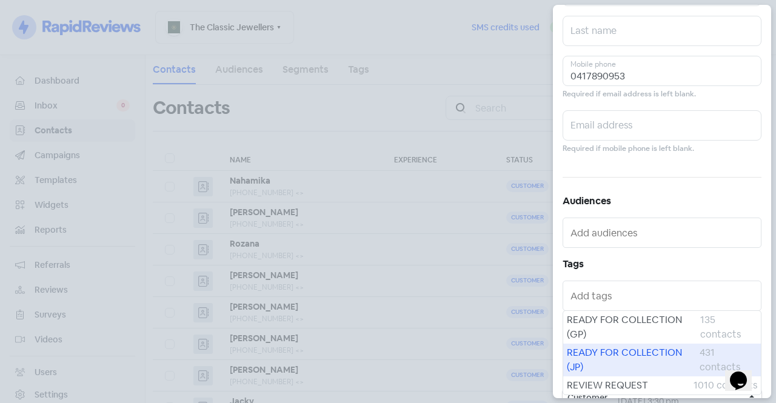
scroll to position [127, 0]
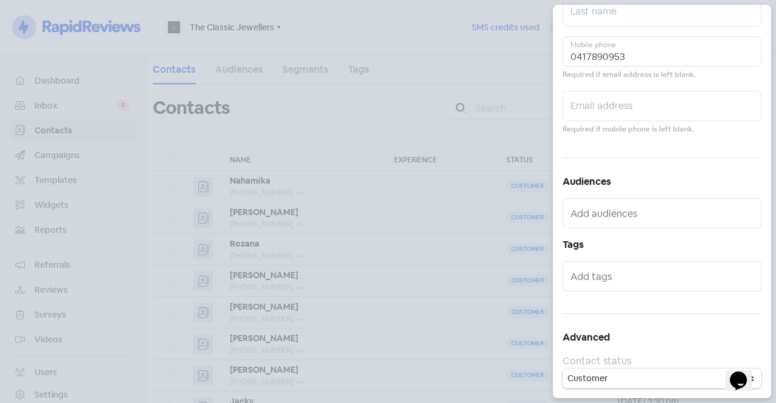
drag, startPoint x: 598, startPoint y: 361, endPoint x: 624, endPoint y: 307, distance: 60.5
click at [624, 307] on div "Add a contact Icon For Loading Save Details [PERSON_NAME] First name* Last name…" at bounding box center [662, 201] width 218 height 393
click at [606, 278] on input "text" at bounding box center [662, 276] width 185 height 19
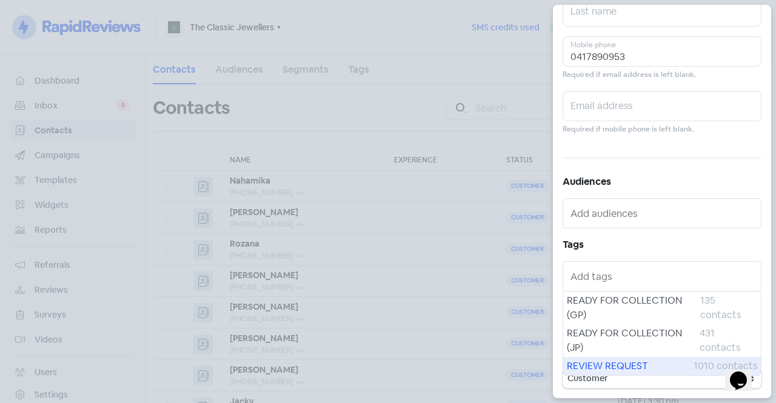
click at [609, 364] on span "REVIEW REQUEST" at bounding box center [630, 366] width 127 height 15
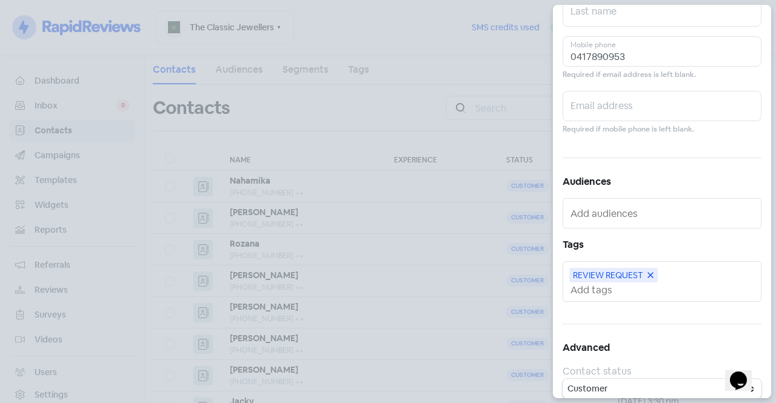
scroll to position [0, 0]
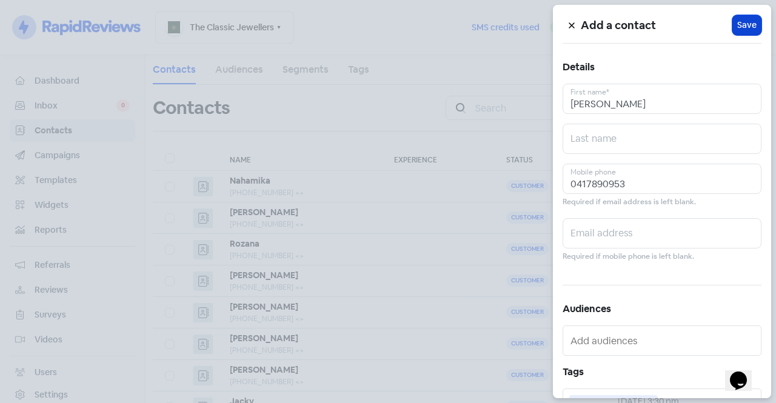
click at [732, 32] on button "Icon For Loading Save" at bounding box center [746, 25] width 29 height 20
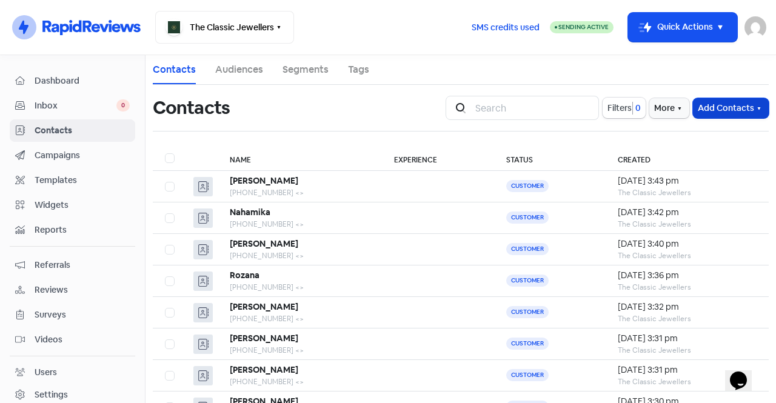
click at [708, 102] on button "Add Contacts" at bounding box center [731, 108] width 76 height 20
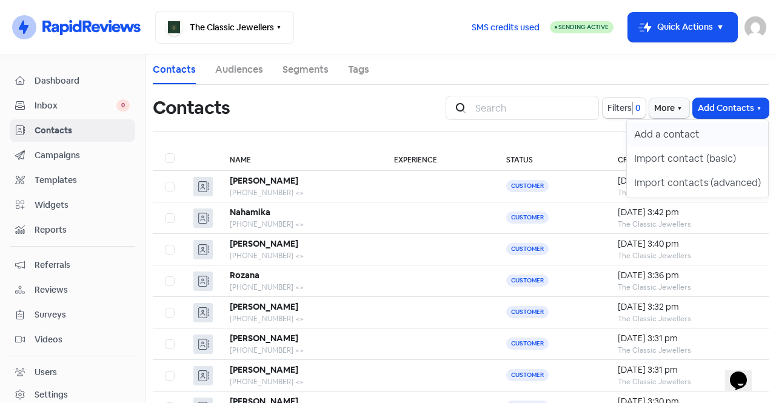
click at [661, 133] on button "Add a contact" at bounding box center [697, 134] width 141 height 24
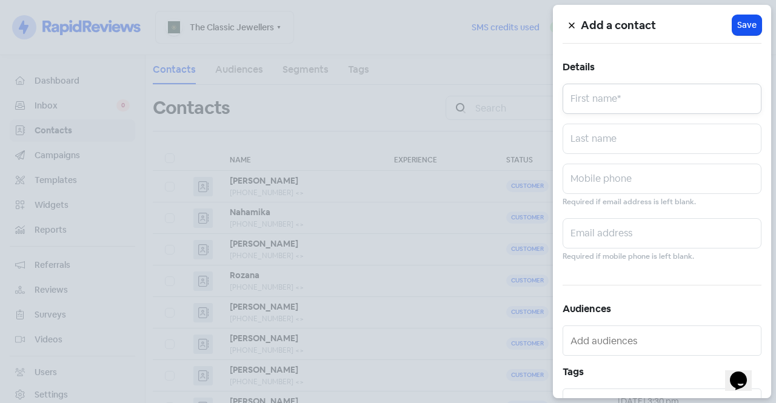
click at [646, 96] on input "text" at bounding box center [662, 99] width 199 height 30
click at [576, 107] on input "[PERSON_NAME]" at bounding box center [662, 99] width 199 height 30
type input "[PERSON_NAME]"
click at [613, 186] on input "text" at bounding box center [662, 179] width 199 height 30
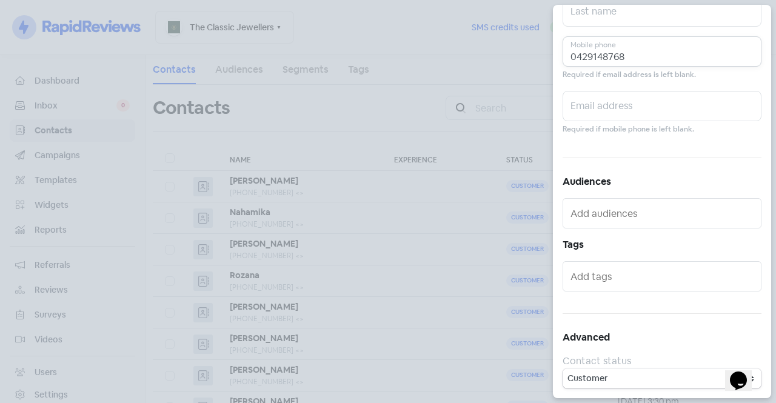
type input "0429148768"
click at [617, 288] on div at bounding box center [662, 276] width 199 height 30
click at [613, 278] on input "text" at bounding box center [662, 276] width 185 height 19
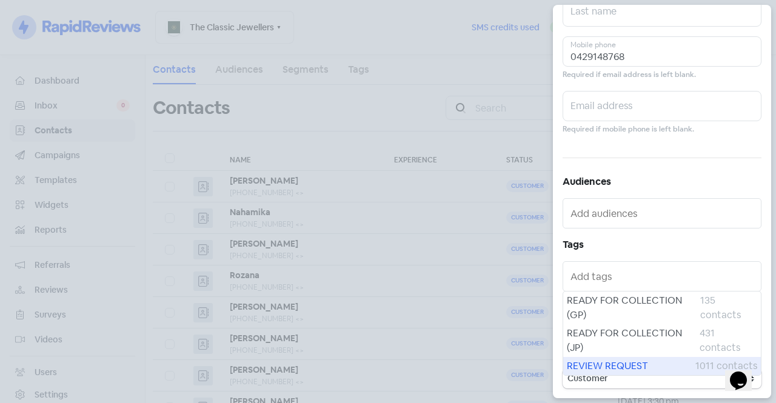
click at [607, 368] on span "REVIEW REQUEST" at bounding box center [631, 366] width 129 height 15
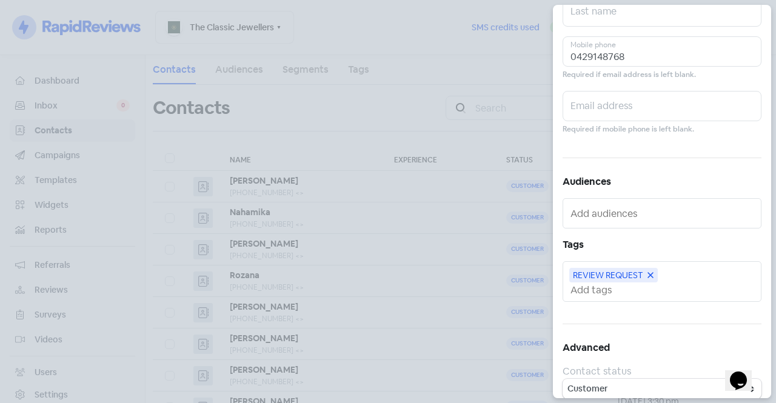
scroll to position [0, 0]
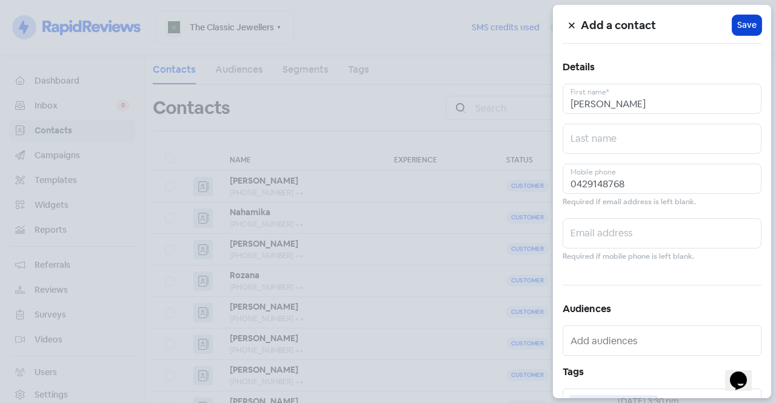
click at [740, 22] on span "Save" at bounding box center [746, 25] width 19 height 13
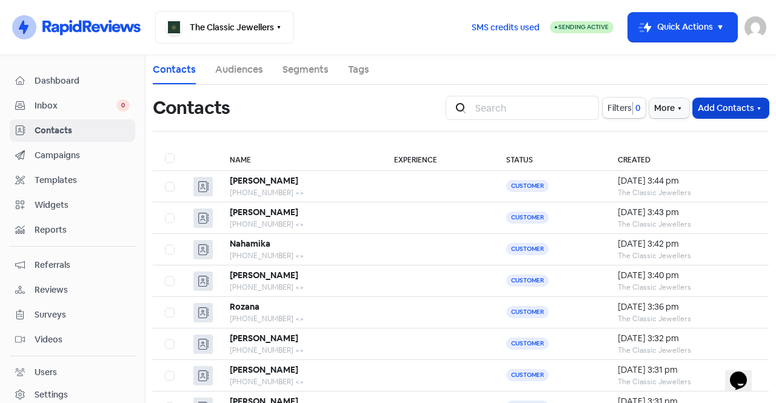
click at [693, 108] on button "Add Contacts" at bounding box center [731, 108] width 76 height 20
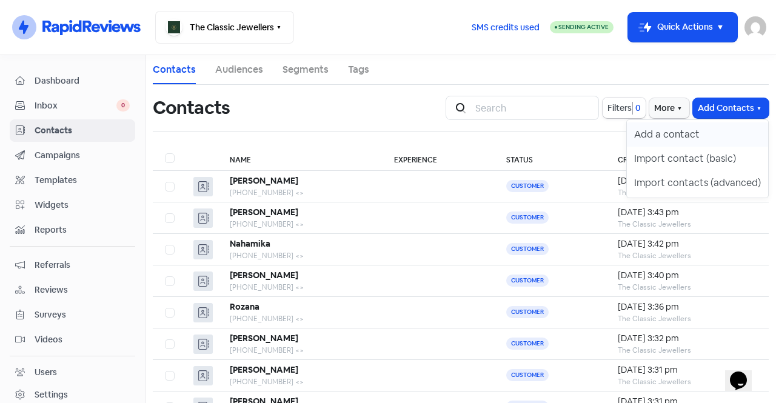
click at [670, 135] on button "Add a contact" at bounding box center [697, 134] width 141 height 24
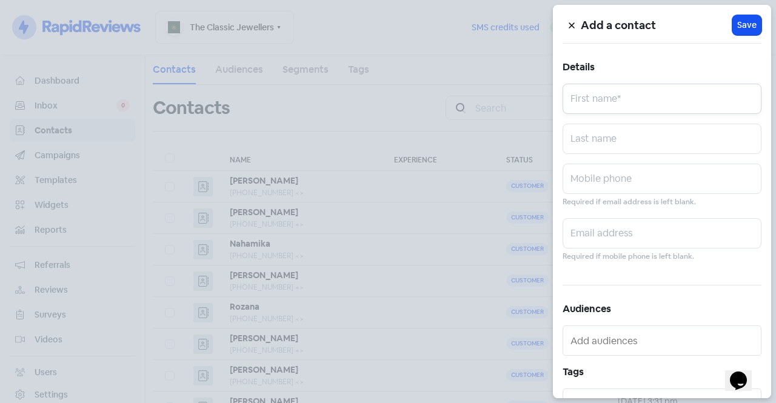
click at [638, 105] on input "text" at bounding box center [662, 99] width 199 height 30
click at [575, 107] on input "sarina" at bounding box center [662, 99] width 199 height 30
type input "Sarina"
click at [603, 181] on input "text" at bounding box center [662, 179] width 199 height 30
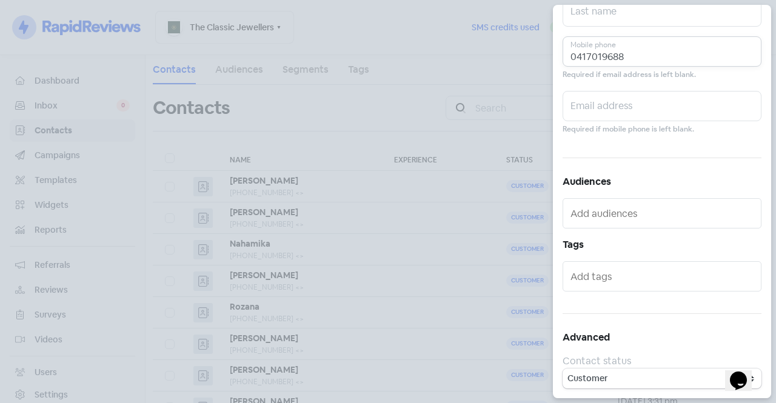
type input "0417019688"
click at [647, 289] on div at bounding box center [662, 276] width 199 height 30
click at [641, 283] on input "text" at bounding box center [662, 276] width 185 height 19
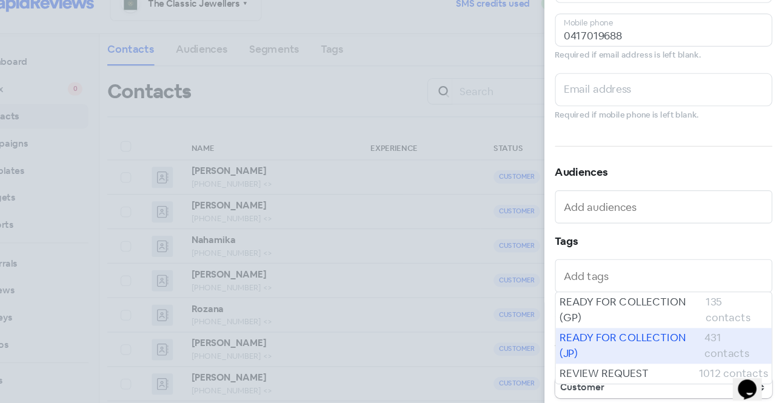
click at [621, 355] on div "READY FOR COLLECTION (JP) 431 contacts" at bounding box center [662, 340] width 198 height 33
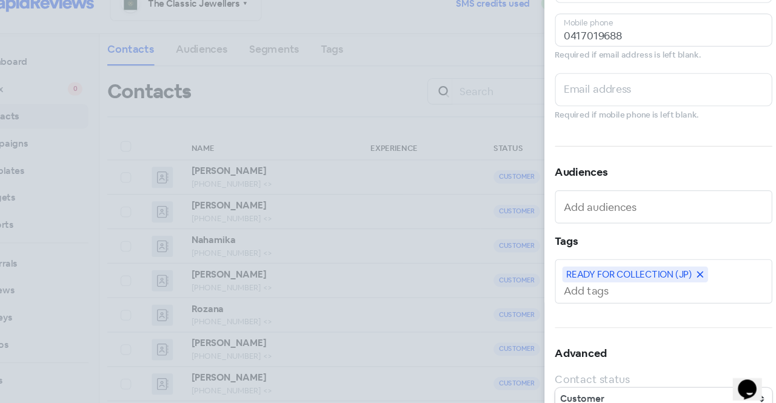
click at [697, 275] on icon at bounding box center [695, 275] width 7 height 7
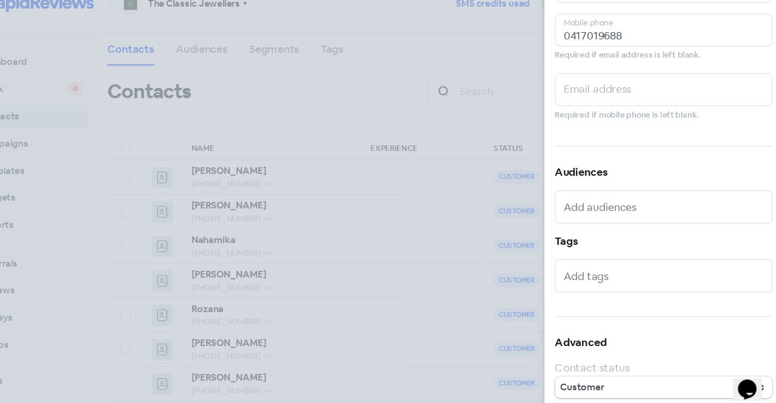
click at [676, 281] on input "text" at bounding box center [662, 276] width 185 height 19
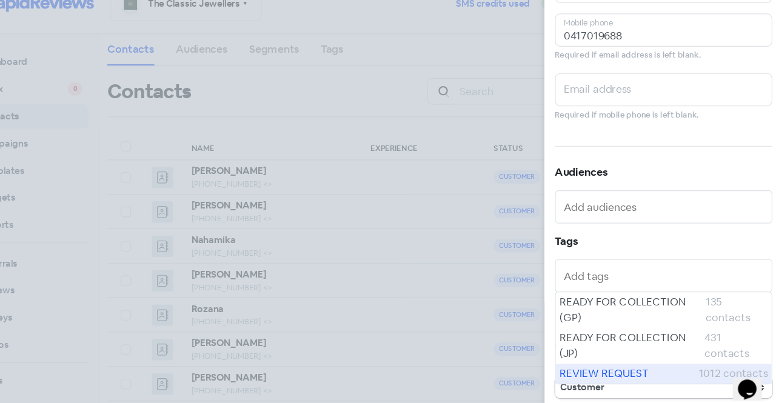
click at [629, 363] on span "REVIEW REQUEST" at bounding box center [630, 366] width 127 height 15
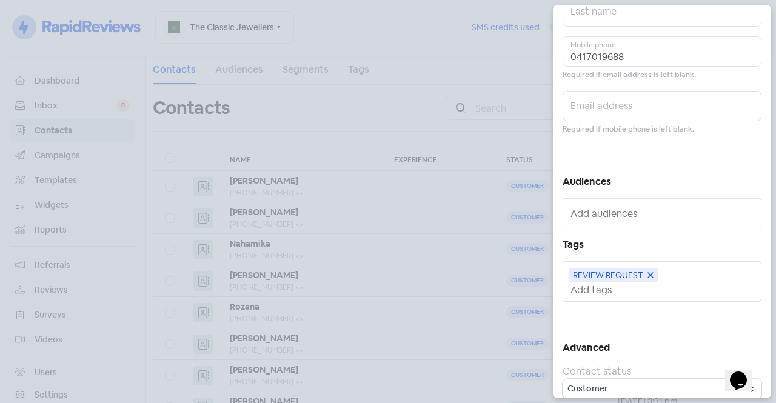
scroll to position [0, 0]
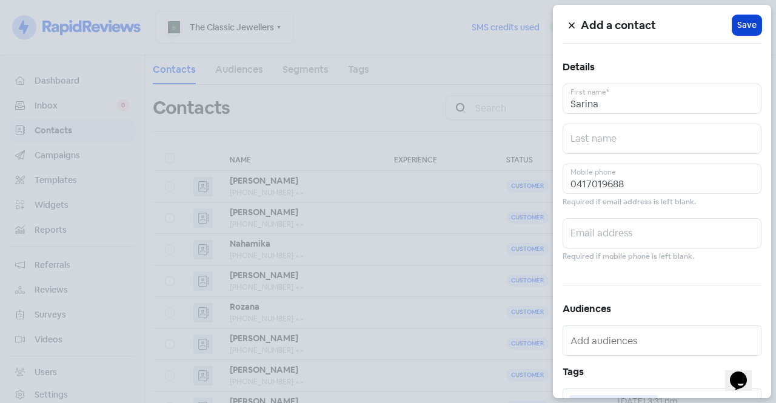
click at [749, 24] on span "Save" at bounding box center [746, 25] width 19 height 13
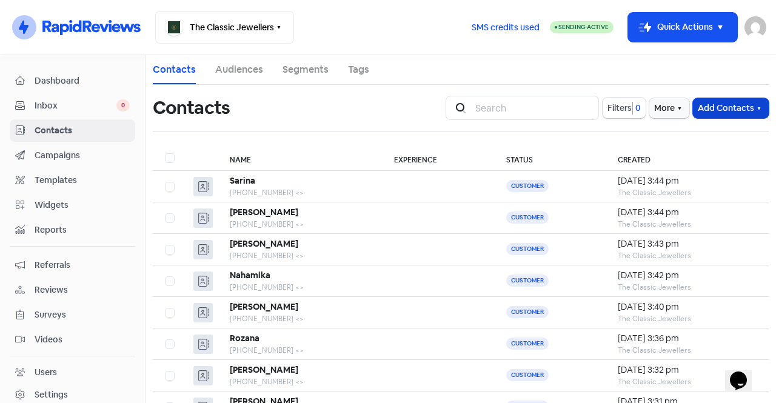
click at [723, 101] on button "Add Contacts" at bounding box center [731, 108] width 76 height 20
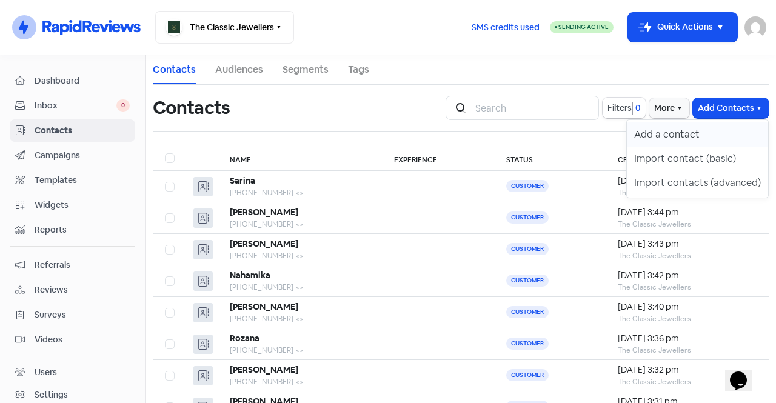
click at [693, 138] on button "Add a contact" at bounding box center [697, 134] width 141 height 24
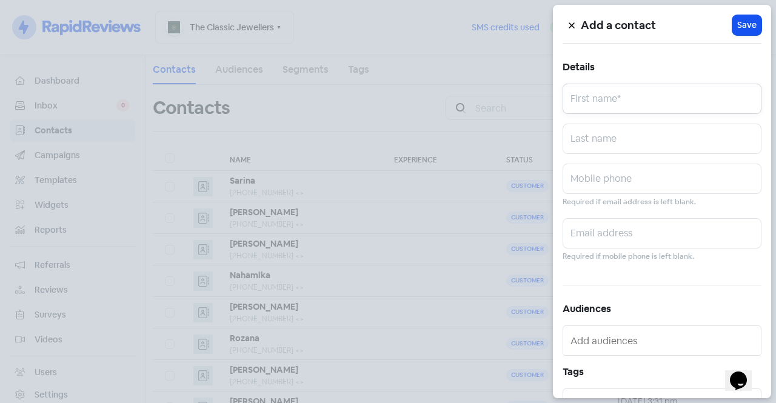
click at [627, 97] on input "text" at bounding box center [662, 99] width 199 height 30
type input "Melina"
click at [617, 181] on input "text" at bounding box center [662, 179] width 199 height 30
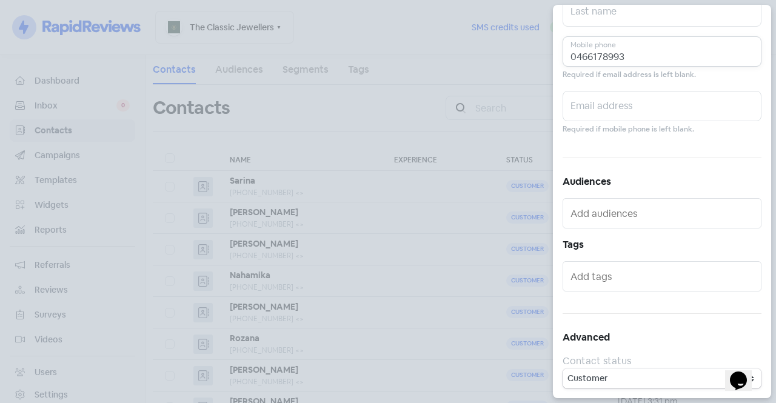
type input "0466178993"
click at [606, 274] on input "text" at bounding box center [662, 276] width 185 height 19
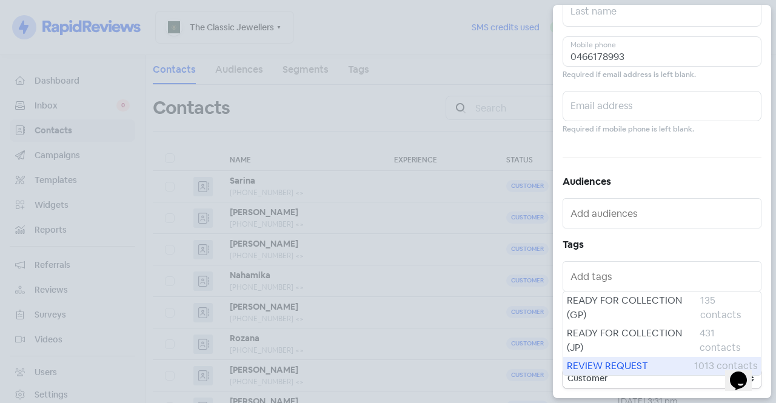
click at [603, 362] on span "REVIEW REQUEST" at bounding box center [630, 366] width 127 height 15
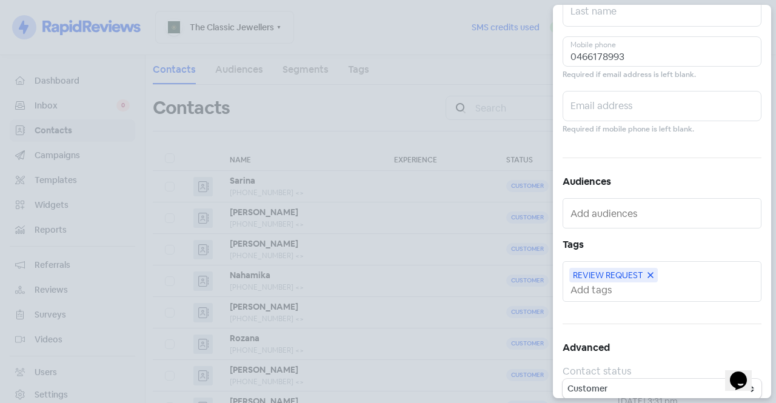
scroll to position [0, 0]
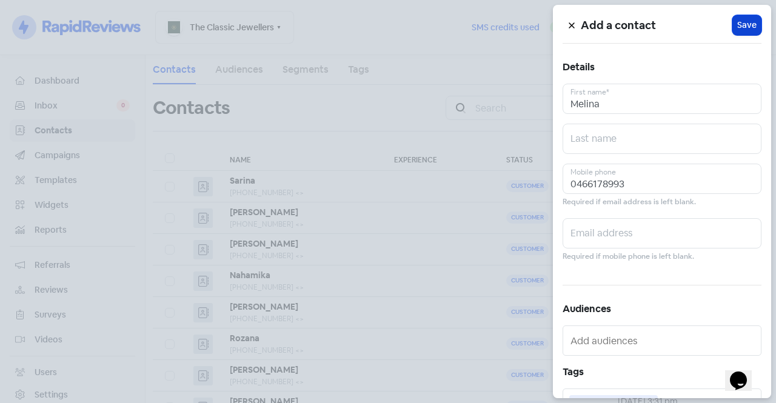
click at [737, 30] on span "Save" at bounding box center [746, 25] width 19 height 13
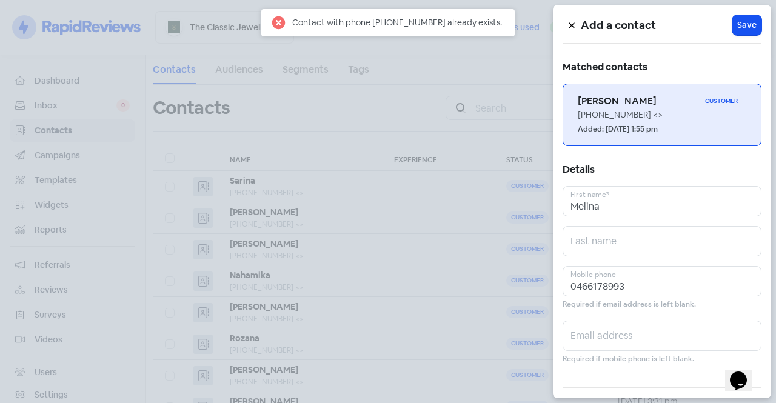
click at [658, 98] on h6 "[PERSON_NAME]" at bounding box center [639, 101] width 122 height 13
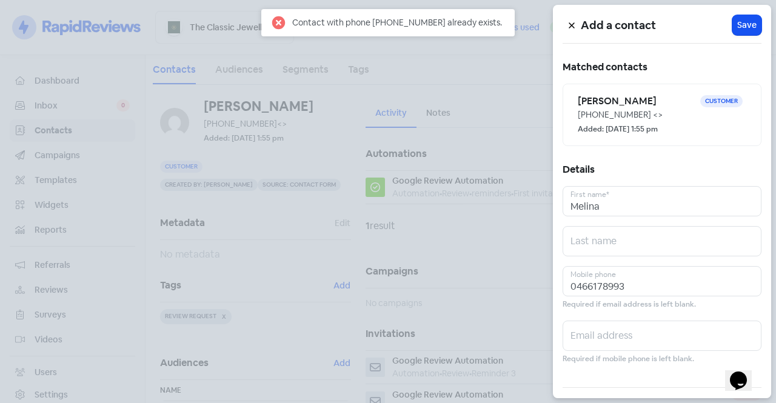
click at [449, 158] on div at bounding box center [388, 201] width 776 height 403
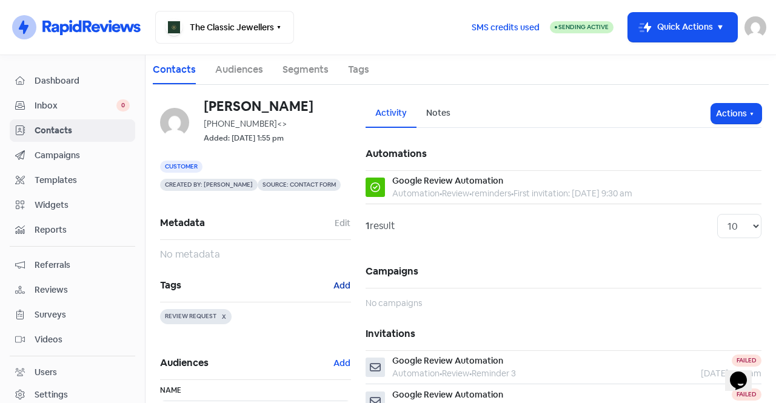
click at [333, 286] on button "Add" at bounding box center [342, 286] width 18 height 14
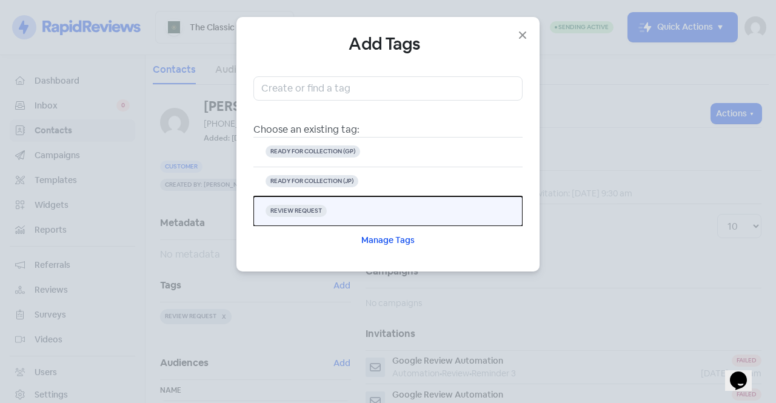
click at [363, 207] on button "REVIEW REQUEST" at bounding box center [387, 211] width 269 height 30
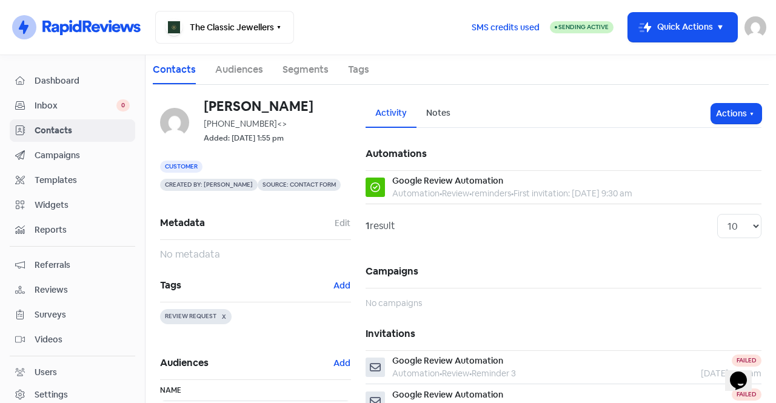
click at [104, 132] on span "Contacts" at bounding box center [82, 130] width 95 height 13
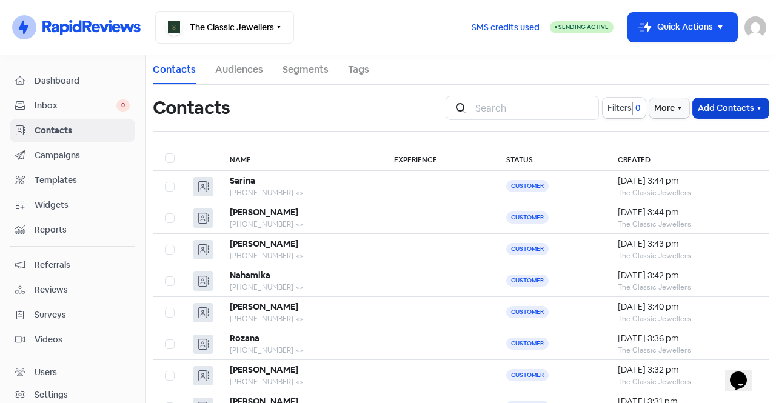
click at [713, 109] on button "Add Contacts" at bounding box center [731, 108] width 76 height 20
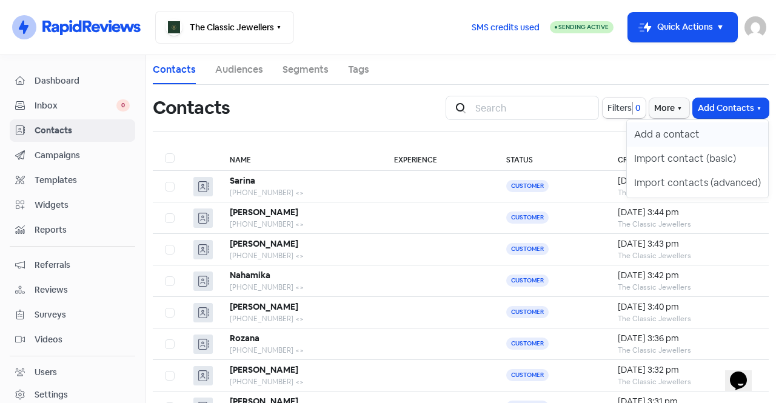
click at [673, 130] on button "Add a contact" at bounding box center [697, 134] width 141 height 24
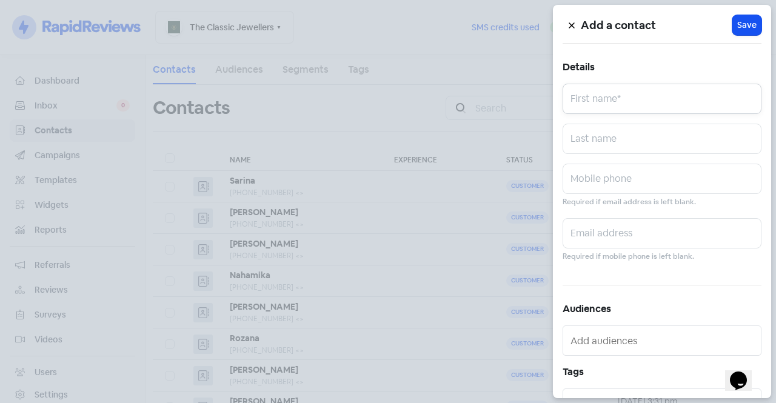
click at [617, 101] on input "text" at bounding box center [662, 99] width 199 height 30
click at [576, 105] on input "stella" at bounding box center [662, 99] width 199 height 30
type input "[PERSON_NAME]"
click at [612, 181] on input "text" at bounding box center [662, 179] width 199 height 30
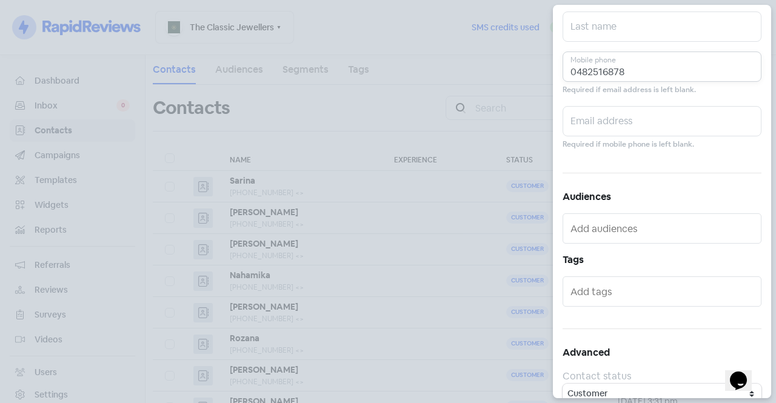
scroll to position [121, 0]
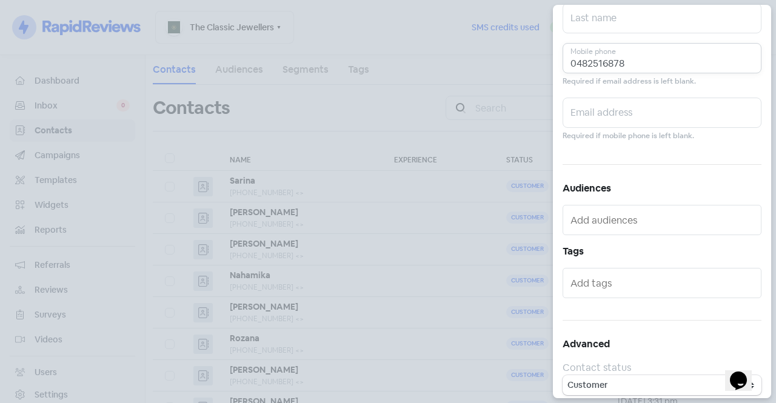
type input "0482516878"
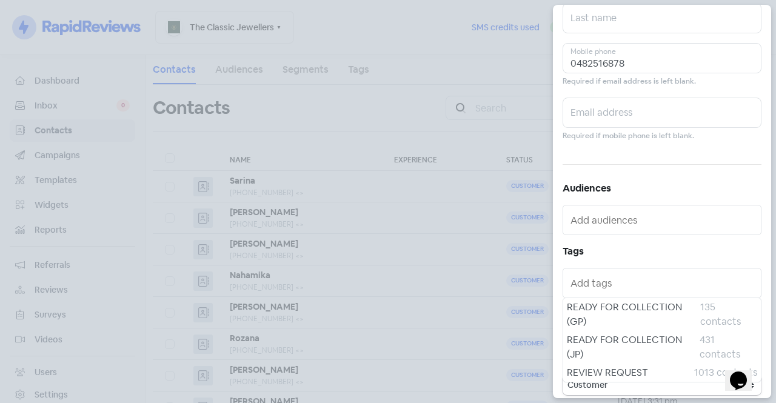
click at [595, 287] on input "text" at bounding box center [662, 282] width 185 height 19
click at [590, 365] on div "REVIEW REQUEST 1013 contacts" at bounding box center [662, 373] width 198 height 18
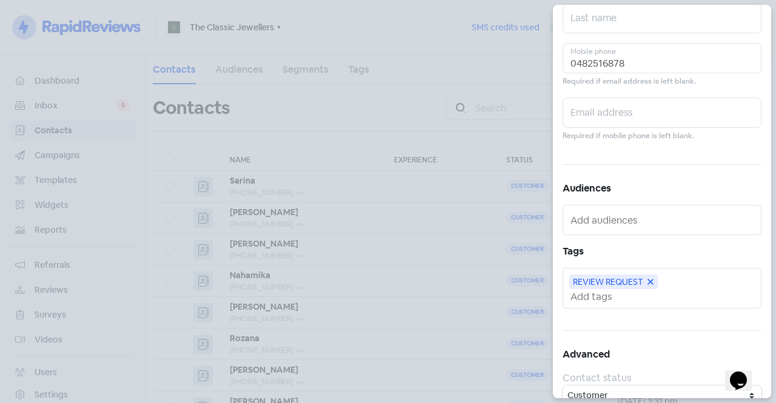
scroll to position [0, 0]
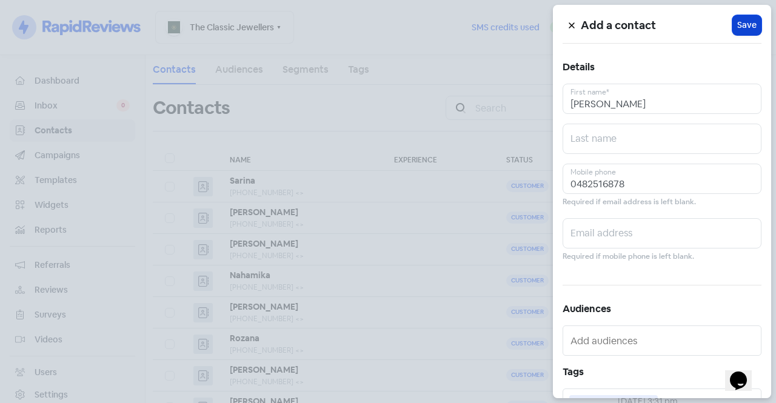
click at [738, 16] on button "Icon For Loading Save" at bounding box center [746, 25] width 29 height 20
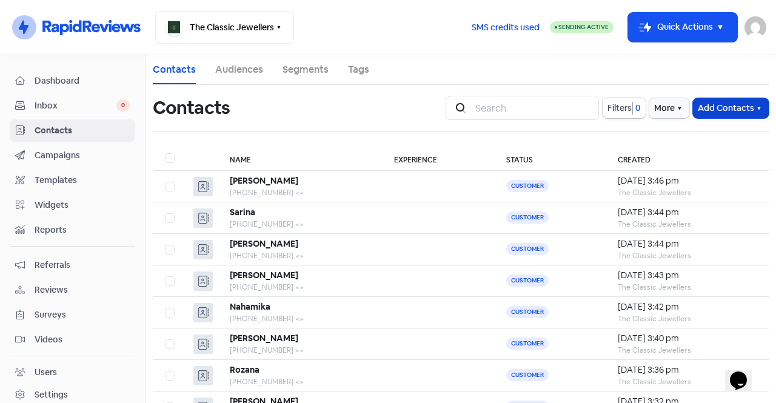
click at [704, 104] on button "Add Contacts" at bounding box center [731, 108] width 76 height 20
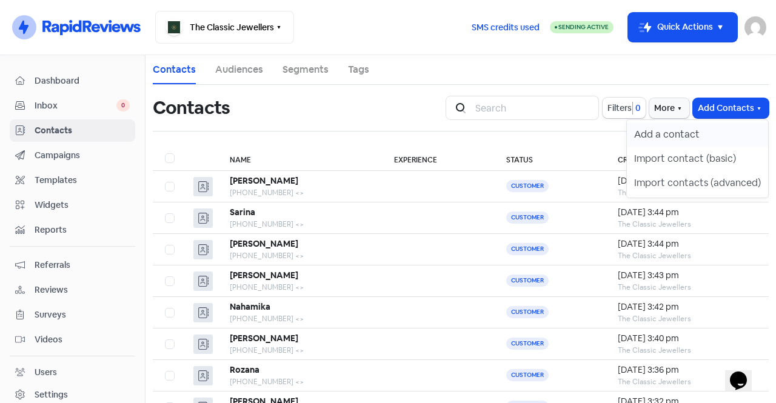
click at [693, 131] on button "Add a contact" at bounding box center [697, 134] width 141 height 24
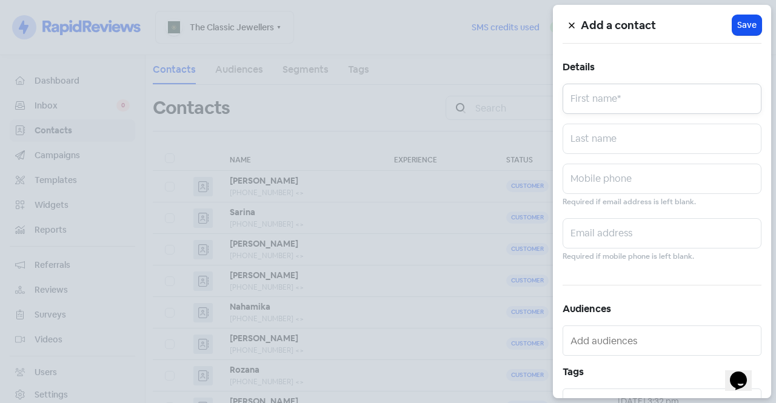
click at [653, 99] on input "text" at bounding box center [662, 99] width 199 height 30
click at [576, 101] on input "[PERSON_NAME]" at bounding box center [662, 99] width 199 height 30
type input "[PERSON_NAME]"
click at [600, 190] on input "text" at bounding box center [662, 179] width 199 height 30
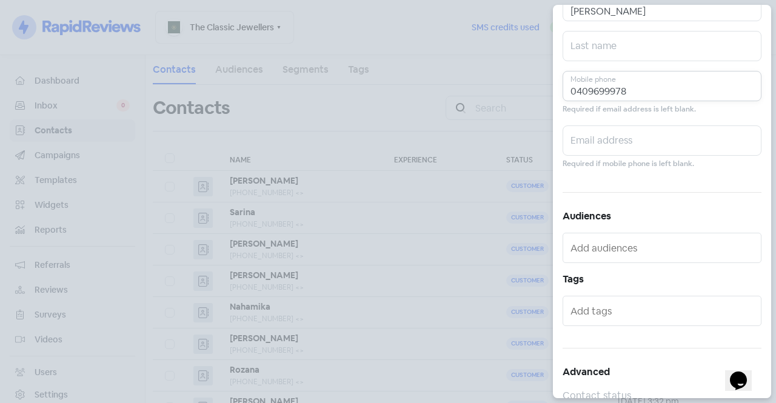
scroll to position [93, 0]
type input "0409699978"
click at [604, 312] on input "text" at bounding box center [662, 310] width 185 height 19
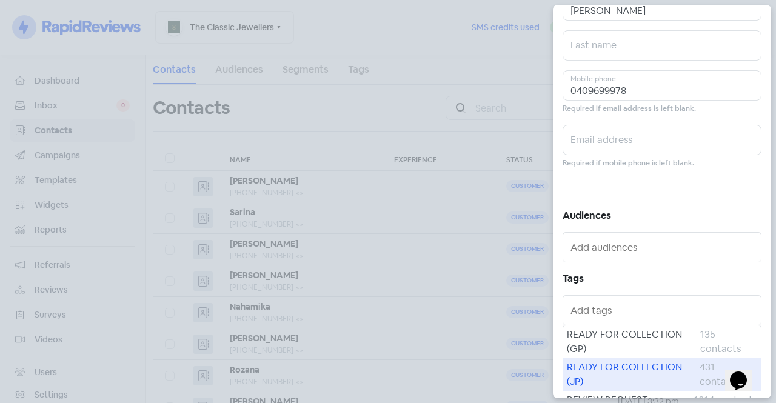
scroll to position [127, 0]
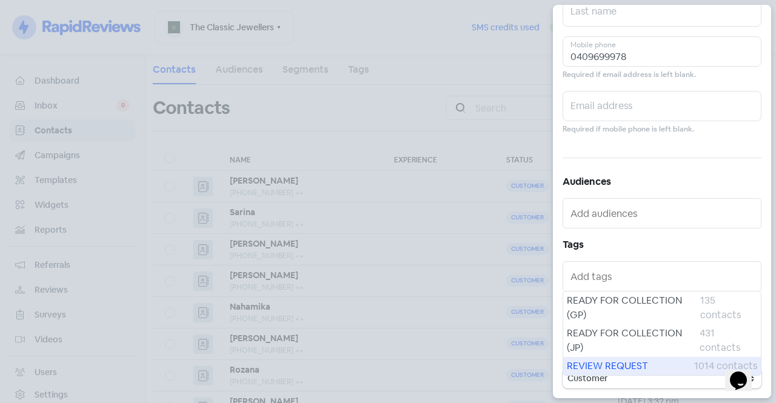
click at [589, 366] on span "REVIEW REQUEST" at bounding box center [630, 366] width 127 height 15
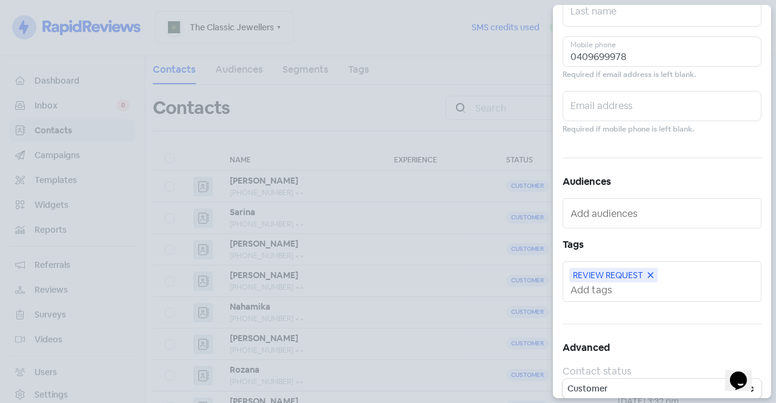
scroll to position [0, 0]
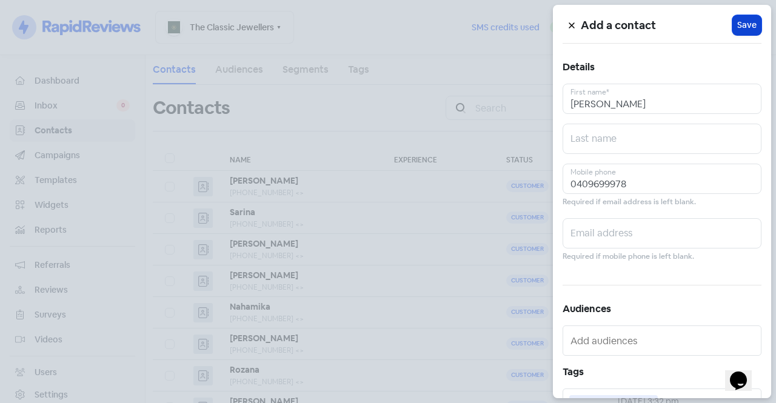
click at [749, 22] on span "Save" at bounding box center [746, 25] width 19 height 13
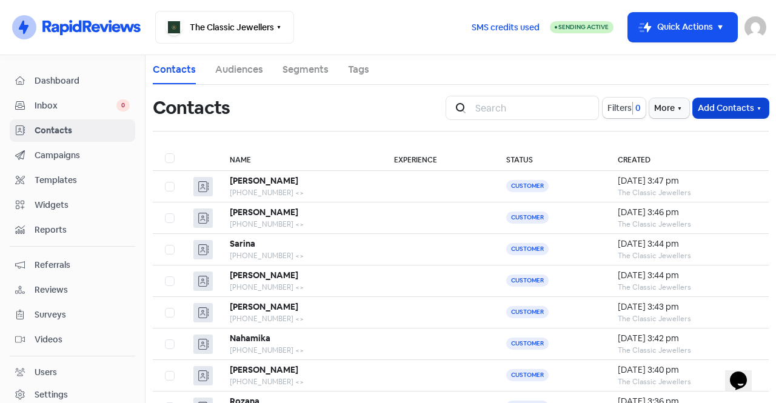
click at [729, 103] on button "Add Contacts" at bounding box center [731, 108] width 76 height 20
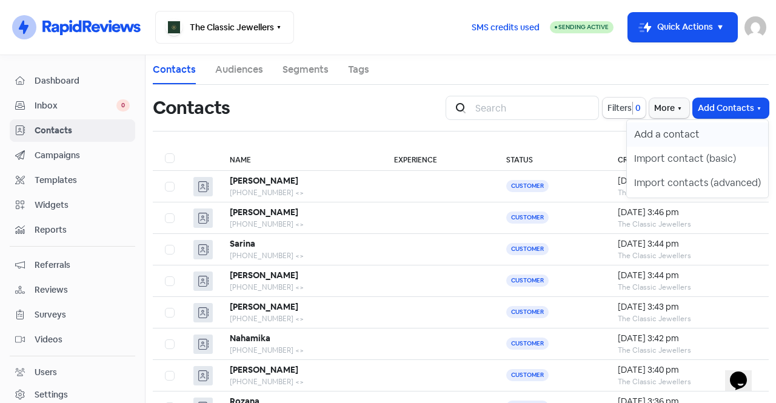
click at [698, 130] on button "Add a contact" at bounding box center [697, 134] width 141 height 24
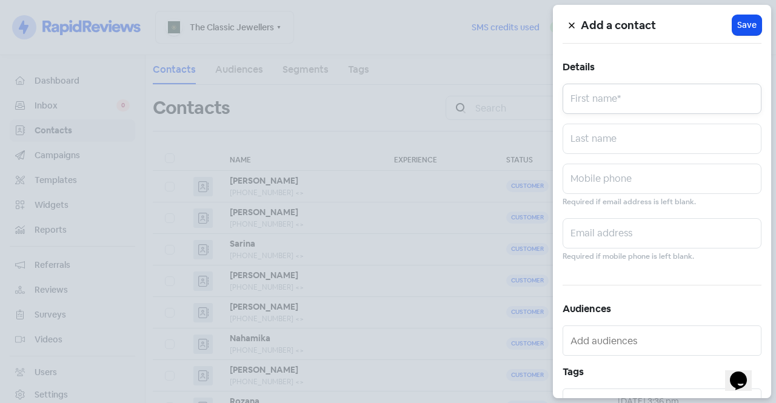
click at [650, 103] on input "text" at bounding box center [662, 99] width 199 height 30
type input "[PERSON_NAME]"
click at [605, 181] on input "text" at bounding box center [662, 179] width 199 height 30
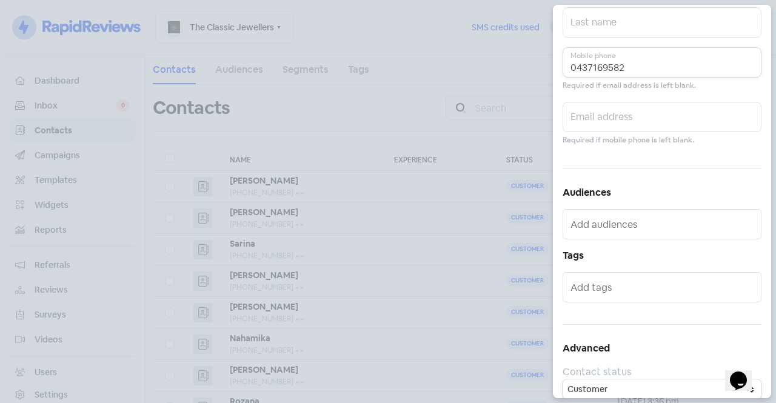
scroll to position [127, 0]
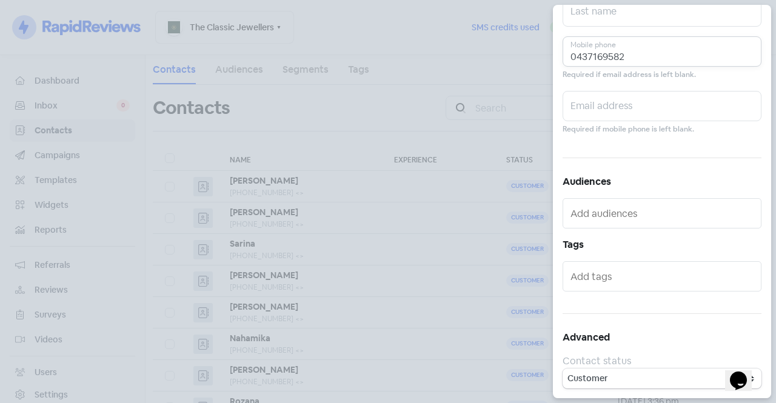
type input "0437169582"
click at [606, 274] on input "text" at bounding box center [662, 276] width 185 height 19
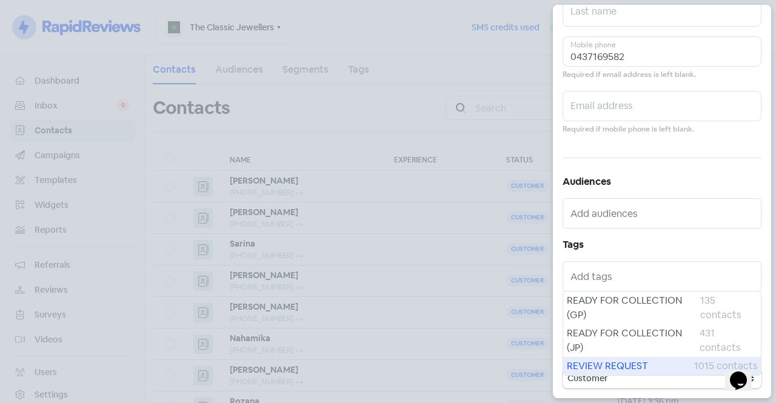
click at [593, 360] on span "REVIEW REQUEST" at bounding box center [630, 366] width 127 height 15
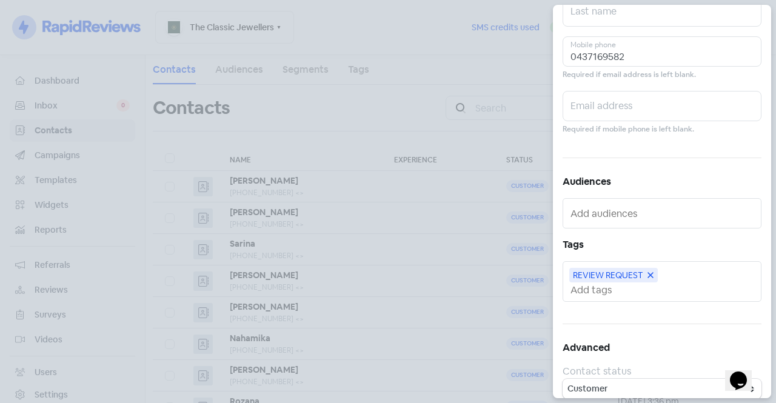
scroll to position [0, 0]
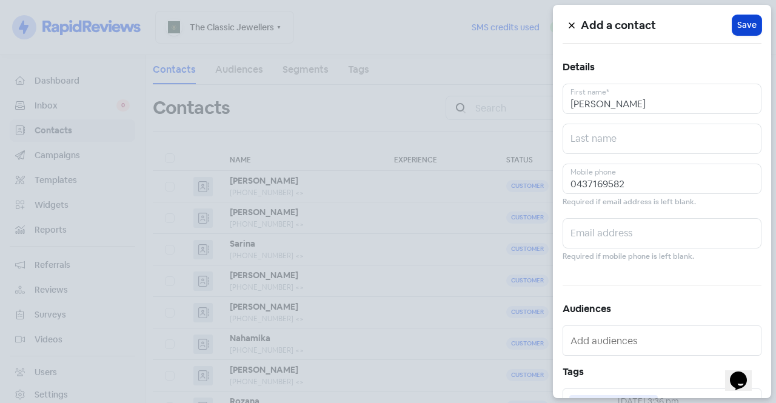
click at [744, 32] on button "Icon For Loading Save" at bounding box center [746, 25] width 29 height 20
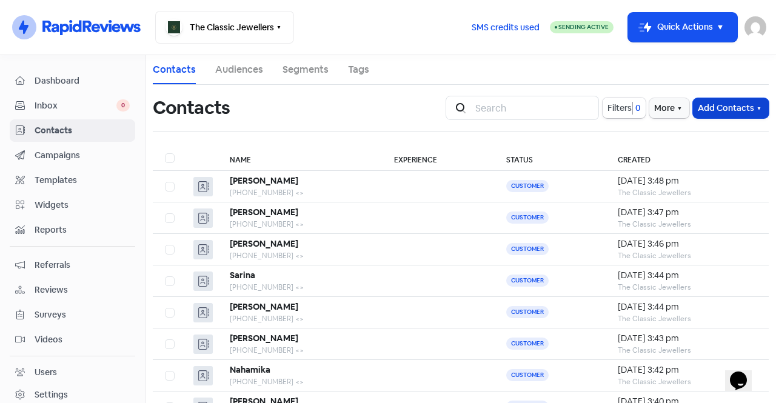
click at [733, 107] on button "Add Contacts" at bounding box center [731, 108] width 76 height 20
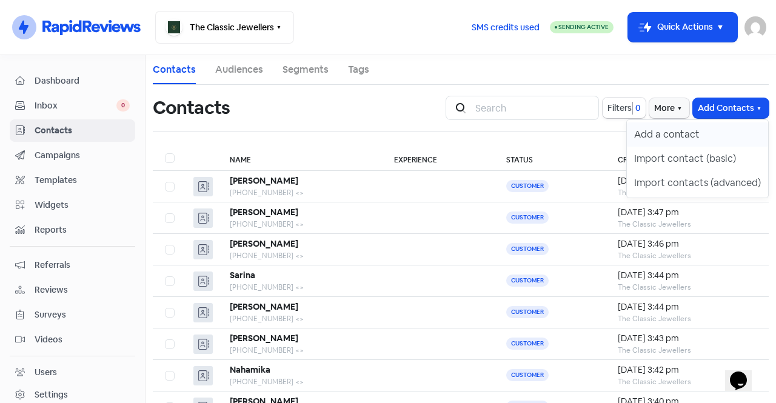
click at [667, 138] on button "Add a contact" at bounding box center [697, 134] width 141 height 24
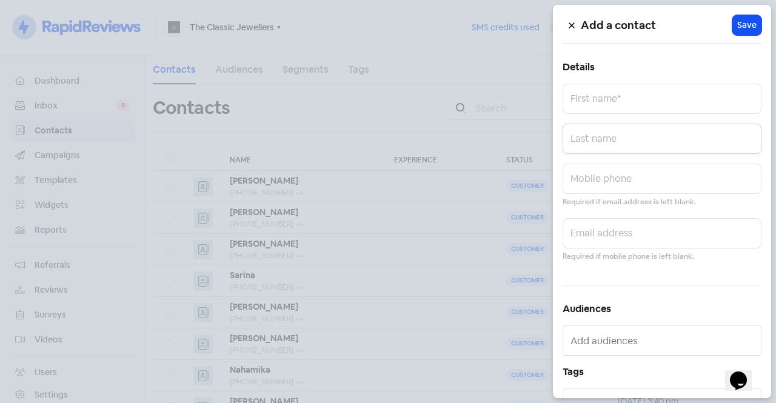
drag, startPoint x: 667, startPoint y: 138, endPoint x: 612, endPoint y: 105, distance: 64.1
click at [612, 105] on div "Add a contact Icon For Loading Save Details First name* Last name Mobile phone …" at bounding box center [662, 201] width 218 height 393
click at [612, 105] on input "text" at bounding box center [662, 99] width 199 height 30
click at [581, 177] on input "text" at bounding box center [662, 179] width 199 height 30
click at [575, 107] on input "Sorina" at bounding box center [662, 99] width 199 height 30
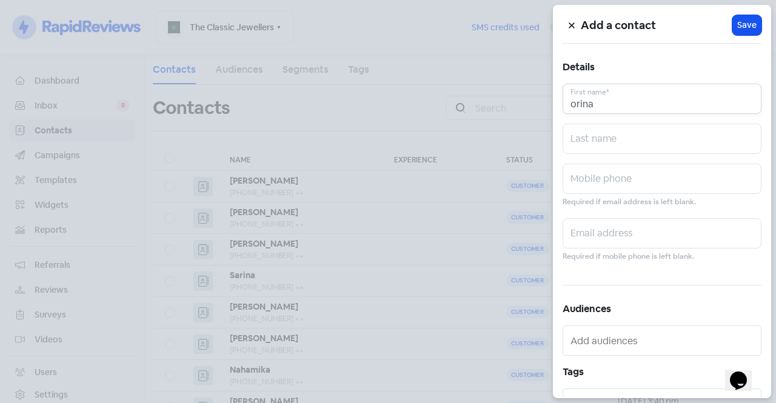
type input "Sorina"
click at [603, 180] on input "text" at bounding box center [662, 179] width 199 height 30
drag, startPoint x: 632, startPoint y: 103, endPoint x: 553, endPoint y: 117, distance: 79.4
click at [553, 117] on div "Add a contact Icon For Loading Save Details [PERSON_NAME] First name* Last name…" at bounding box center [662, 201] width 218 height 393
type input "v"
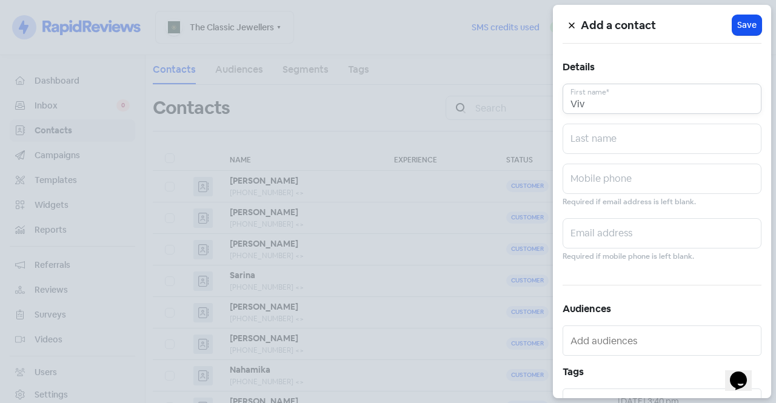
type input "Viv"
click at [621, 179] on input "text" at bounding box center [662, 179] width 199 height 30
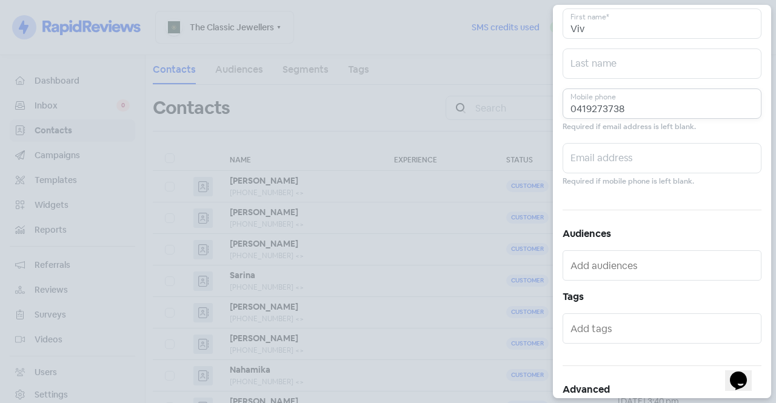
scroll to position [76, 0]
type input "0419273738"
click at [604, 329] on input "text" at bounding box center [662, 327] width 185 height 19
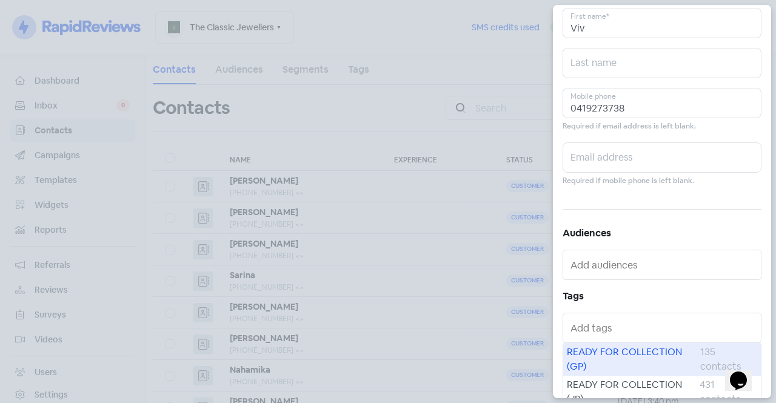
scroll to position [127, 0]
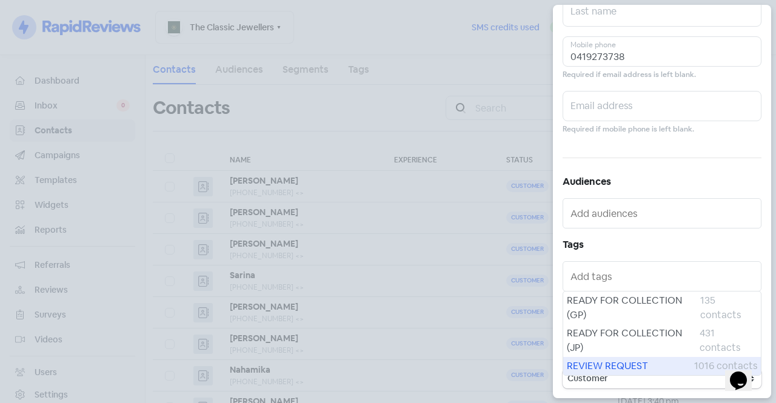
click at [600, 367] on span "REVIEW REQUEST" at bounding box center [630, 366] width 127 height 15
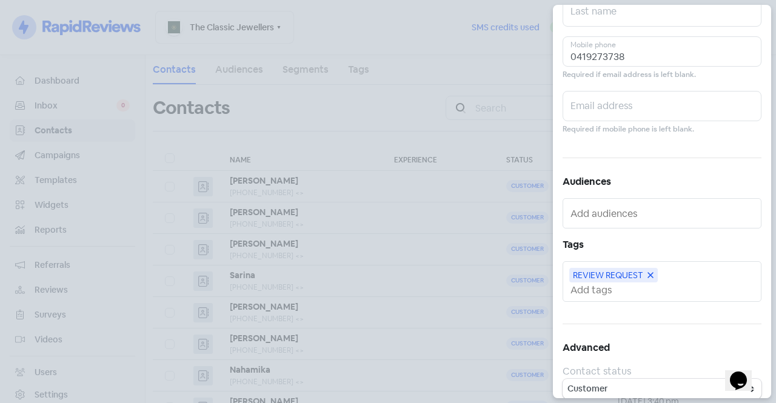
scroll to position [0, 0]
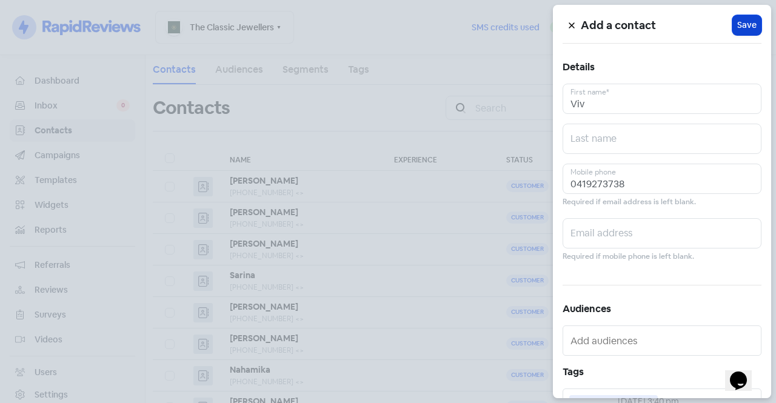
click at [738, 20] on span "Save" at bounding box center [746, 25] width 19 height 13
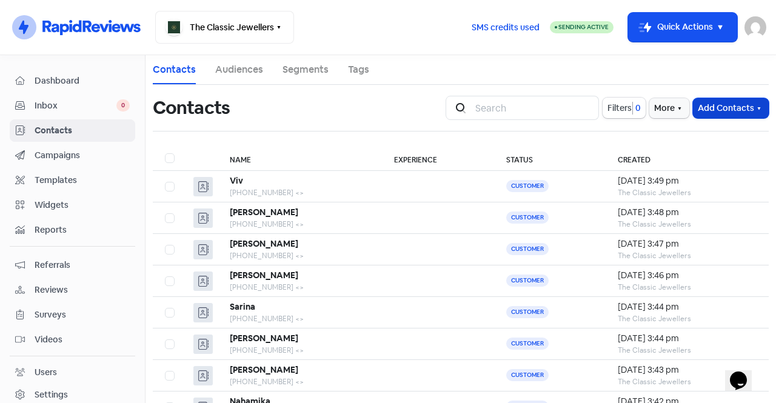
click at [712, 115] on button "Add Contacts" at bounding box center [731, 108] width 76 height 20
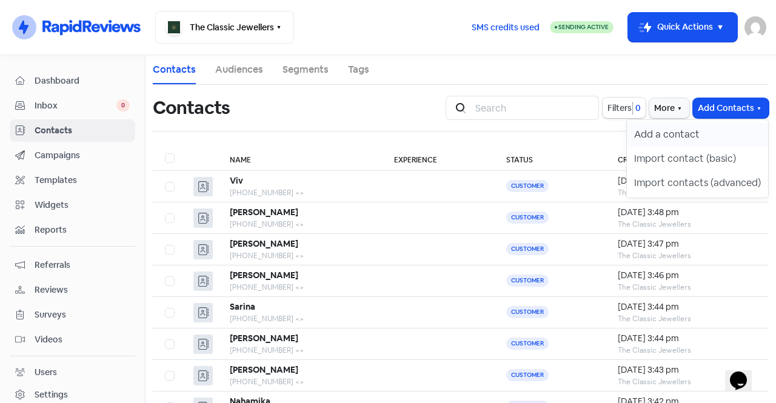
click at [692, 130] on button "Add a contact" at bounding box center [697, 134] width 141 height 24
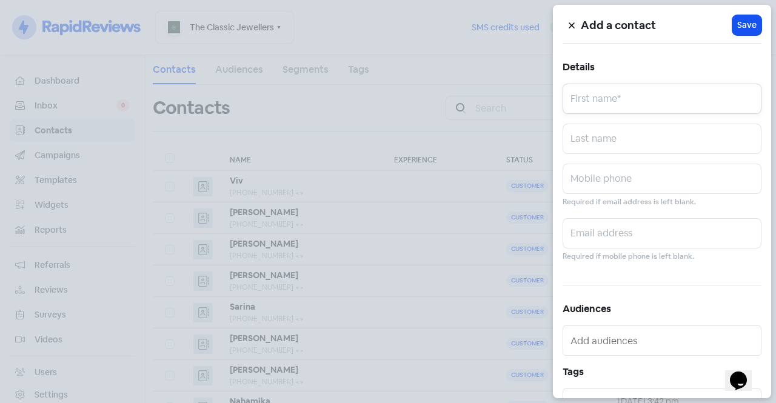
click at [635, 104] on input "text" at bounding box center [662, 99] width 199 height 30
type input "Melina"
click at [600, 192] on input "text" at bounding box center [662, 179] width 199 height 30
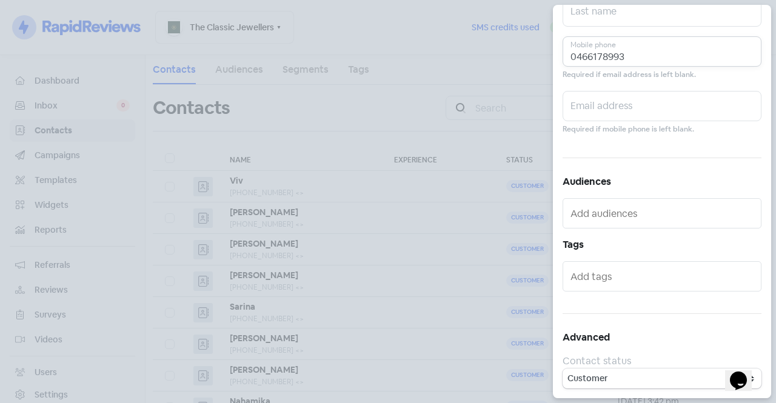
type input "0466178993"
click at [612, 278] on input "text" at bounding box center [662, 276] width 185 height 19
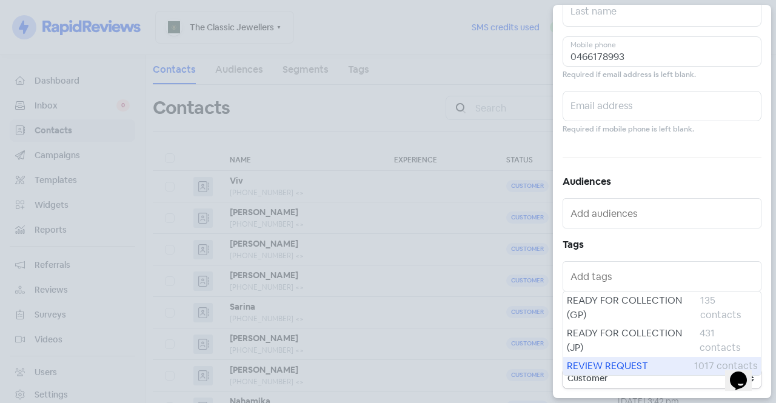
click at [618, 362] on span "REVIEW REQUEST" at bounding box center [630, 366] width 127 height 15
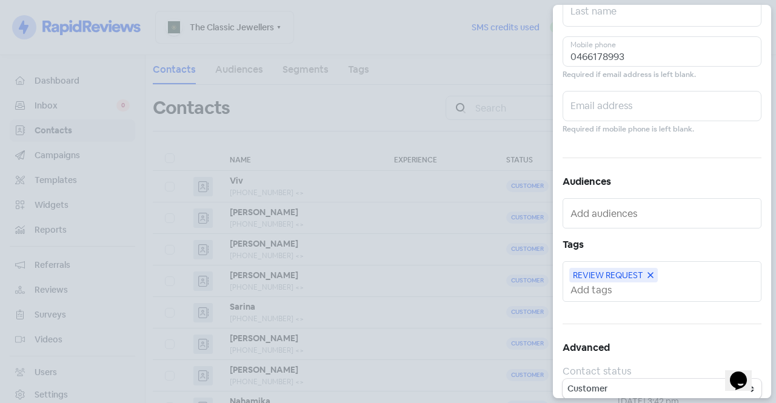
scroll to position [0, 0]
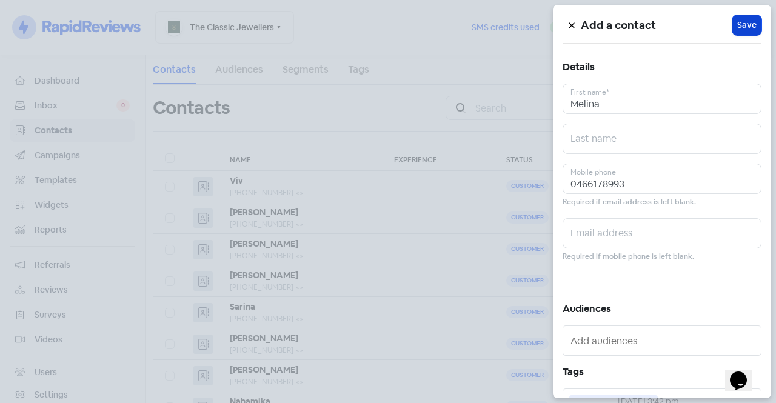
click at [737, 25] on span "Save" at bounding box center [746, 25] width 19 height 13
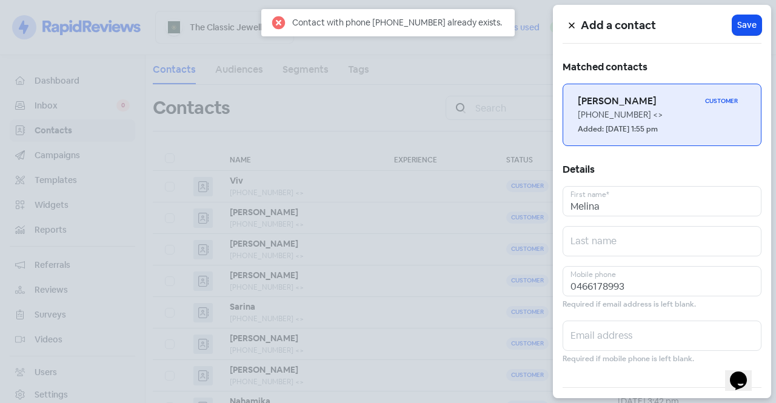
click at [627, 112] on div "[PHONE_NUMBER] <>" at bounding box center [662, 115] width 169 height 13
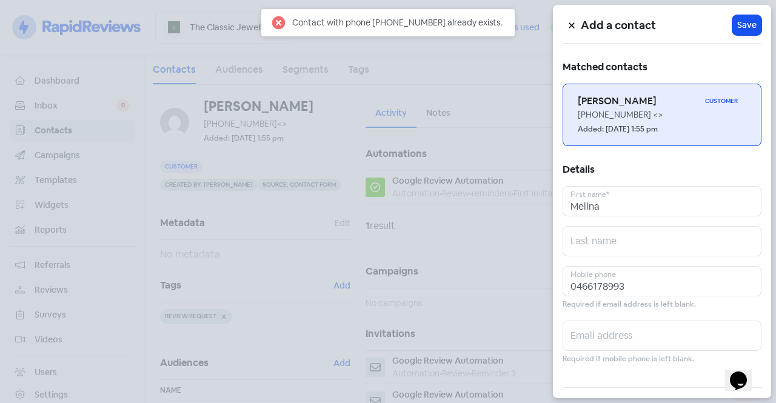
click at [601, 112] on div "[PHONE_NUMBER] <>" at bounding box center [662, 115] width 169 height 13
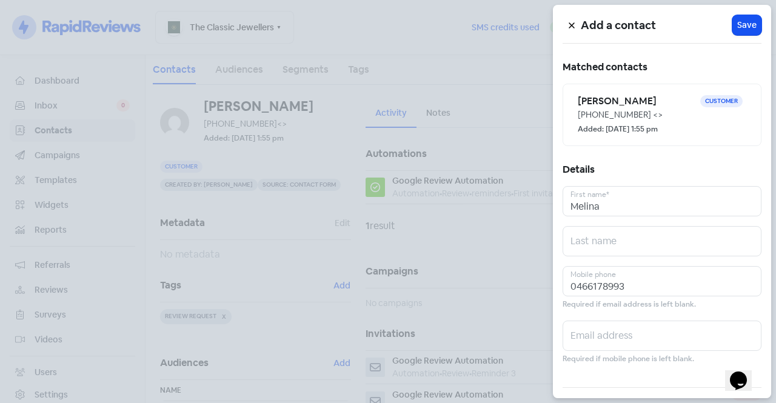
click at [497, 121] on div at bounding box center [388, 201] width 776 height 403
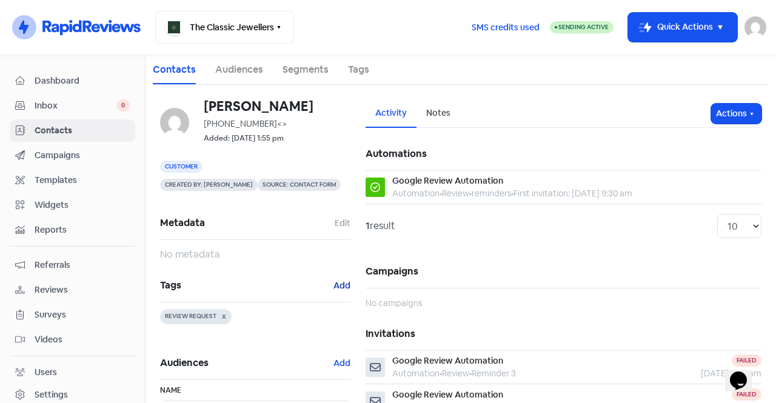
click at [346, 283] on button "Add" at bounding box center [342, 286] width 18 height 14
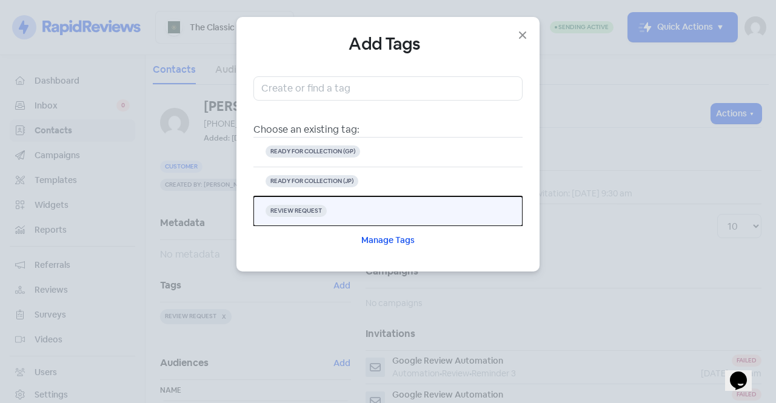
click at [347, 207] on button "REVIEW REQUEST" at bounding box center [387, 211] width 269 height 30
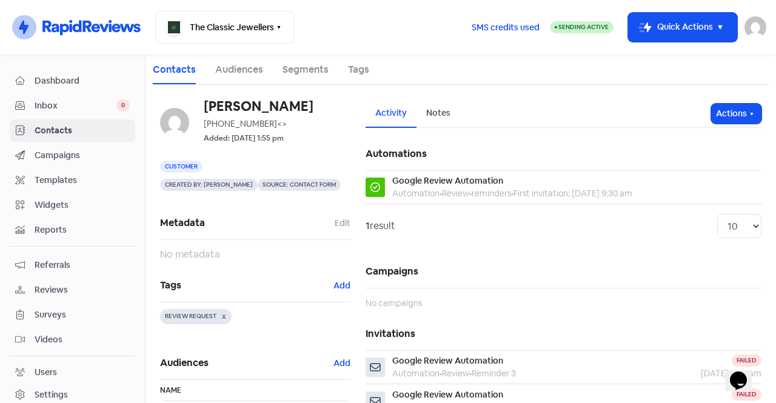
click at [99, 132] on span "Contacts" at bounding box center [82, 130] width 95 height 13
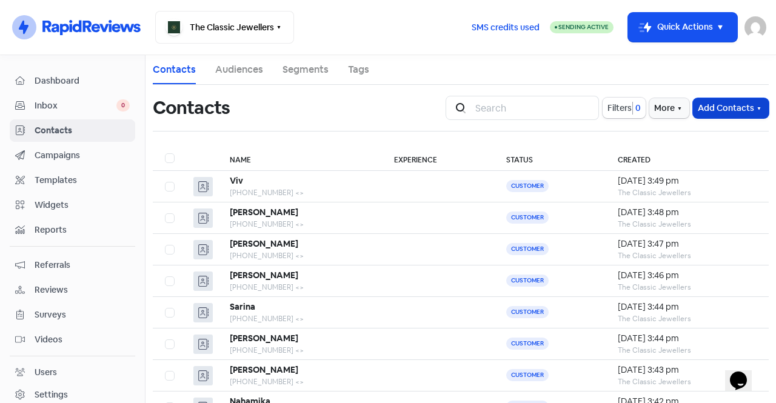
click at [727, 109] on button "Add Contacts" at bounding box center [731, 108] width 76 height 20
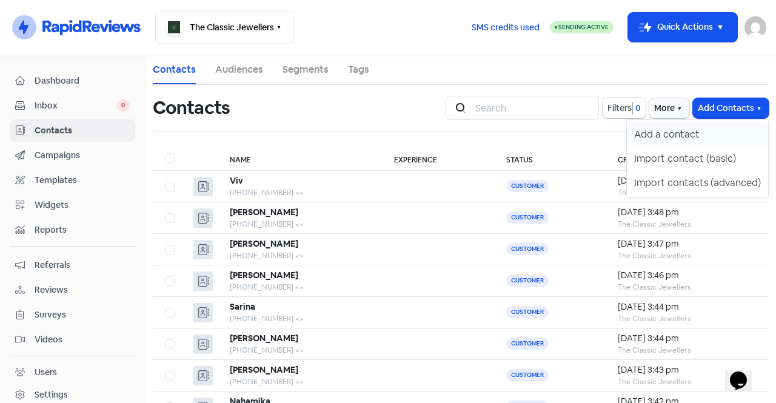
click at [687, 127] on button "Add a contact" at bounding box center [697, 134] width 141 height 24
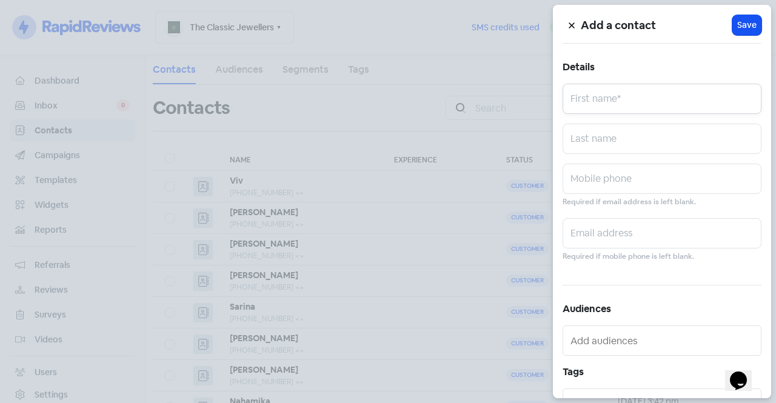
click at [684, 103] on input "text" at bounding box center [662, 99] width 199 height 30
type input "Manique"
click at [615, 187] on input "text" at bounding box center [662, 179] width 199 height 30
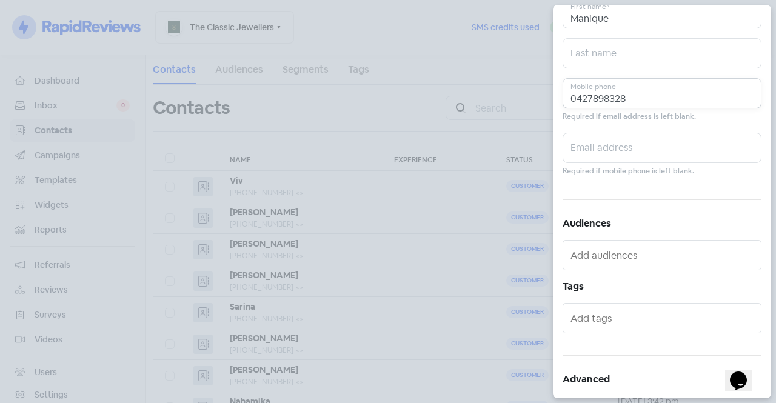
scroll to position [90, 0]
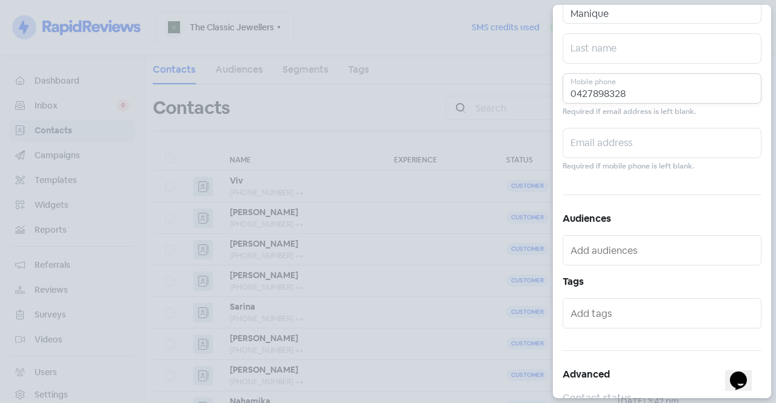
type input "0427898328"
click at [606, 312] on input "text" at bounding box center [662, 313] width 185 height 19
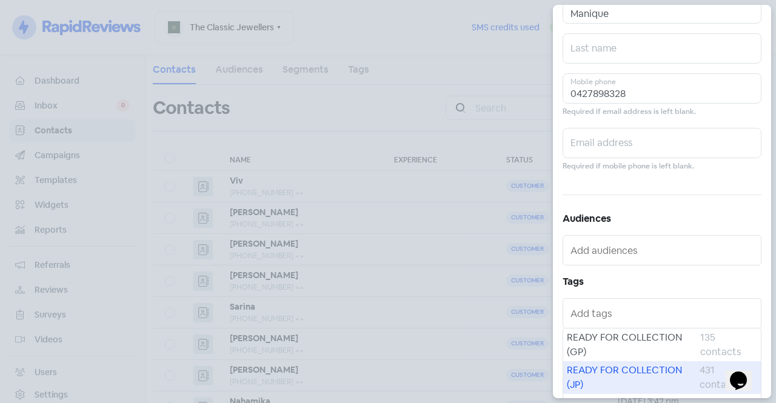
scroll to position [127, 0]
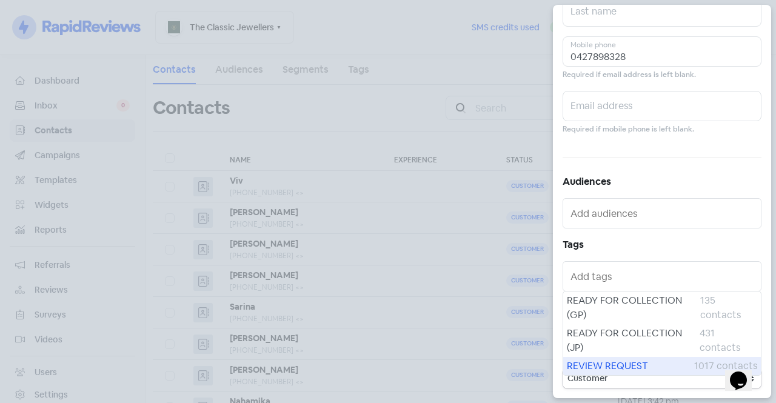
click at [625, 373] on div "REVIEW REQUEST 1017 contacts" at bounding box center [662, 366] width 198 height 18
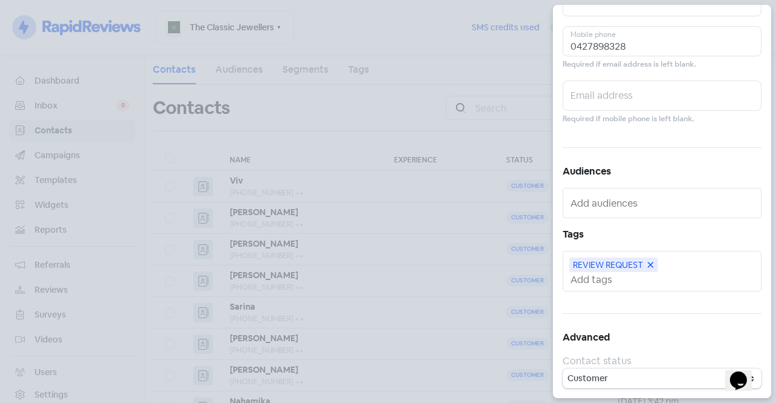
scroll to position [0, 0]
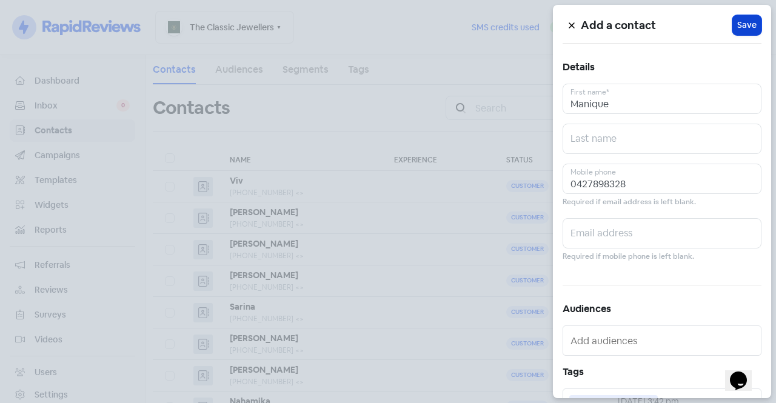
click at [738, 17] on button "Icon For Loading Save" at bounding box center [746, 25] width 29 height 20
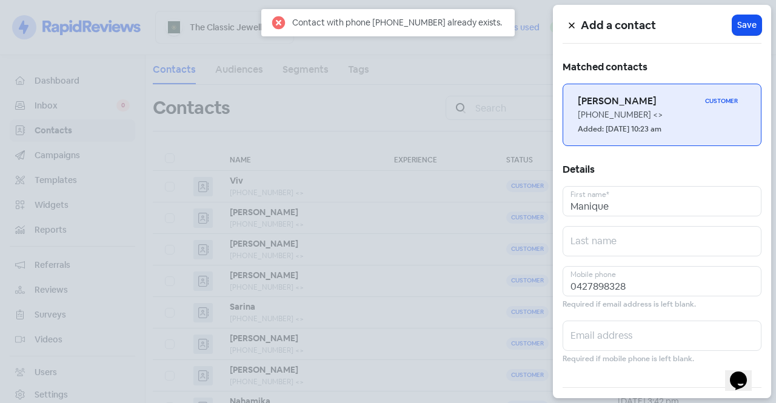
click at [620, 119] on div "[PHONE_NUMBER] <>" at bounding box center [662, 115] width 169 height 13
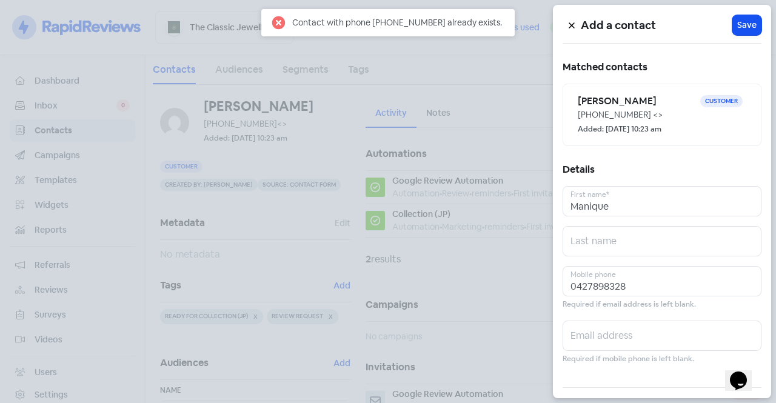
click at [287, 159] on div at bounding box center [388, 201] width 776 height 403
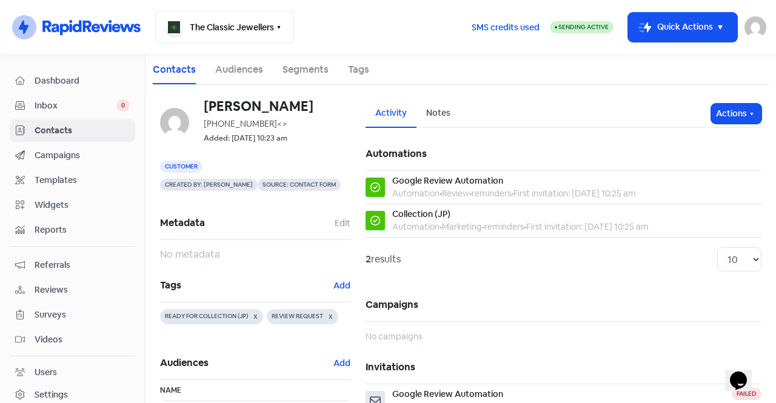
click at [334, 293] on h5 "Tags Add" at bounding box center [255, 285] width 191 height 33
click at [336, 286] on button "Add" at bounding box center [342, 286] width 18 height 14
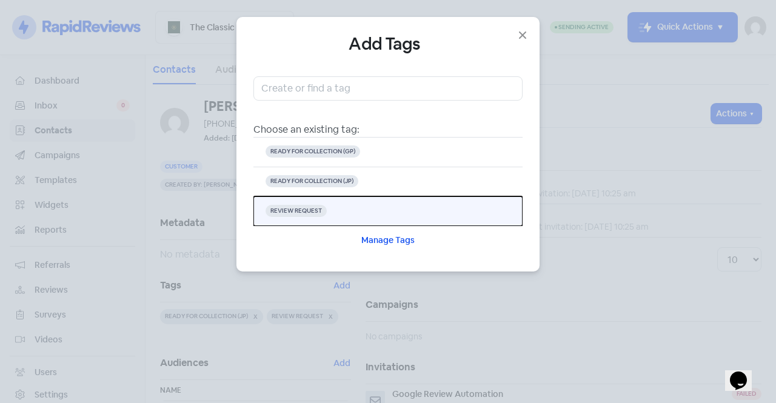
click at [319, 197] on button "REVIEW REQUEST" at bounding box center [387, 211] width 269 height 30
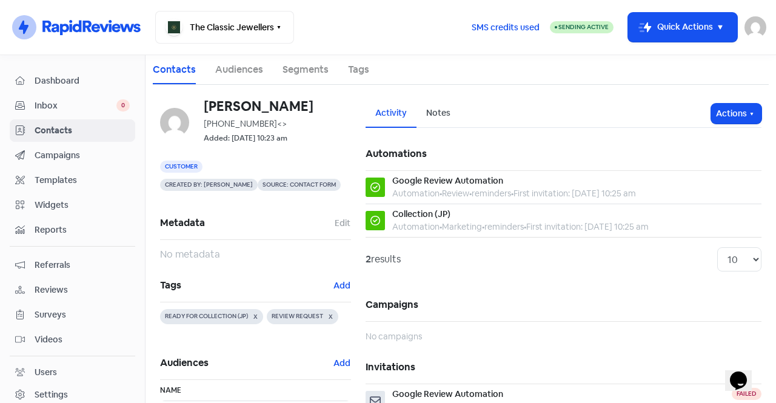
click at [88, 129] on span "Contacts" at bounding box center [82, 130] width 95 height 13
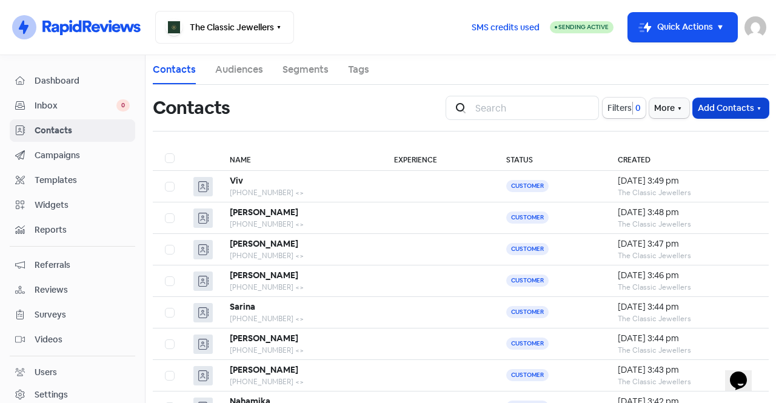
click at [721, 112] on button "Add Contacts" at bounding box center [731, 108] width 76 height 20
